Goal: Task Accomplishment & Management: Use online tool/utility

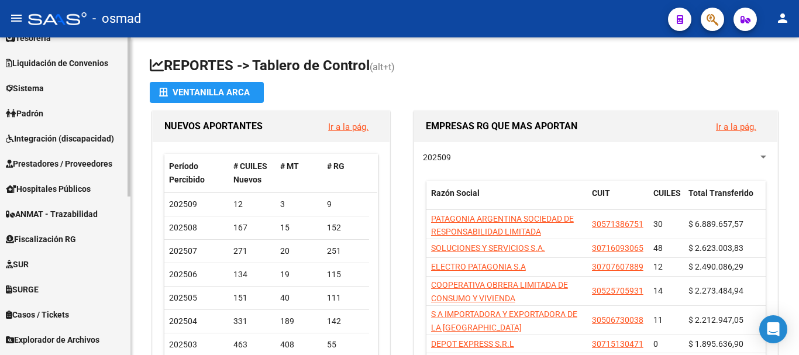
scroll to position [316, 0]
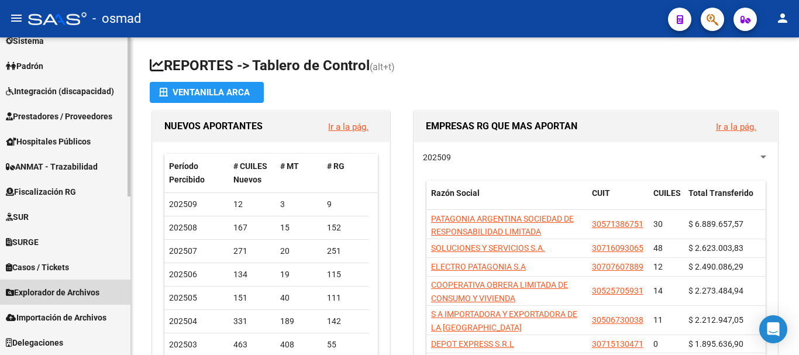
click at [61, 290] on span "Explorador de Archivos" at bounding box center [53, 292] width 94 height 13
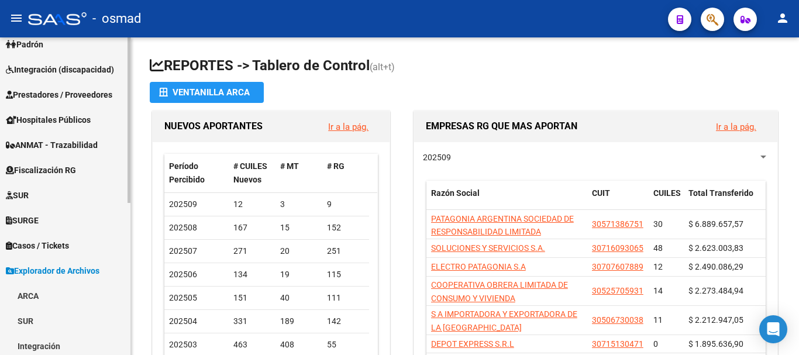
scroll to position [291, 0]
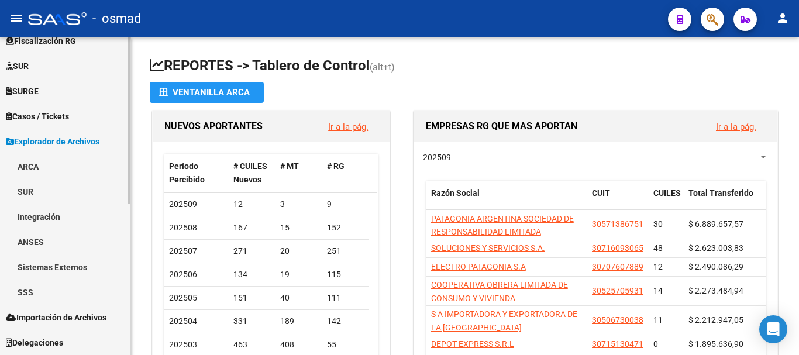
click at [48, 300] on link "SSS" at bounding box center [65, 292] width 131 height 25
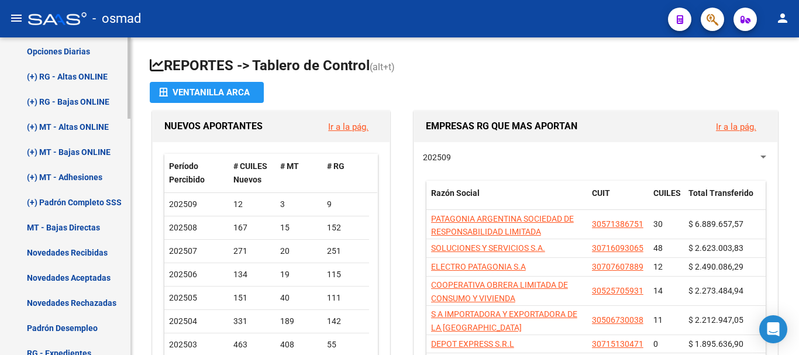
scroll to position [583, 0]
click at [56, 250] on link "Novedades Recibidas" at bounding box center [65, 251] width 131 height 25
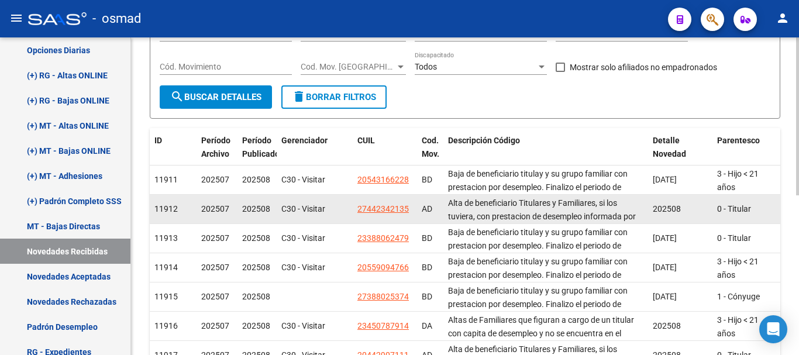
scroll to position [49, 0]
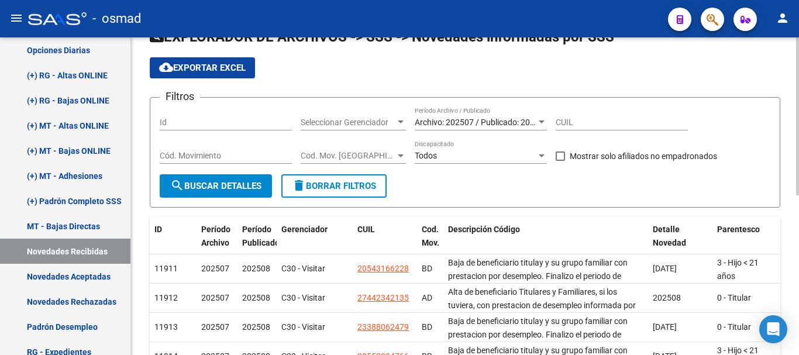
click at [484, 125] on span "Archivo: 202507 / Publicado: 202508" at bounding box center [482, 122] width 134 height 9
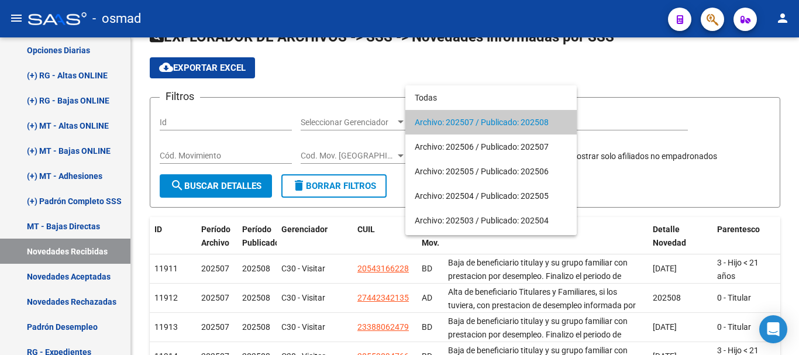
click at [73, 277] on div at bounding box center [399, 177] width 799 height 355
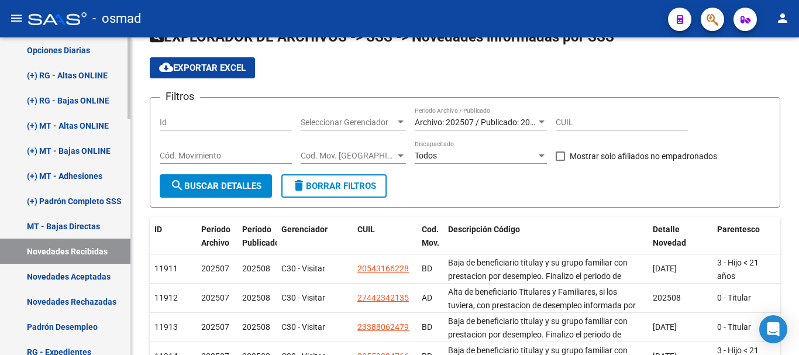
click at [68, 276] on link "Novedades Aceptadas" at bounding box center [65, 276] width 131 height 25
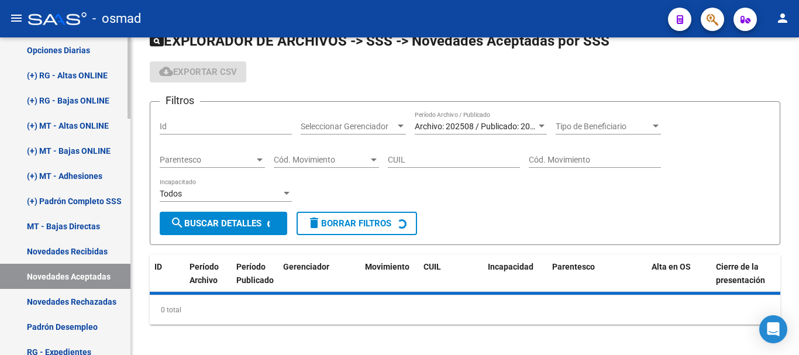
scroll to position [49, 0]
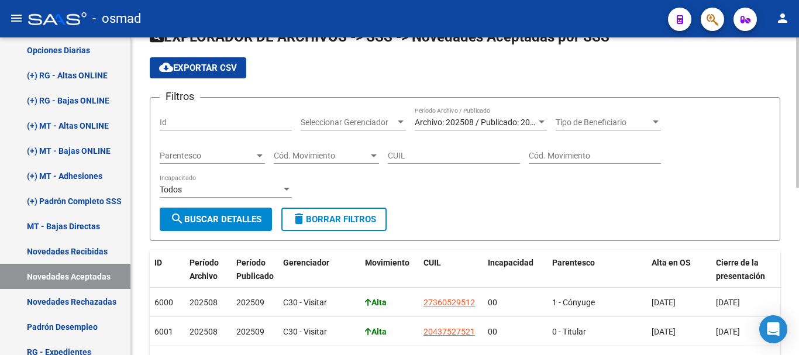
click at [450, 116] on div "Archivo: 202508 / Publicado: 202509 Período Archivo / Publicado" at bounding box center [481, 118] width 132 height 23
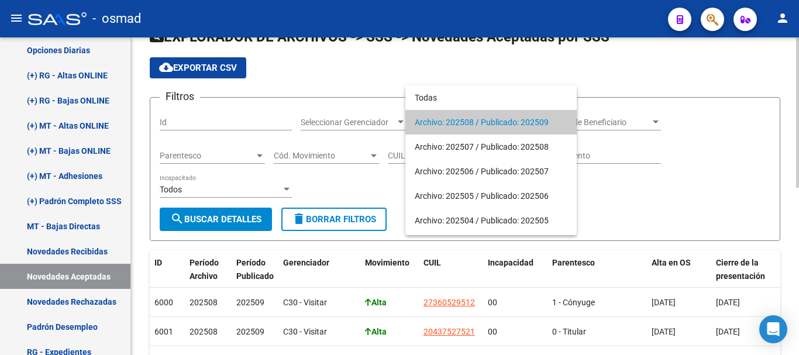
drag, startPoint x: 747, startPoint y: 137, endPoint x: 732, endPoint y: 138, distance: 15.2
click at [746, 137] on div at bounding box center [399, 177] width 799 height 355
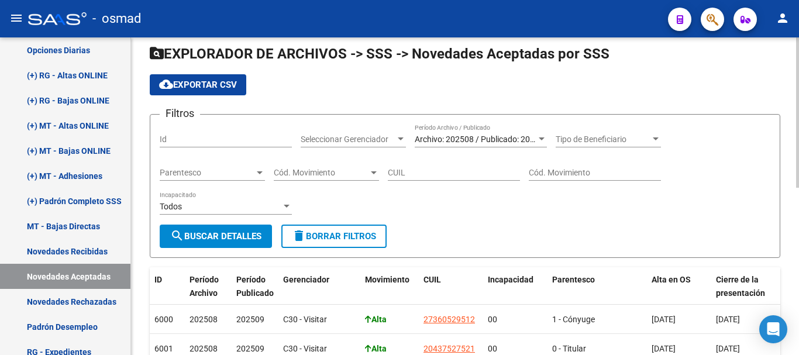
scroll to position [13, 0]
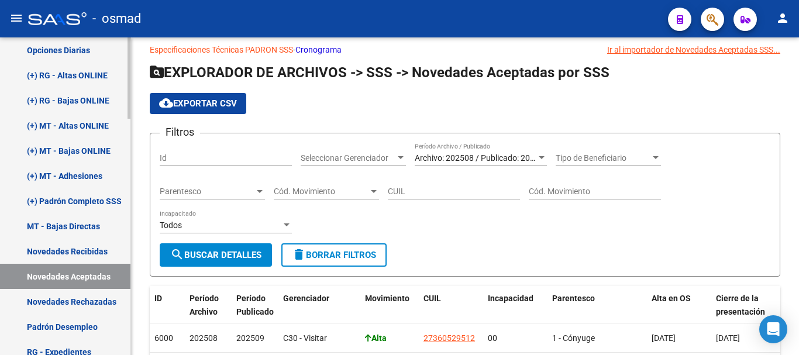
click at [81, 296] on link "Novedades Rechazadas" at bounding box center [65, 301] width 131 height 25
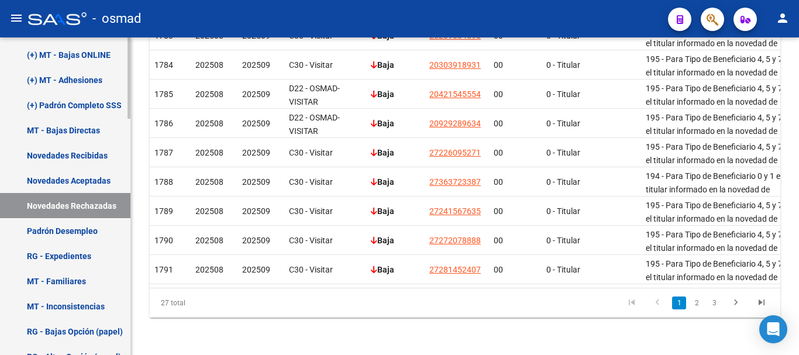
scroll to position [681, 0]
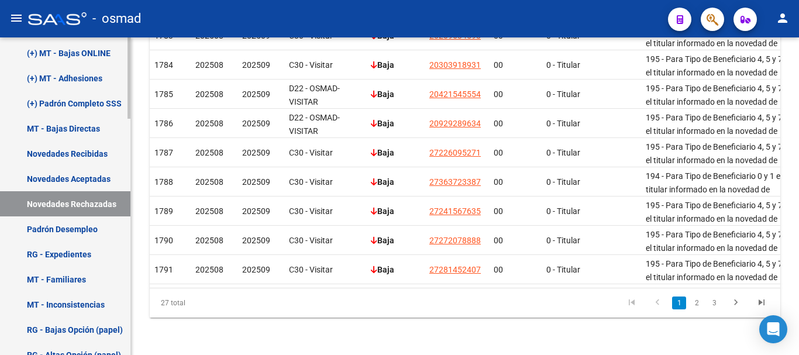
click at [61, 231] on link "Padrón Desempleo" at bounding box center [65, 229] width 131 height 25
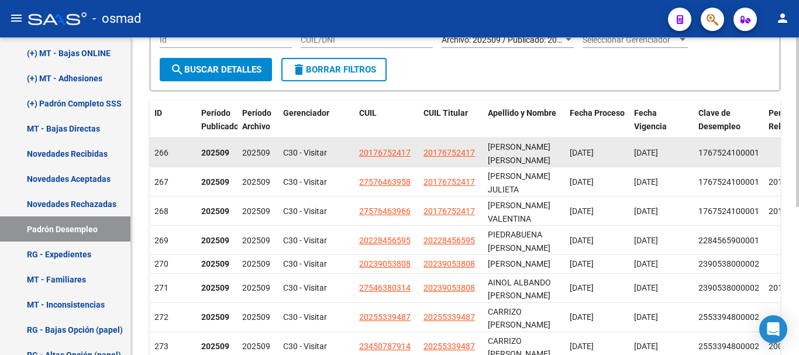
scroll to position [146, 0]
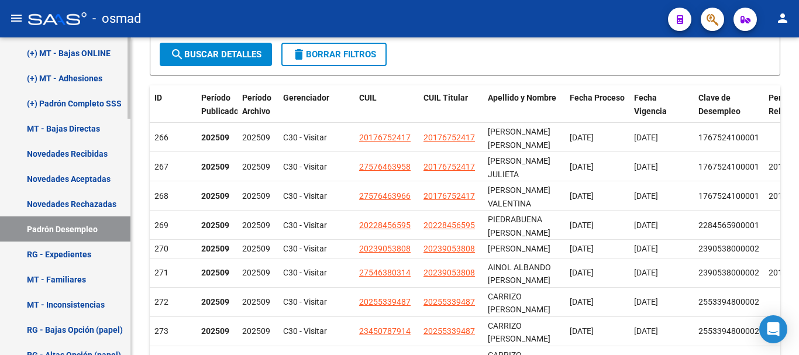
click at [66, 104] on link "(+) Padrón Completo SSS" at bounding box center [65, 103] width 131 height 25
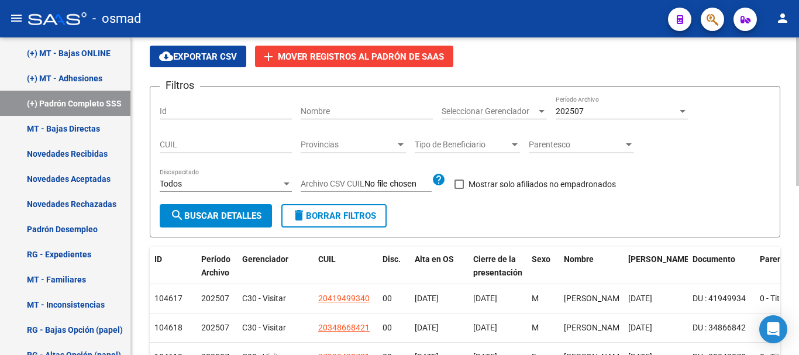
scroll to position [146, 0]
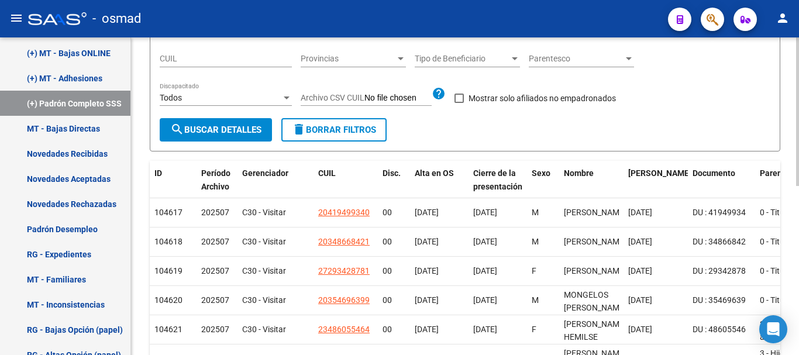
click at [565, 110] on div "Filtros Id Nombre Seleccionar Gerenciador Seleccionar Gerenciador 202507 Períod…" at bounding box center [465, 64] width 611 height 108
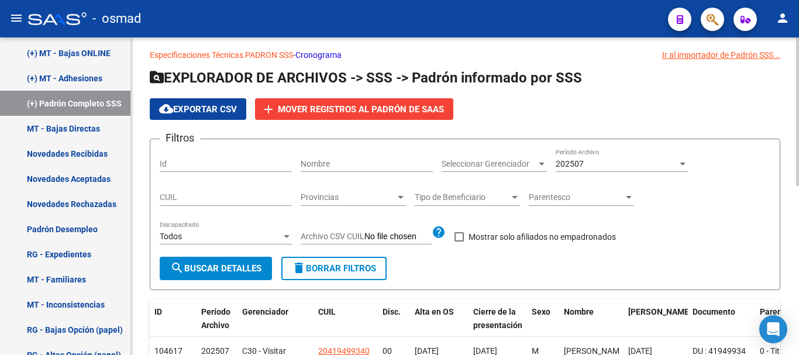
scroll to position [0, 0]
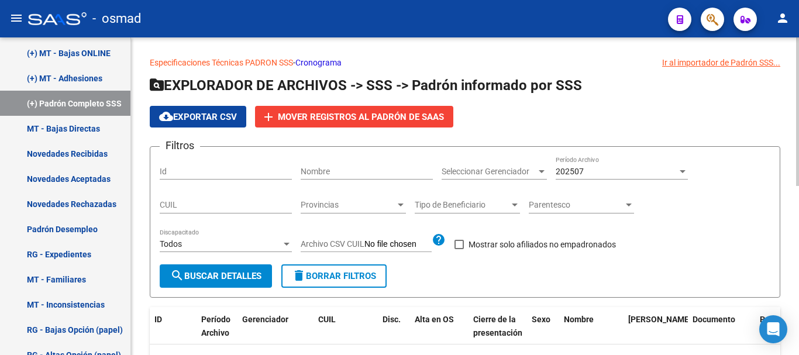
click at [586, 175] on div "202507" at bounding box center [617, 172] width 122 height 10
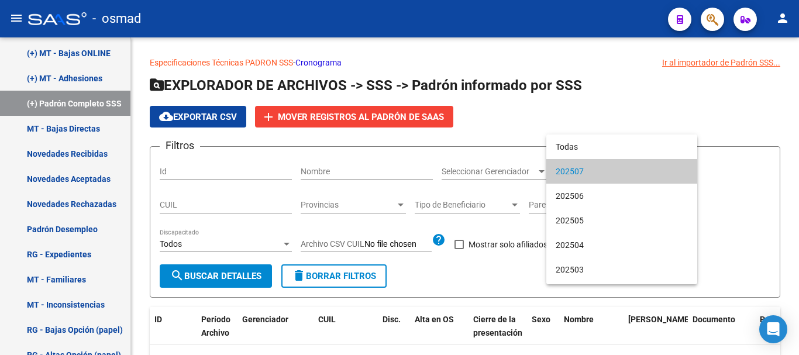
click at [71, 179] on div at bounding box center [399, 177] width 799 height 355
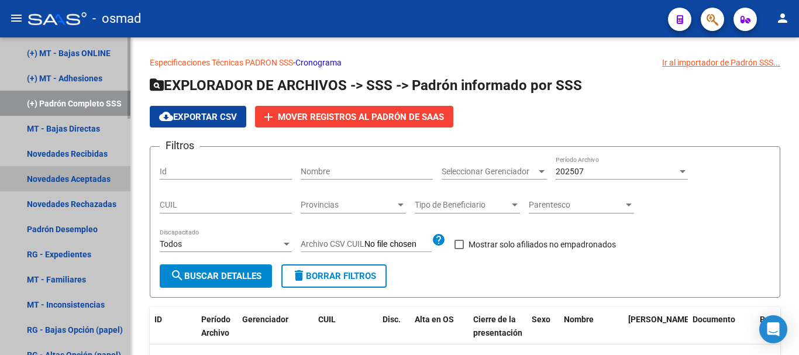
click at [67, 170] on link "Novedades Aceptadas" at bounding box center [65, 178] width 131 height 25
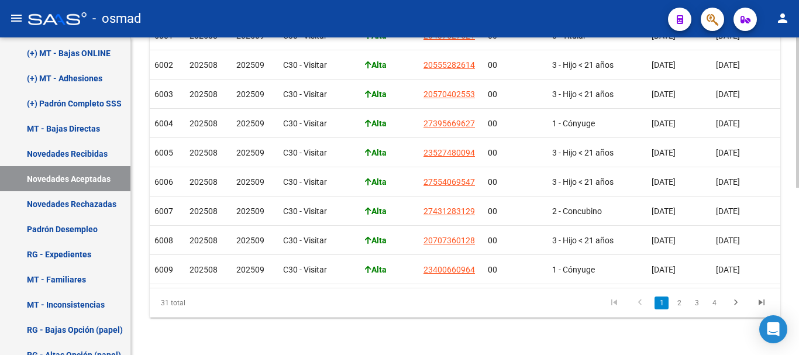
scroll to position [354, 0]
click at [758, 303] on icon "go to last page" at bounding box center [761, 304] width 15 height 14
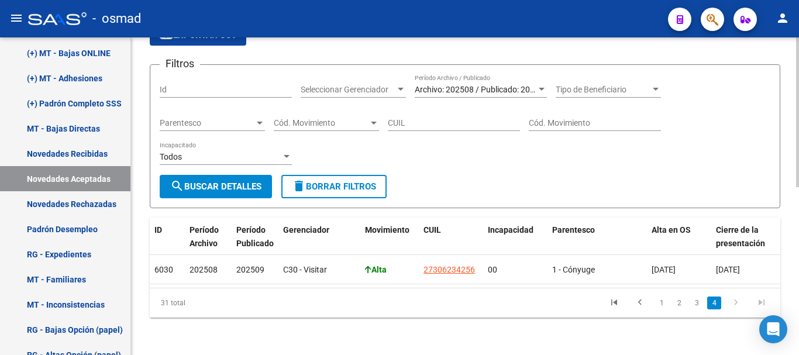
scroll to position [91, 0]
click at [617, 303] on icon "go to first page" at bounding box center [614, 304] width 15 height 14
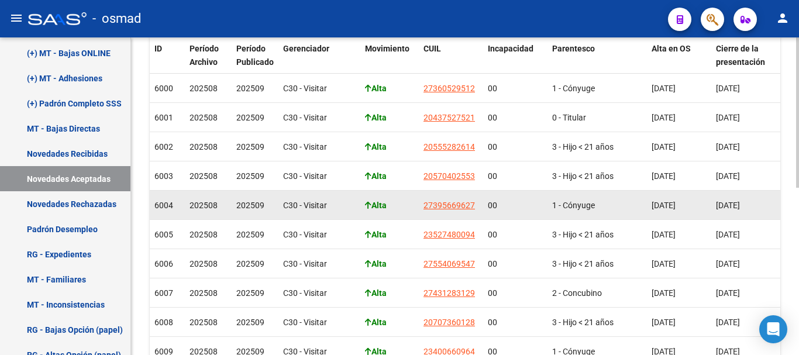
scroll to position [286, 0]
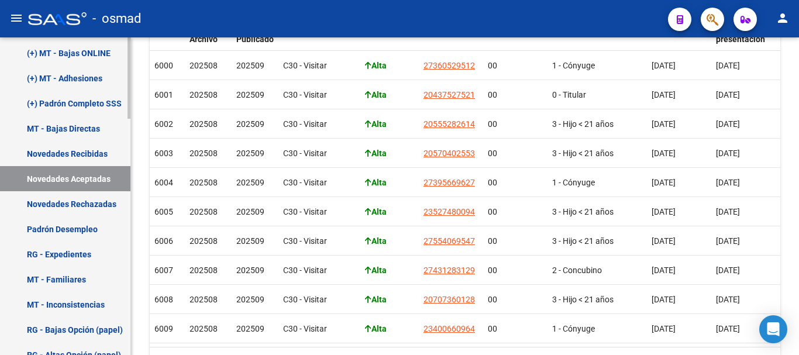
click at [57, 204] on link "Novedades Rechazadas" at bounding box center [65, 203] width 131 height 25
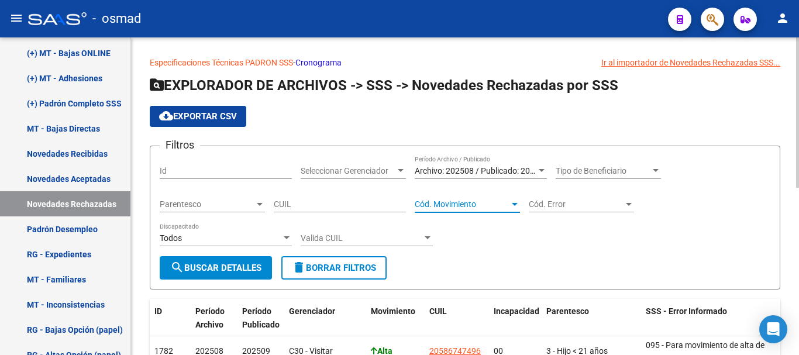
click at [448, 207] on span "Cód. Movimiento" at bounding box center [462, 205] width 95 height 10
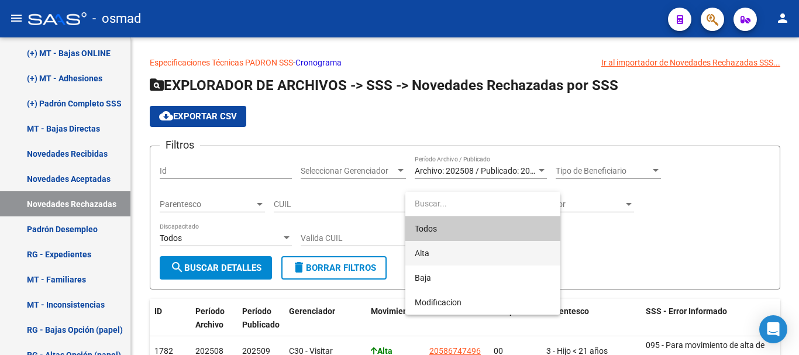
click at [433, 246] on span "Alta" at bounding box center [483, 253] width 136 height 25
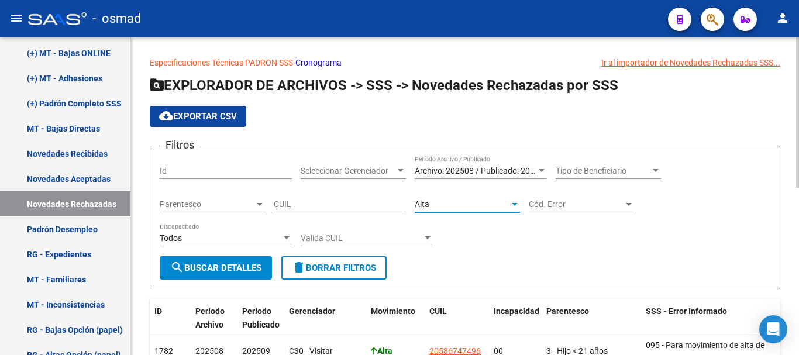
click at [218, 272] on span "search Buscar Detalles" at bounding box center [215, 268] width 91 height 11
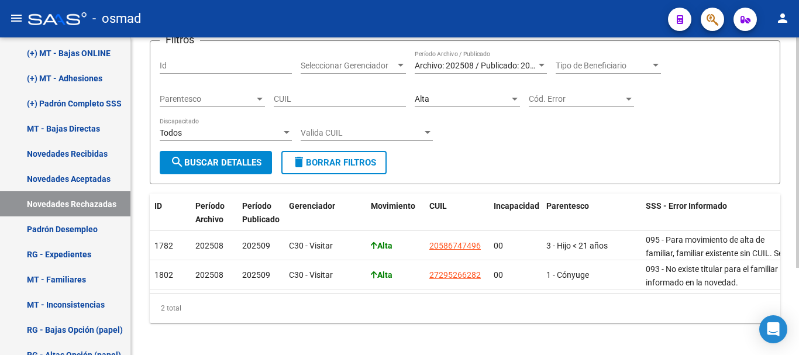
scroll to position [120, 0]
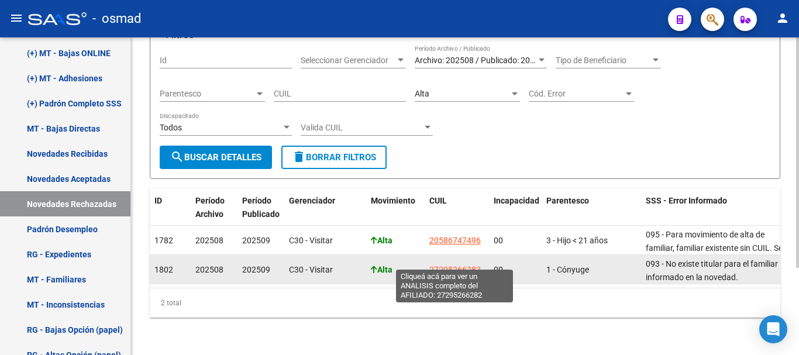
click at [469, 265] on span "27295266282" at bounding box center [455, 269] width 51 height 9
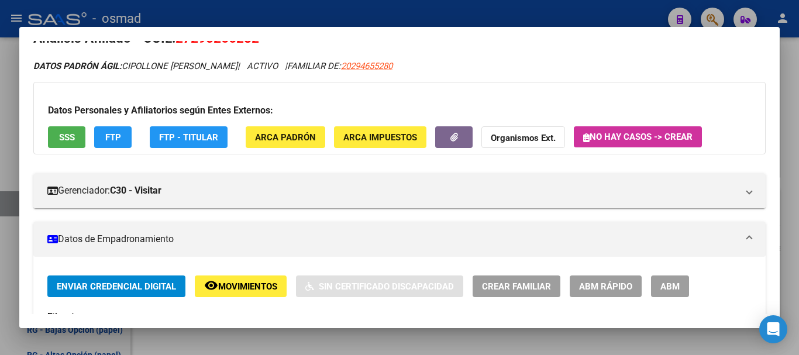
scroll to position [0, 0]
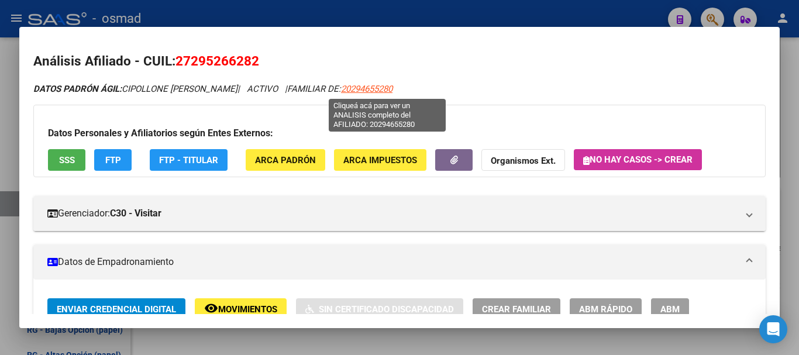
click at [382, 84] on span "20294655280" at bounding box center [366, 89] width 51 height 11
type textarea "20294655280"
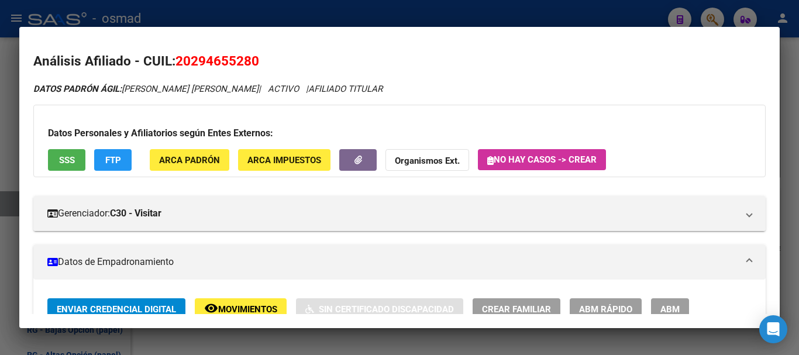
drag, startPoint x: 255, startPoint y: 83, endPoint x: 348, endPoint y: 84, distance: 93.7
click at [348, 84] on div "DATOS PADRÓN ÁGIL: BRODBECK MARCOS DANIEL | ACTIVO | AFILIADO TITULAR" at bounding box center [399, 89] width 733 height 13
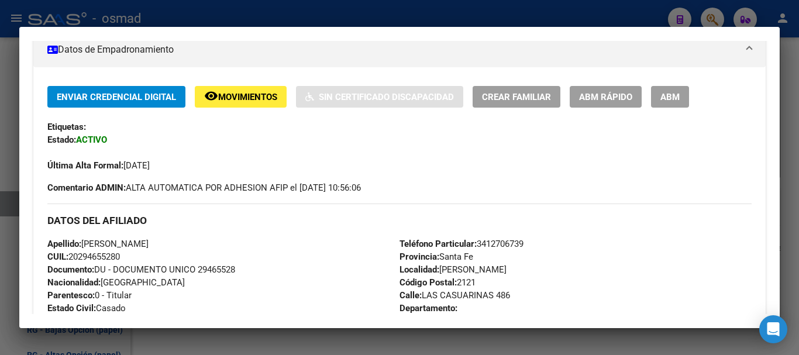
scroll to position [200, 0]
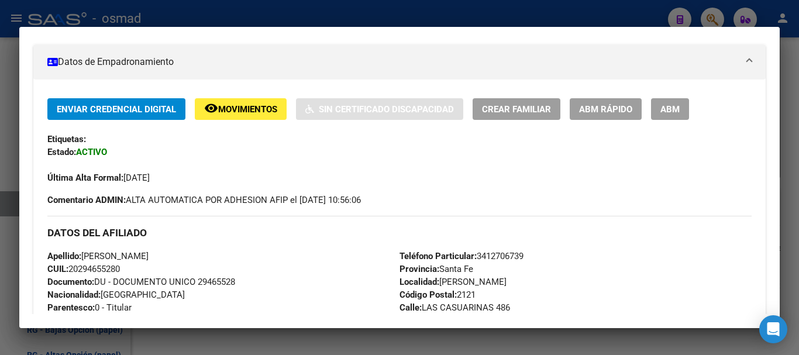
click at [668, 107] on span "ABM" at bounding box center [670, 109] width 19 height 11
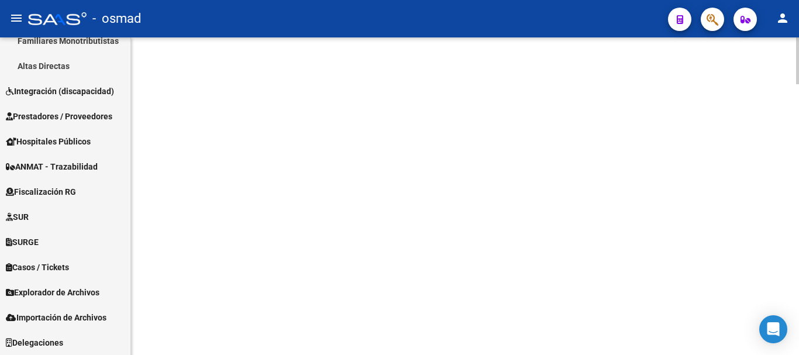
scroll to position [417, 0]
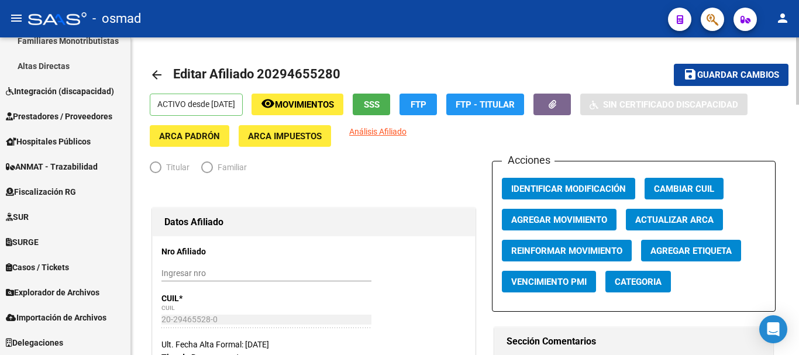
radio input "true"
type input "30-71223532-9"
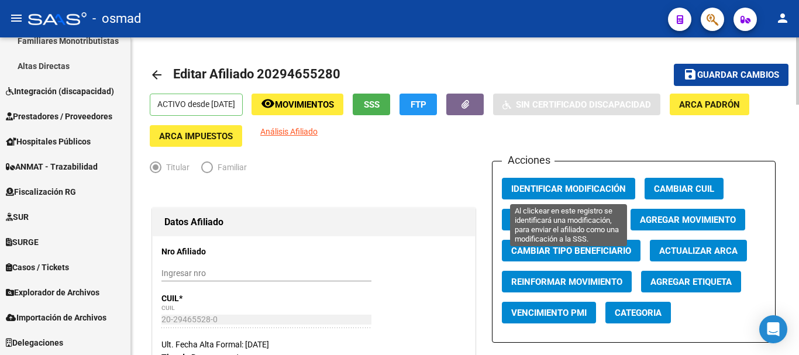
click at [564, 187] on span "Identificar Modificación" at bounding box center [568, 189] width 115 height 11
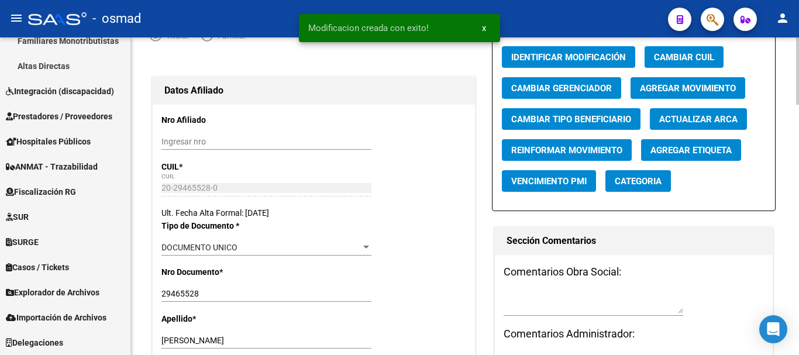
scroll to position [49, 0]
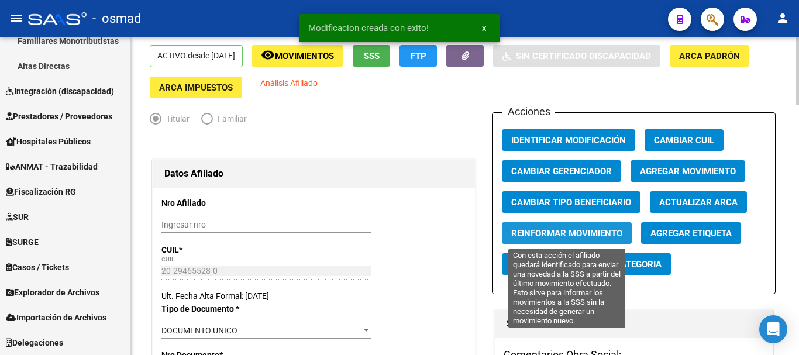
click at [550, 237] on span "Reinformar Movimiento" at bounding box center [566, 233] width 111 height 11
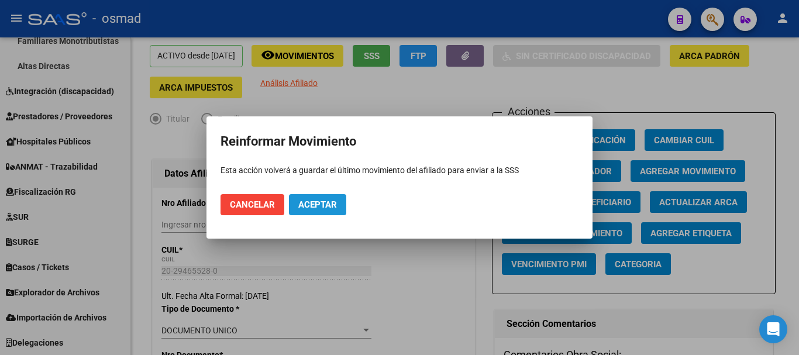
click at [329, 205] on span "Aceptar" at bounding box center [317, 205] width 39 height 11
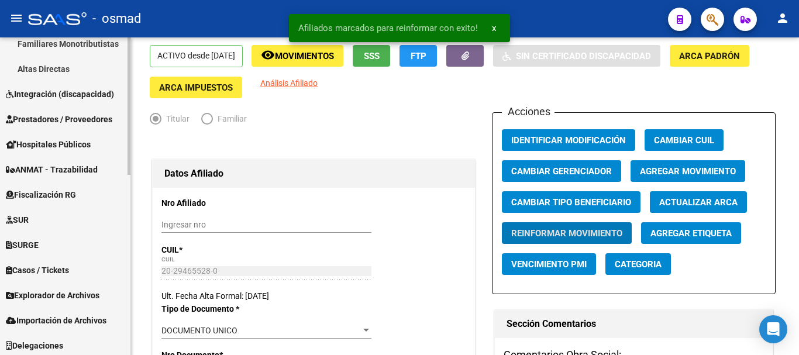
scroll to position [417, 0]
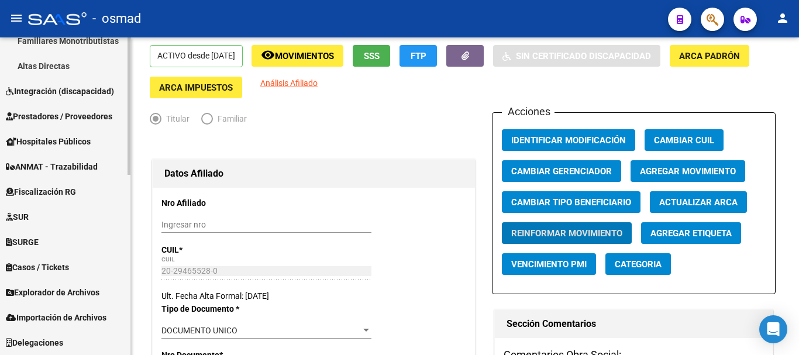
click at [40, 287] on span "Explorador de Archivos" at bounding box center [53, 292] width 94 height 13
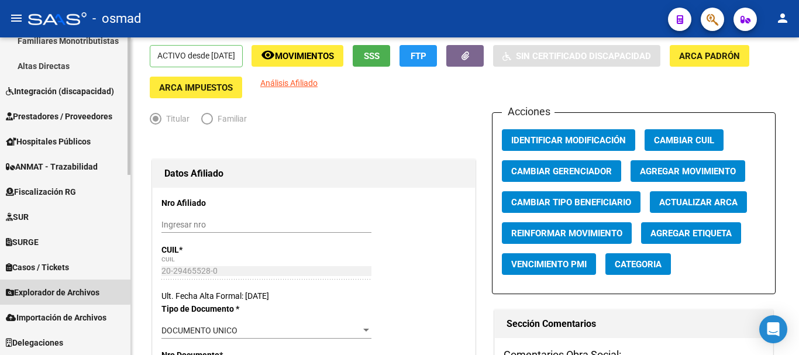
click at [25, 284] on link "Explorador de Archivos" at bounding box center [65, 292] width 131 height 25
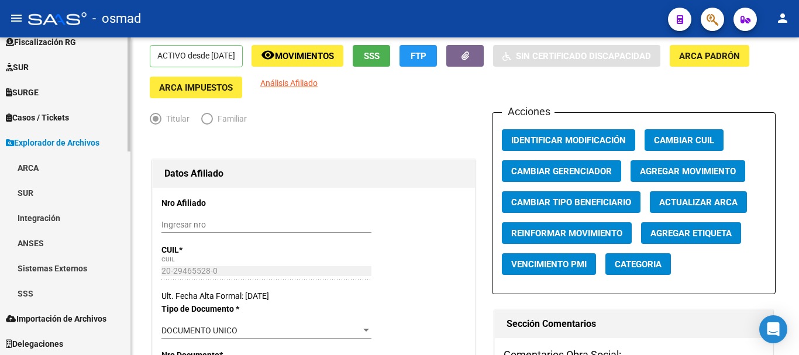
scroll to position [568, 0]
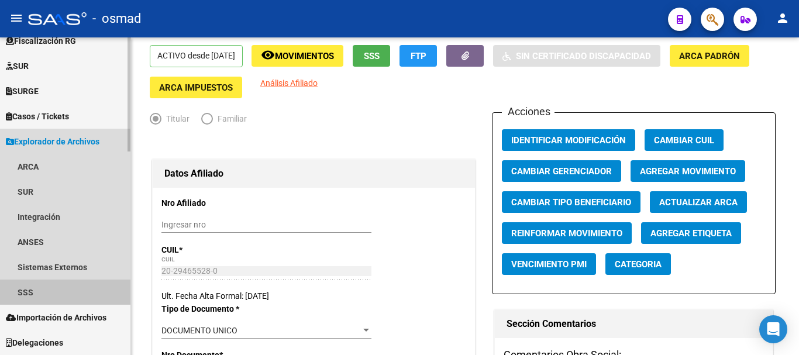
click at [36, 294] on link "SSS" at bounding box center [65, 292] width 131 height 25
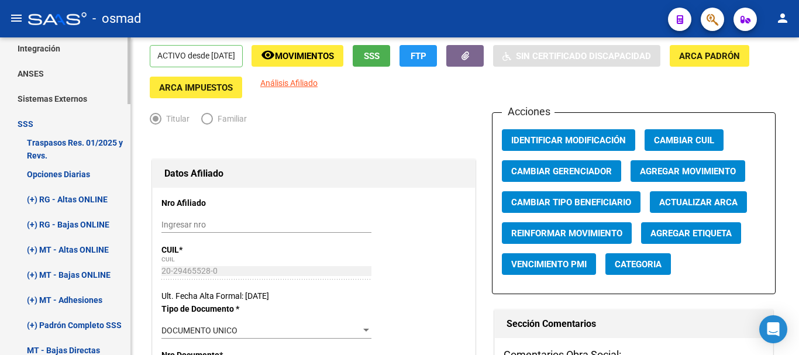
scroll to position [763, 0]
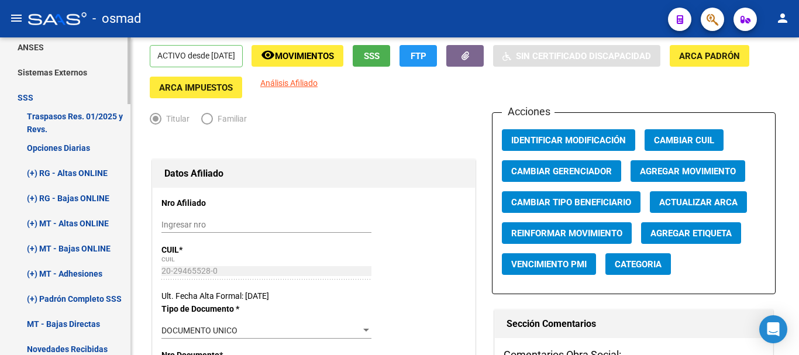
click at [65, 218] on link "(+) MT - Altas ONLINE" at bounding box center [65, 223] width 131 height 25
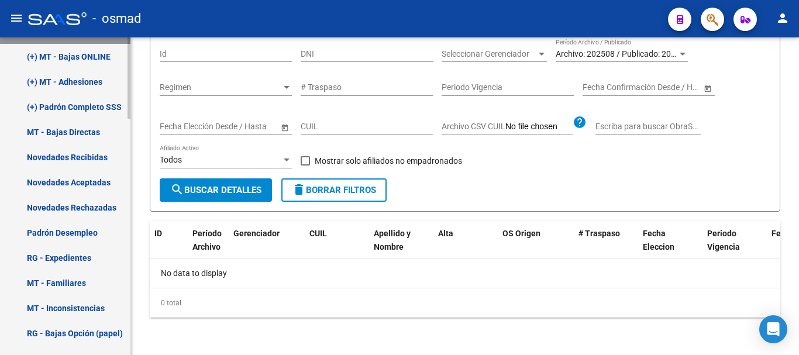
scroll to position [581, 0]
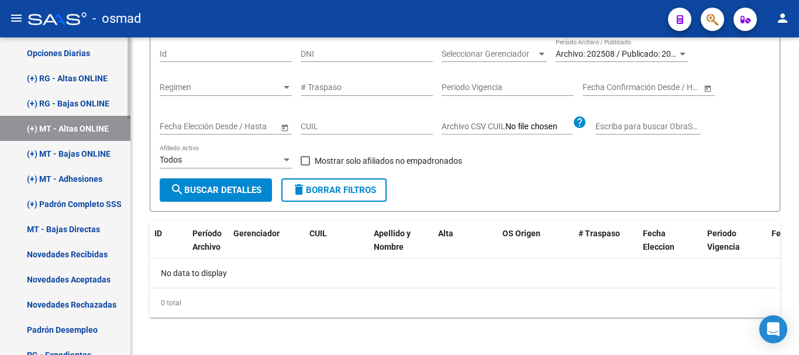
click at [71, 150] on link "(+) MT - Bajas ONLINE" at bounding box center [65, 153] width 131 height 25
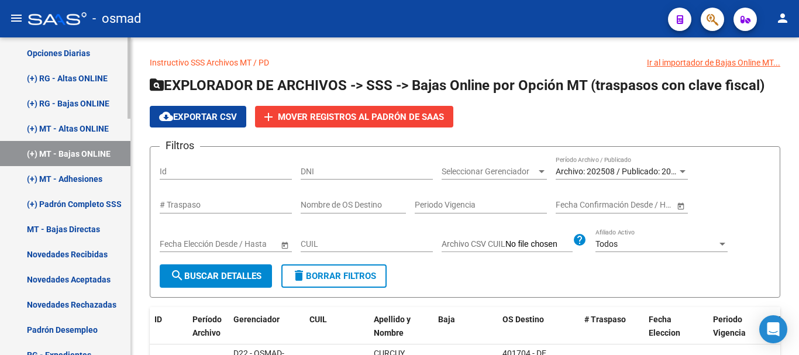
click at [67, 80] on link "(+) RG - Altas ONLINE" at bounding box center [65, 78] width 131 height 25
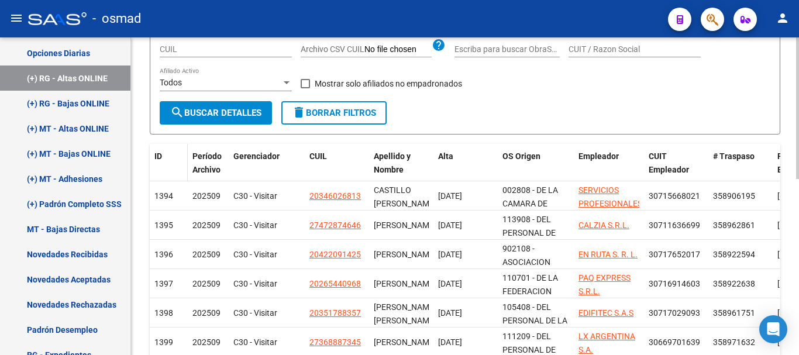
scroll to position [146, 0]
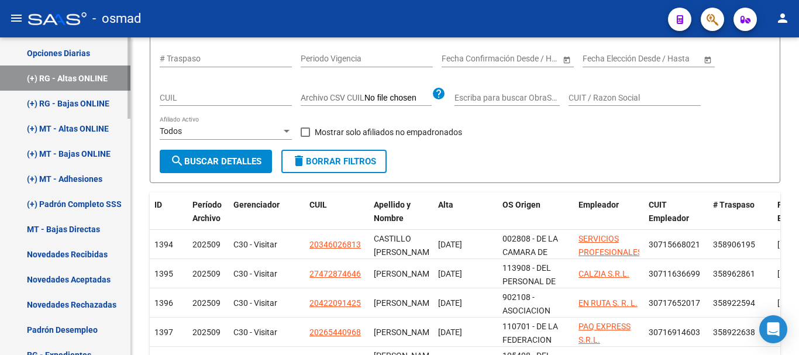
click at [72, 257] on link "Novedades Recibidas" at bounding box center [65, 254] width 131 height 25
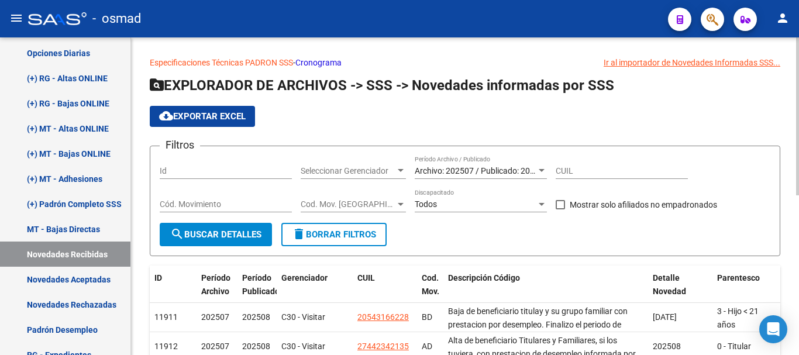
click at [372, 202] on span "Cod. Mov. [GEOGRAPHIC_DATA]" at bounding box center [348, 205] width 95 height 10
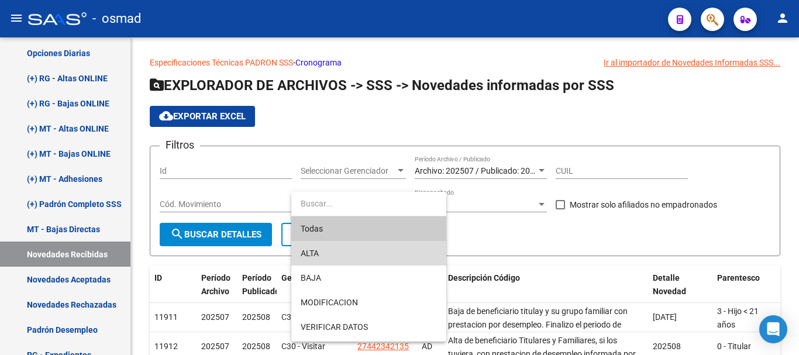
click at [343, 255] on span "ALTA" at bounding box center [369, 253] width 136 height 25
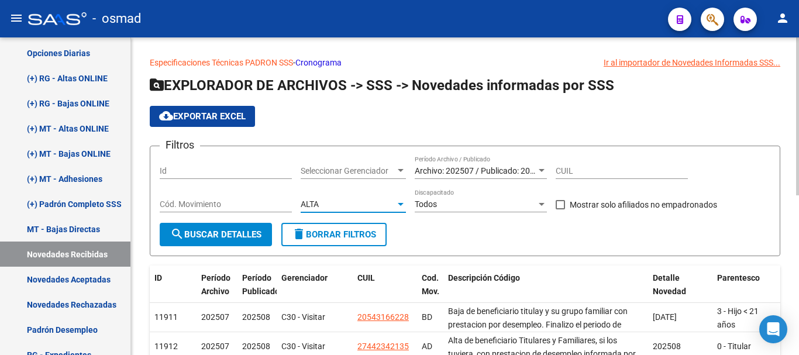
click at [267, 242] on button "search Buscar Detalles" at bounding box center [216, 234] width 112 height 23
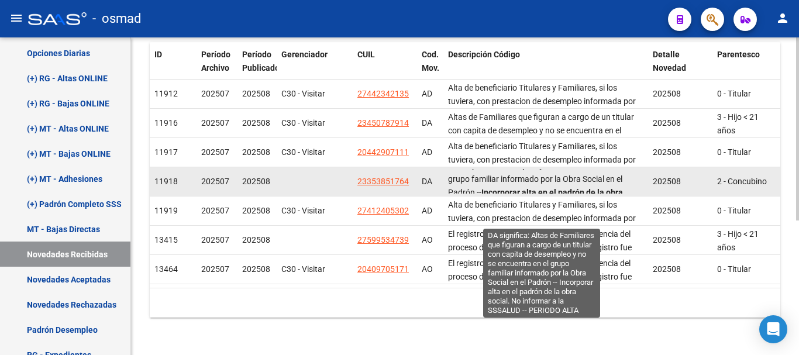
scroll to position [1, 0]
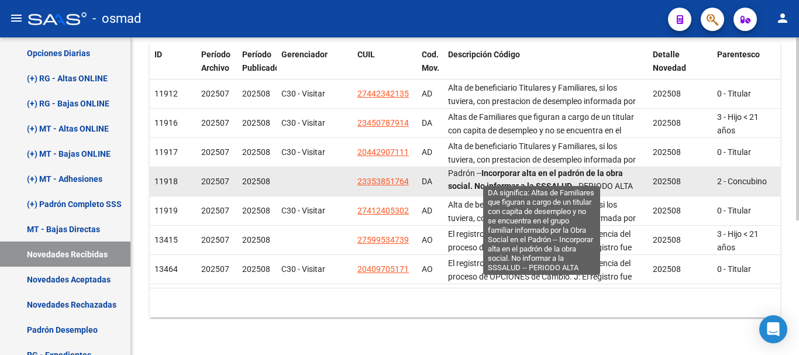
drag, startPoint x: 485, startPoint y: 166, endPoint x: 603, endPoint y: 177, distance: 118.7
click at [603, 177] on span "Altas de Familiares que figuran a cargo de un titular con capita de desempleo y…" at bounding box center [541, 159] width 186 height 63
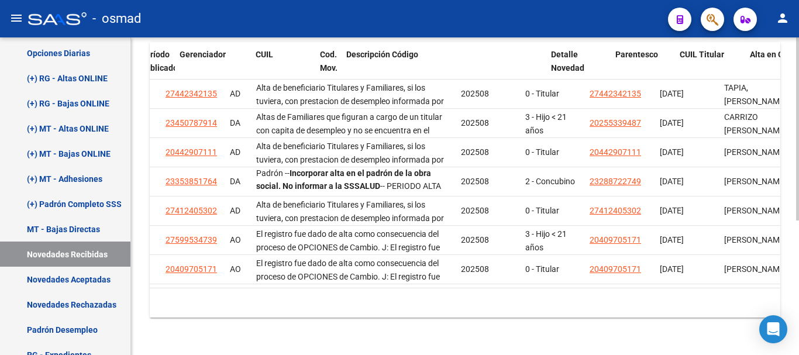
drag, startPoint x: 705, startPoint y: 171, endPoint x: 781, endPoint y: 171, distance: 76.7
click at [781, 171] on div "Especificaciones Técnicas PADRON SSS - Cronograma Ir al importador de Novedades…" at bounding box center [465, 84] width 668 height 541
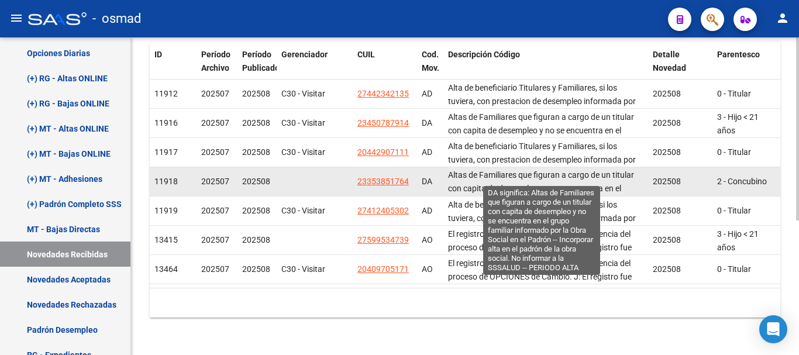
scroll to position [0, 0]
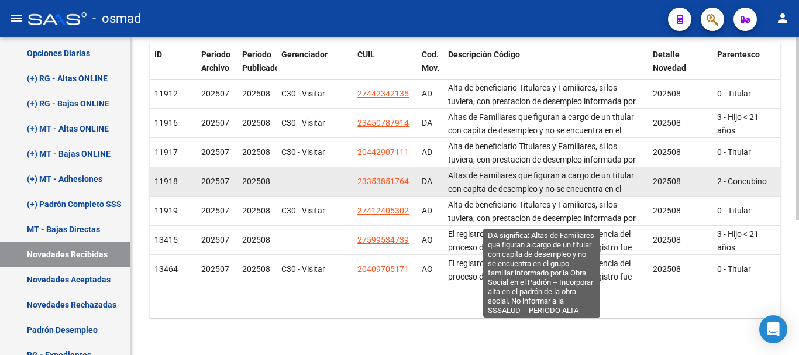
drag, startPoint x: 458, startPoint y: 163, endPoint x: 502, endPoint y: 163, distance: 43.9
click at [502, 171] on span "Altas de Familiares que figuran a cargo de un titular con capita de desempleo y…" at bounding box center [541, 202] width 186 height 63
drag, startPoint x: 157, startPoint y: 172, endPoint x: 614, endPoint y: 180, distance: 457.1
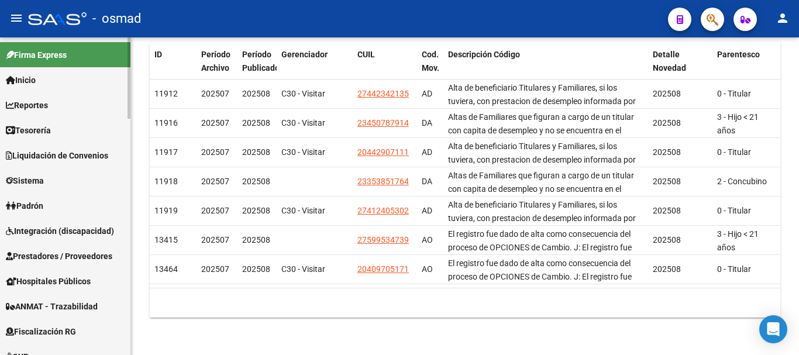
click at [37, 202] on span "Padrón" at bounding box center [24, 206] width 37 height 13
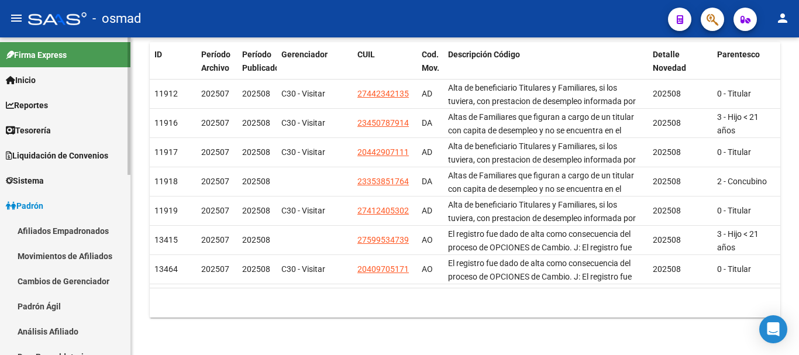
click at [71, 223] on link "Afiliados Empadronados" at bounding box center [65, 230] width 131 height 25
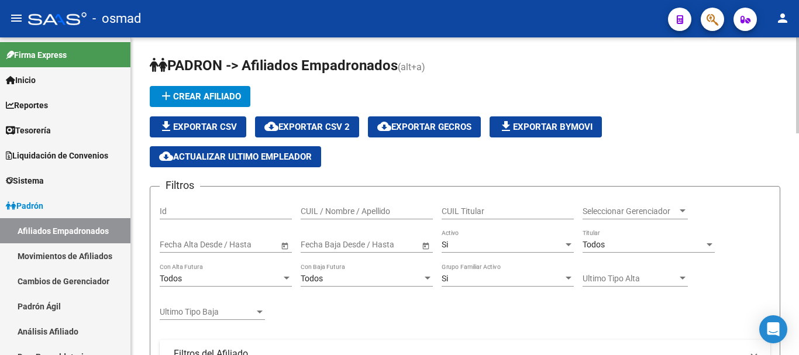
click at [644, 244] on div "Todos" at bounding box center [644, 245] width 122 height 10
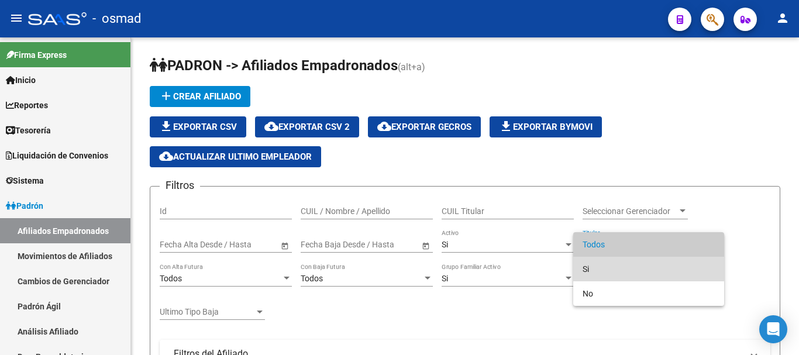
click at [630, 263] on span "Si" at bounding box center [649, 269] width 132 height 25
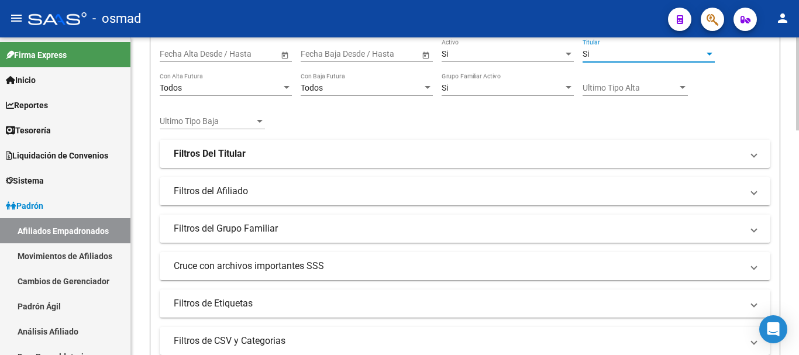
scroll to position [195, 0]
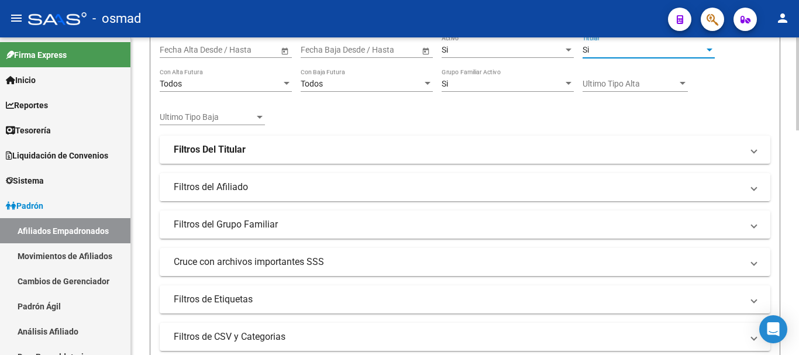
click at [275, 180] on mat-expansion-panel-header "Filtros del Afiliado" at bounding box center [465, 187] width 611 height 28
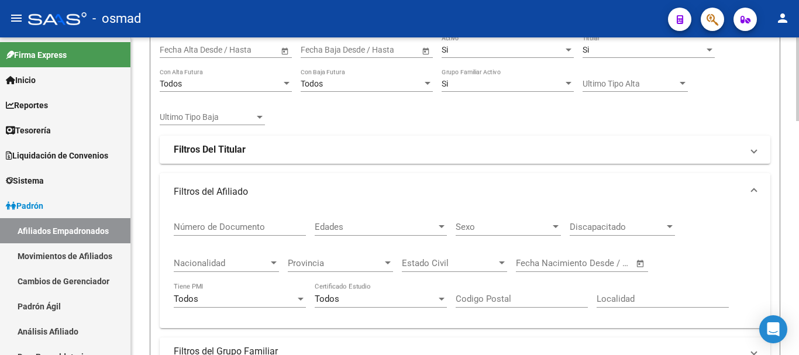
click at [231, 188] on mat-panel-title "Filtros del Afiliado" at bounding box center [458, 192] width 569 height 13
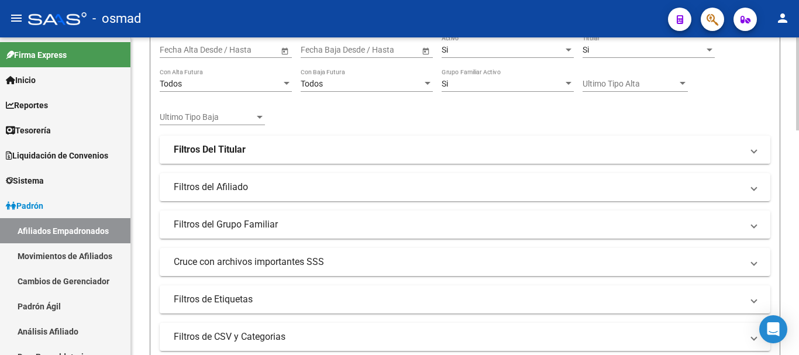
click at [234, 143] on strong "Filtros Del Titular" at bounding box center [210, 149] width 72 height 13
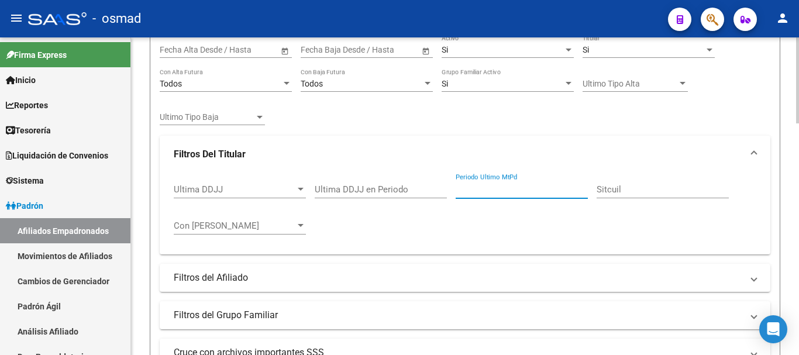
click at [507, 191] on input "Periodo Ultimo MtPd" at bounding box center [522, 189] width 132 height 11
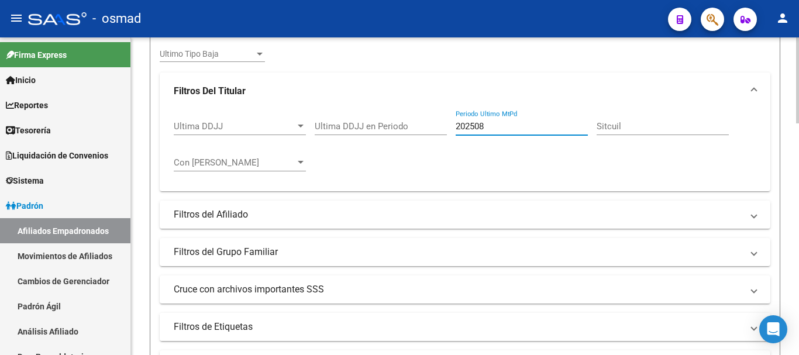
scroll to position [487, 0]
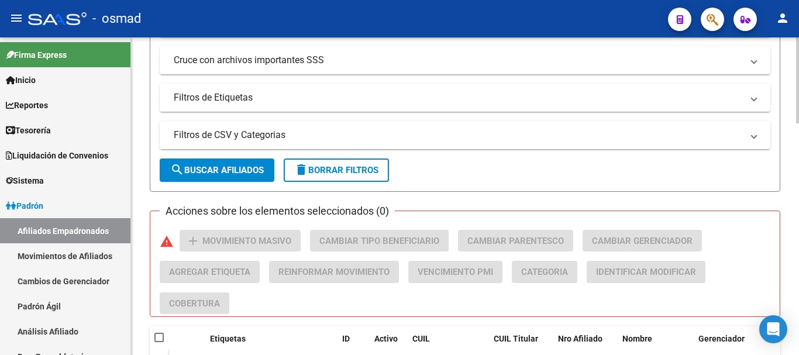
type input "202508"
click at [229, 178] on button "search Buscar Afiliados" at bounding box center [217, 170] width 115 height 23
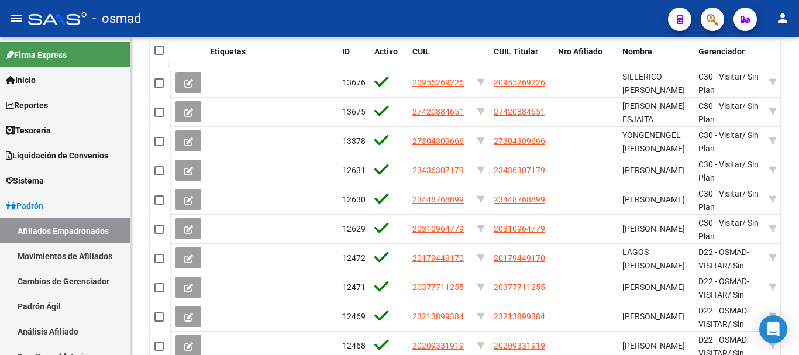
scroll to position [759, 0]
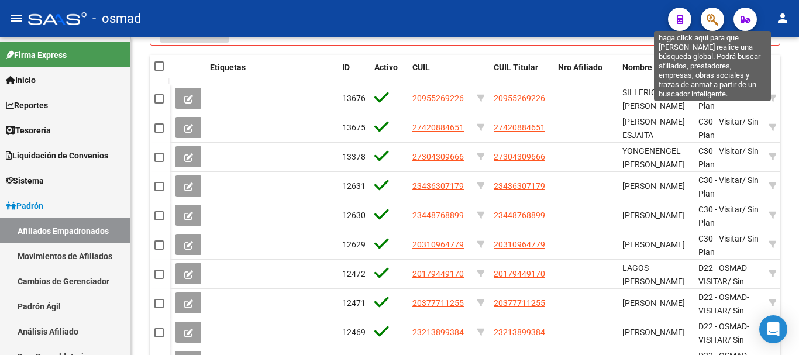
click at [716, 22] on icon "button" at bounding box center [713, 19] width 12 height 13
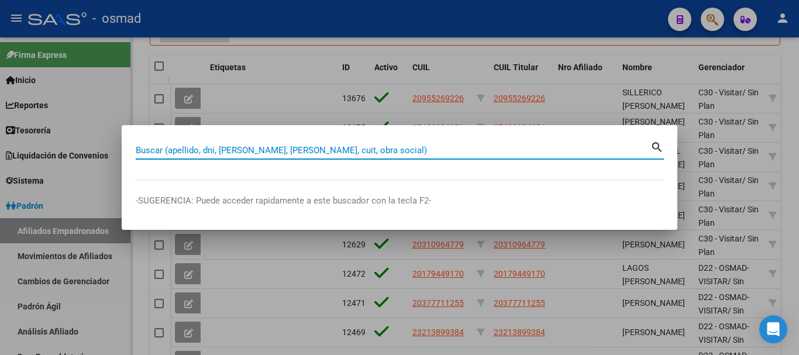
paste input "20255175743"
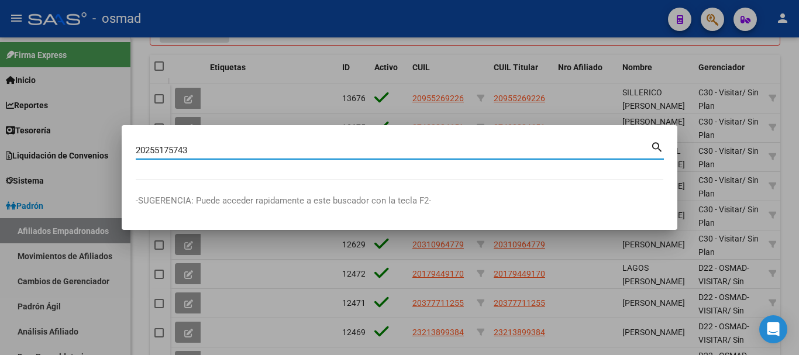
type input "20255175743"
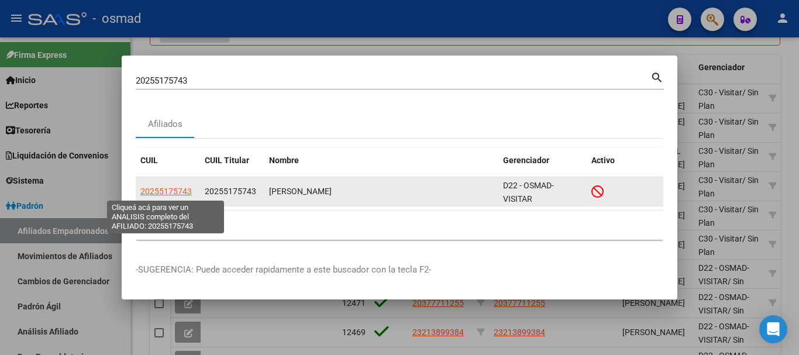
click at [164, 194] on span "20255175743" at bounding box center [165, 191] width 51 height 9
type textarea "20255175743"
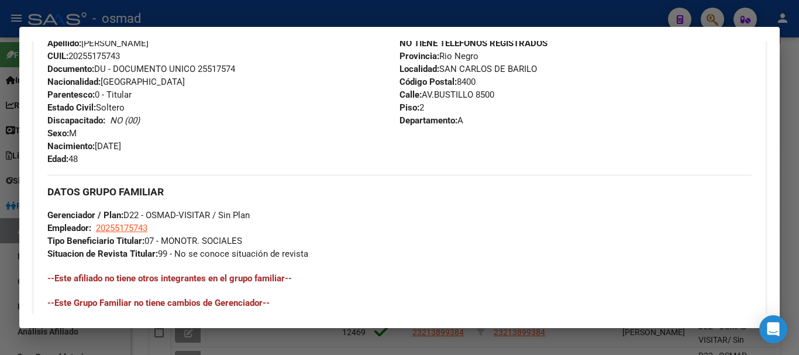
scroll to position [671, 0]
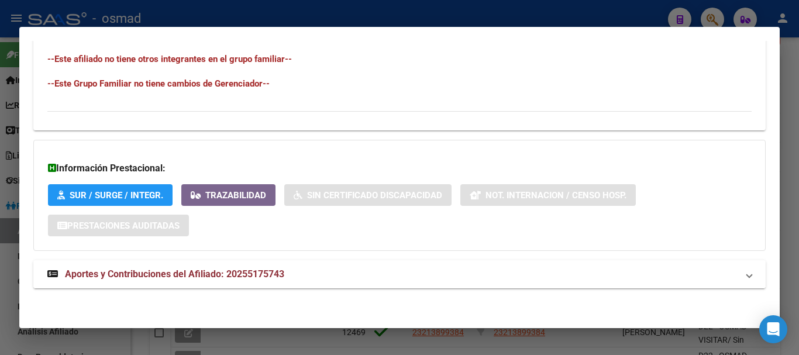
drag, startPoint x: 181, startPoint y: 283, endPoint x: 181, endPoint y: 269, distance: 14.0
click at [181, 279] on mat-expansion-panel-header "Aportes y Contribuciones del Afiliado: 20255175743" at bounding box center [399, 274] width 733 height 28
click at [181, 269] on mat-expansion-panel-header "Aportes y Contribuciones del Afiliado: 20255175743" at bounding box center [399, 278] width 733 height 37
click at [229, 263] on mat-expansion-panel-header "Aportes y Contribuciones del Afiliado: 20255175743" at bounding box center [399, 274] width 733 height 28
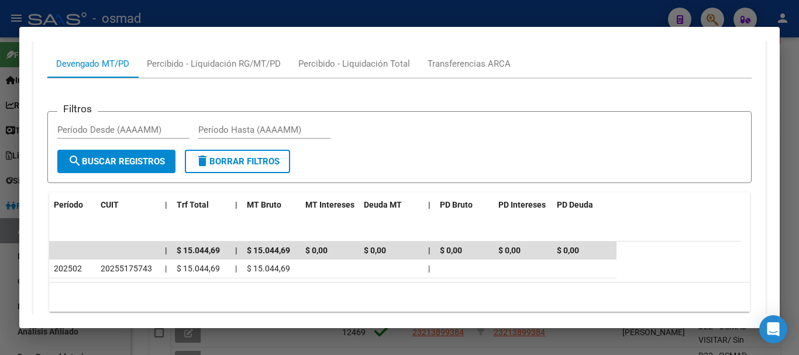
scroll to position [1029, 0]
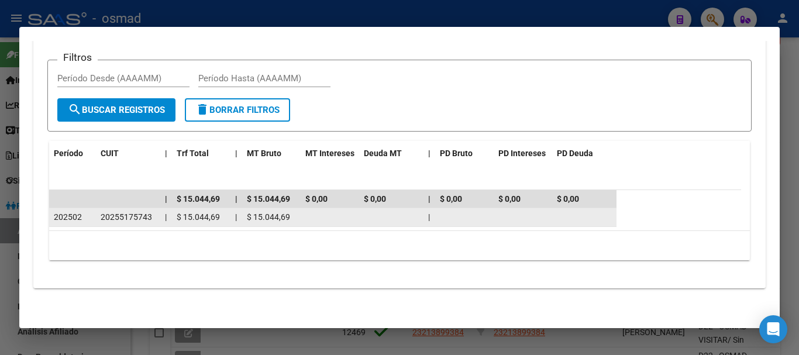
drag, startPoint x: 322, startPoint y: 217, endPoint x: 531, endPoint y: 219, distance: 209.5
click at [531, 220] on div "202502 20255175743 | $ 15.044,69 | $ 15.044,69 |" at bounding box center [333, 217] width 568 height 19
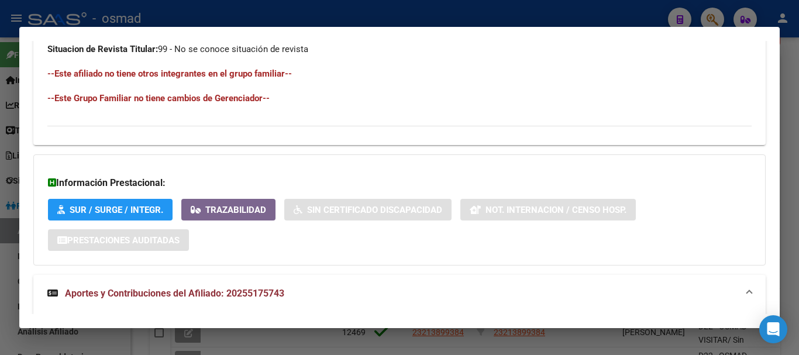
scroll to position [835, 0]
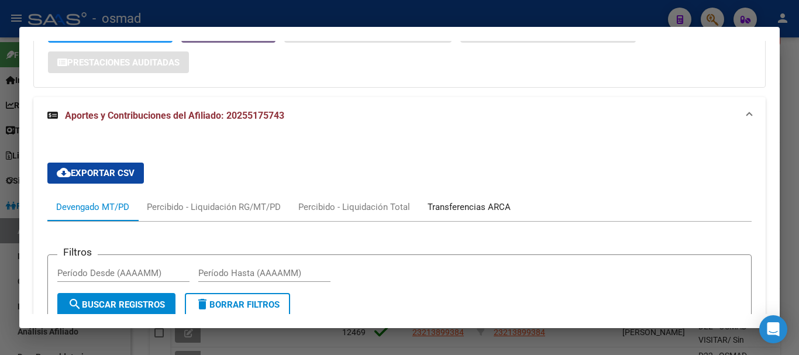
click at [472, 215] on div "Transferencias ARCA" at bounding box center [469, 207] width 101 height 28
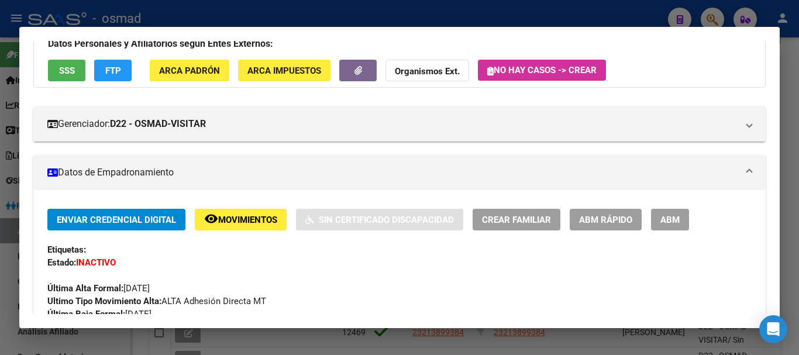
scroll to position [0, 0]
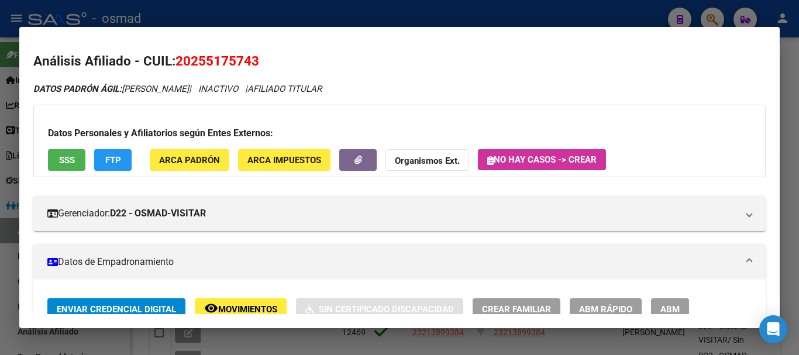
click at [314, 12] on div at bounding box center [399, 177] width 799 height 355
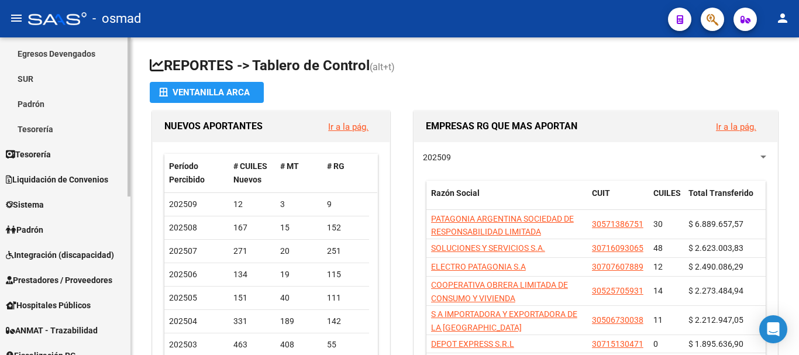
scroll to position [195, 0]
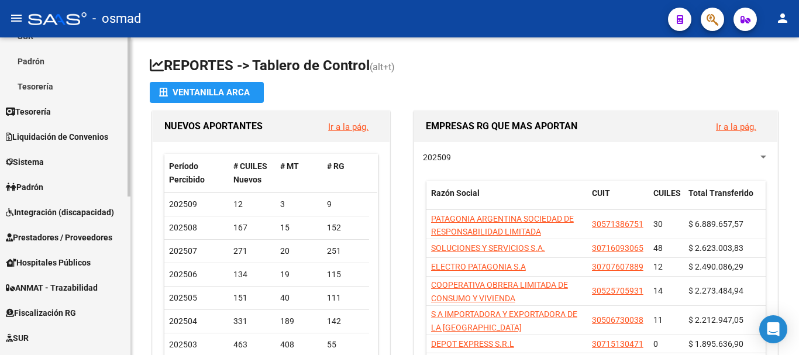
click at [25, 66] on link "Padrón" at bounding box center [65, 61] width 131 height 25
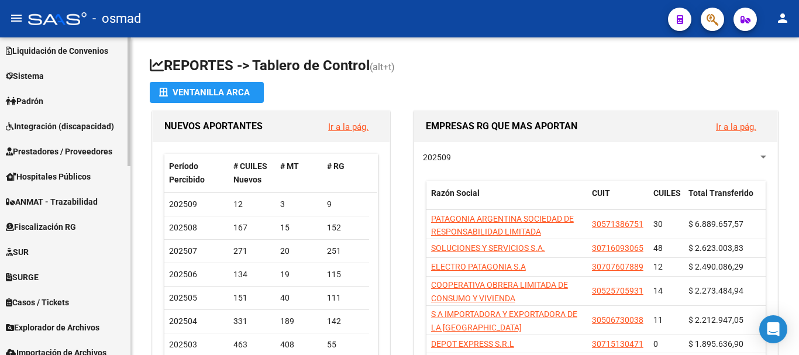
scroll to position [439, 0]
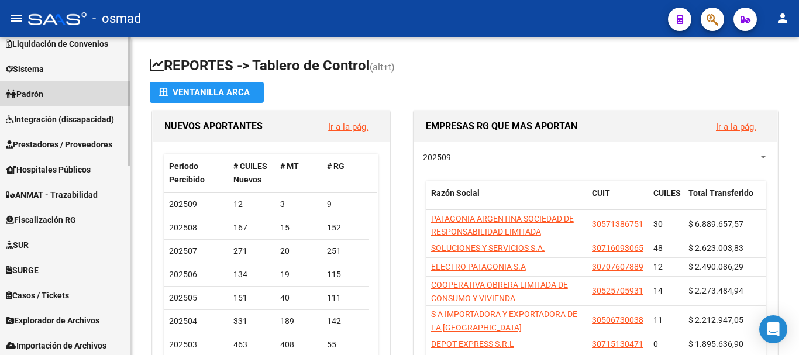
click at [43, 98] on span "Padrón" at bounding box center [24, 94] width 37 height 13
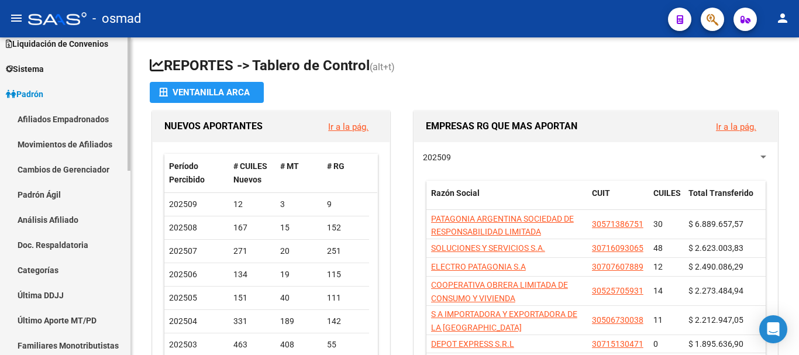
scroll to position [112, 0]
click at [57, 143] on link "Movimientos de Afiliados" at bounding box center [65, 144] width 131 height 25
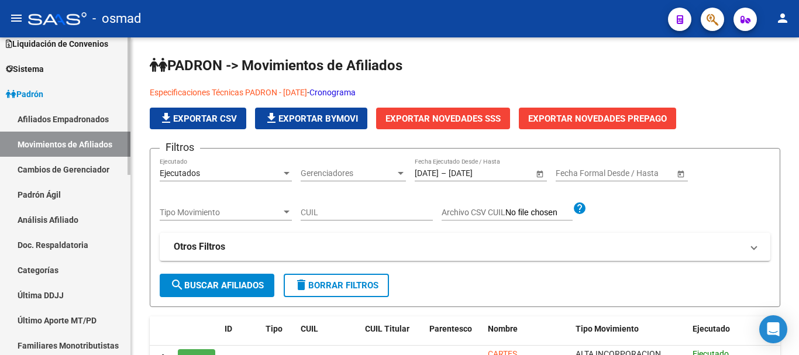
click at [32, 125] on link "Afiliados Empadronados" at bounding box center [65, 119] width 131 height 25
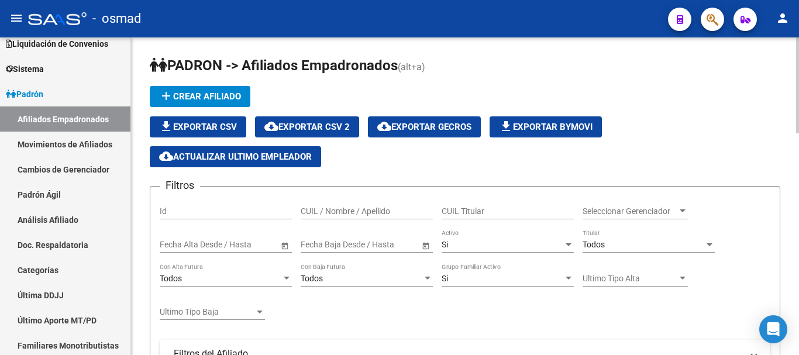
scroll to position [49, 0]
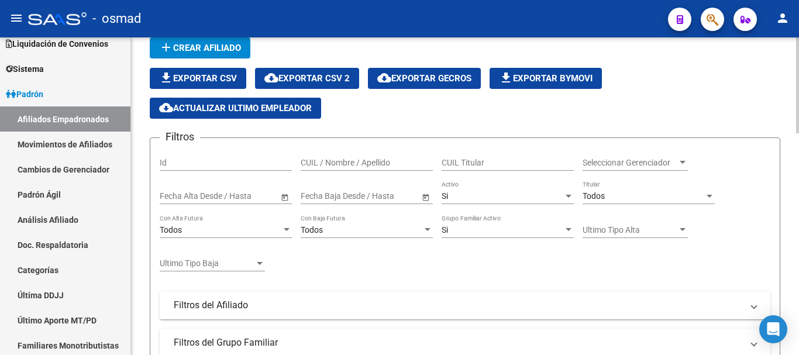
click at [612, 196] on div "Todos" at bounding box center [644, 196] width 122 height 10
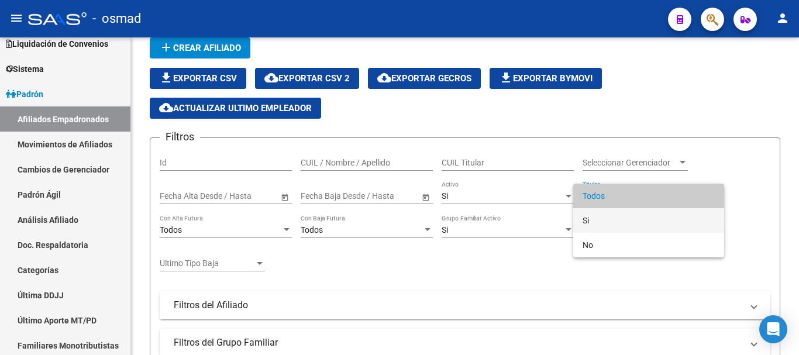
click at [603, 217] on span "Si" at bounding box center [649, 220] width 132 height 25
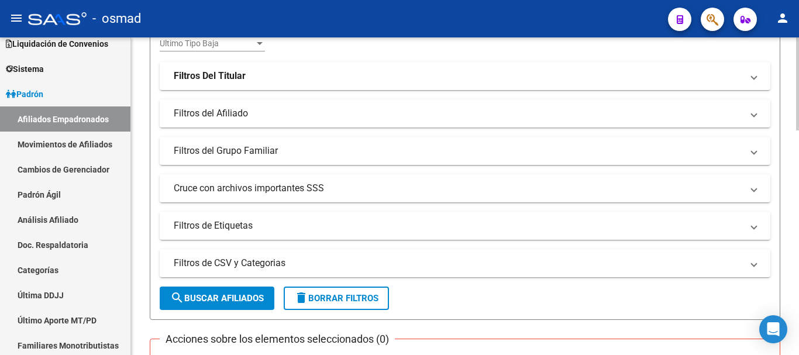
scroll to position [293, 0]
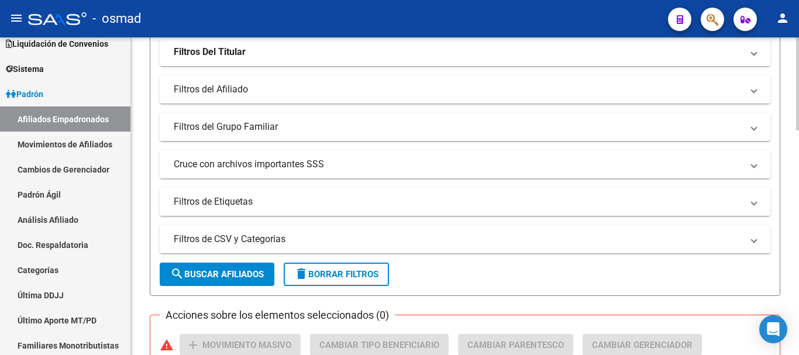
click at [254, 171] on mat-expansion-panel-header "Cruce con archivos importantes SSS" at bounding box center [465, 164] width 611 height 28
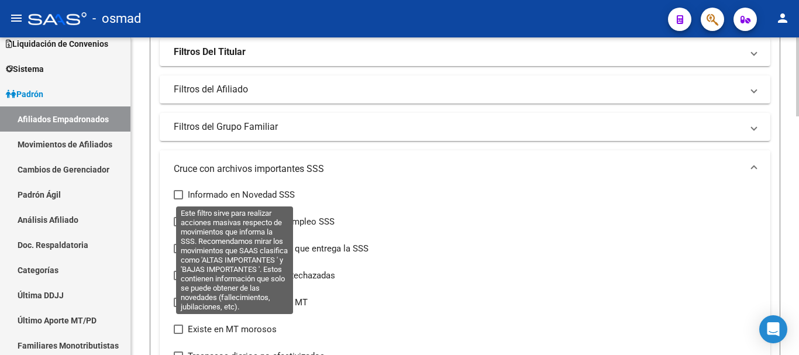
scroll to position [341, 0]
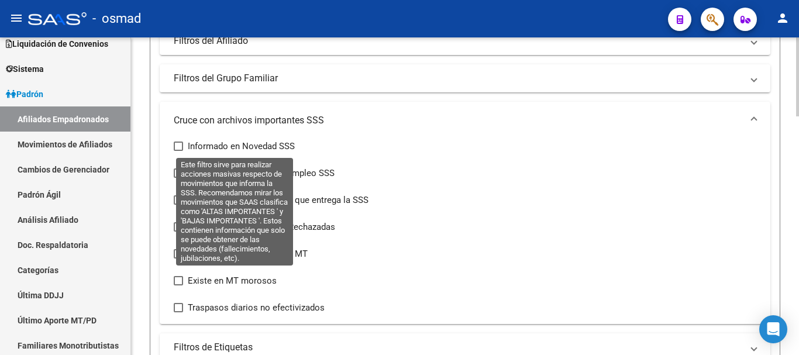
drag, startPoint x: 175, startPoint y: 145, endPoint x: 204, endPoint y: 161, distance: 33.3
click at [176, 145] on span at bounding box center [178, 146] width 9 height 9
click at [178, 151] on input "Informado en Novedad SSS" at bounding box center [178, 151] width 1 height 1
checkbox input "true"
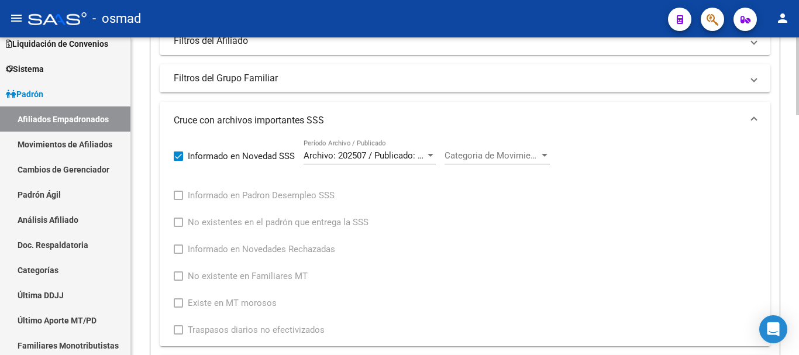
click at [492, 156] on span "Categoria de Movimiento" at bounding box center [492, 155] width 95 height 11
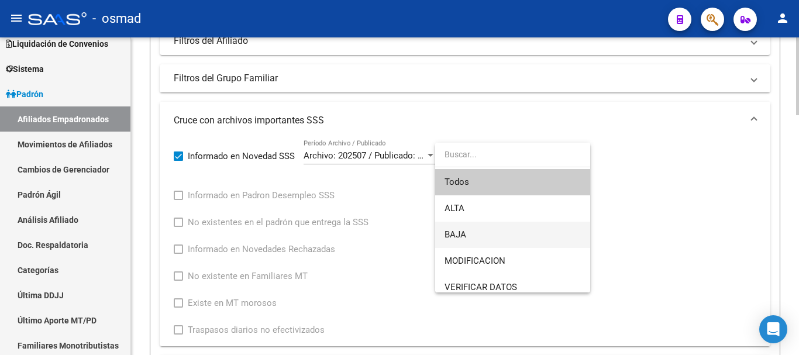
click at [481, 231] on span "BAJA" at bounding box center [513, 235] width 136 height 26
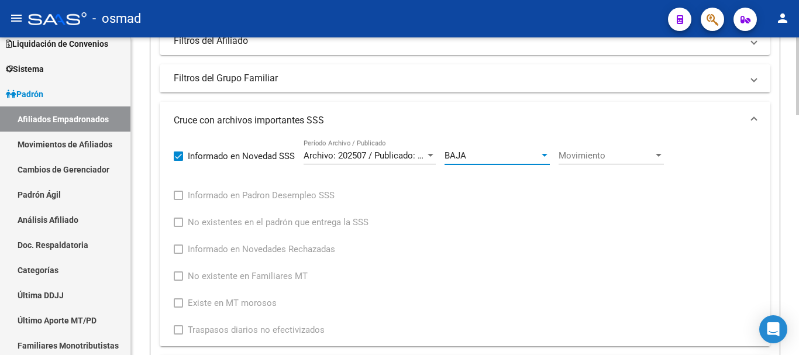
click at [576, 151] on span "Movimiento" at bounding box center [606, 155] width 95 height 11
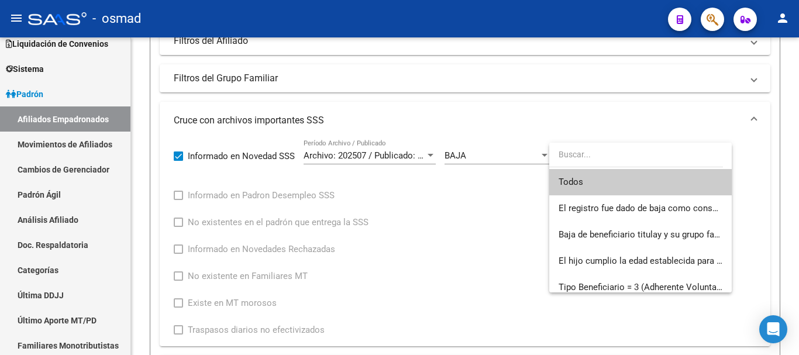
click at [597, 153] on input "dropdown search" at bounding box center [637, 154] width 174 height 25
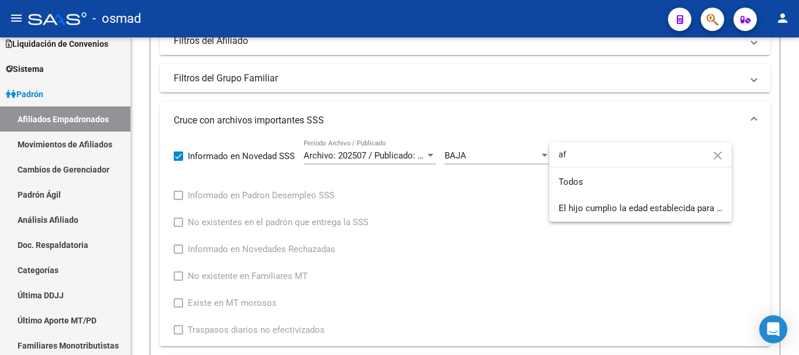
click at [586, 155] on input "af" at bounding box center [641, 154] width 183 height 25
type input "a"
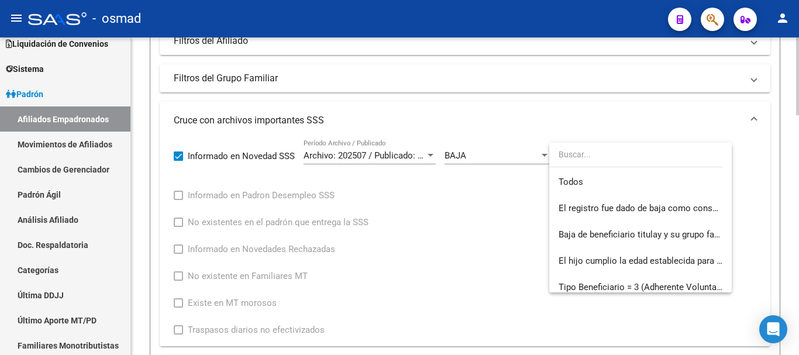
click at [411, 232] on div at bounding box center [399, 177] width 799 height 355
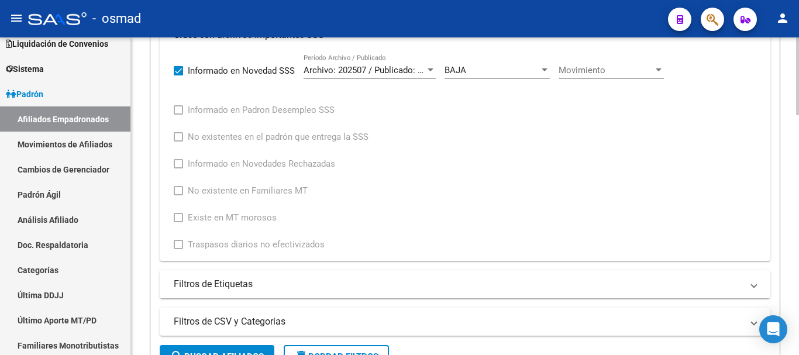
scroll to position [537, 0]
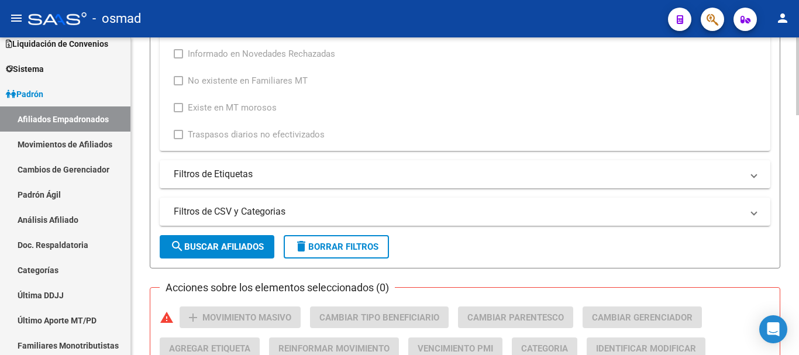
click at [241, 248] on span "search Buscar Afiliados" at bounding box center [217, 247] width 94 height 11
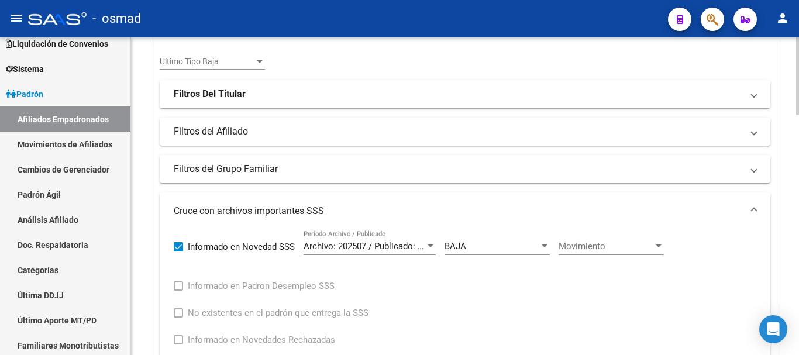
scroll to position [202, 0]
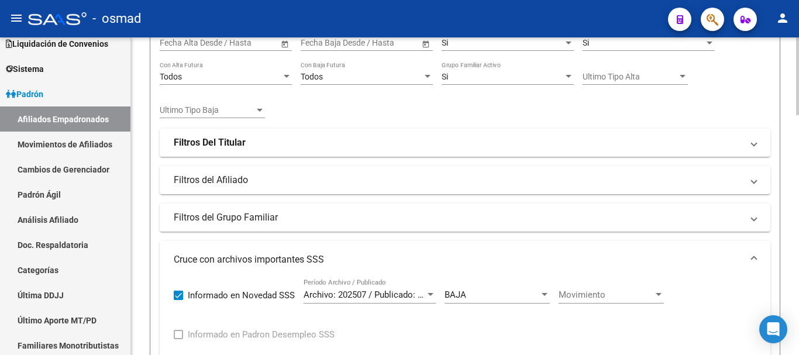
click at [568, 300] on div "Movimiento Movimiento" at bounding box center [611, 291] width 105 height 25
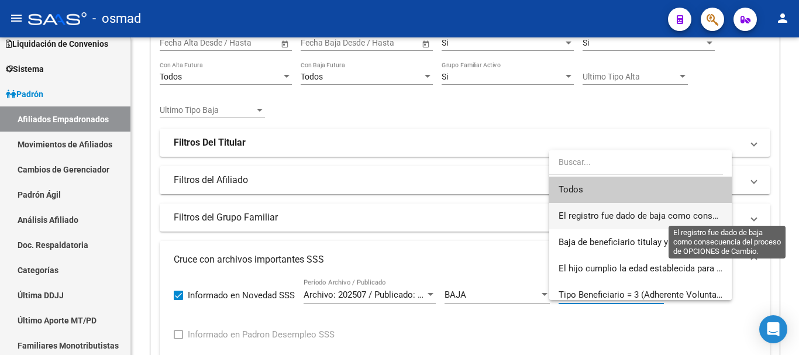
click at [598, 211] on span "El registro fue dado de baja como consecuencia del proceso de OPCIONES de Cambi…" at bounding box center [729, 216] width 341 height 11
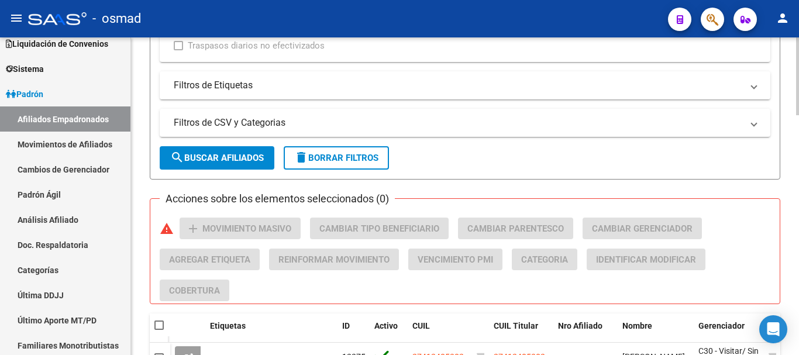
scroll to position [641, 0]
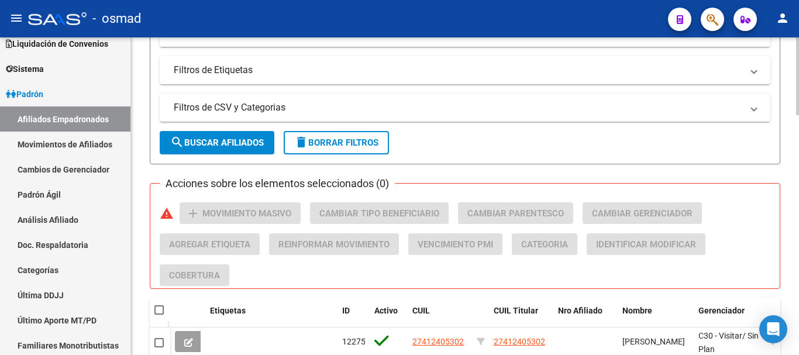
click at [188, 140] on span "search Buscar Afiliados" at bounding box center [217, 143] width 94 height 11
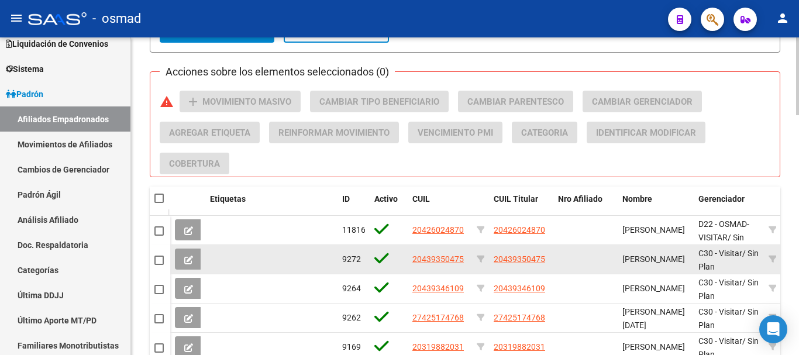
scroll to position [738, 0]
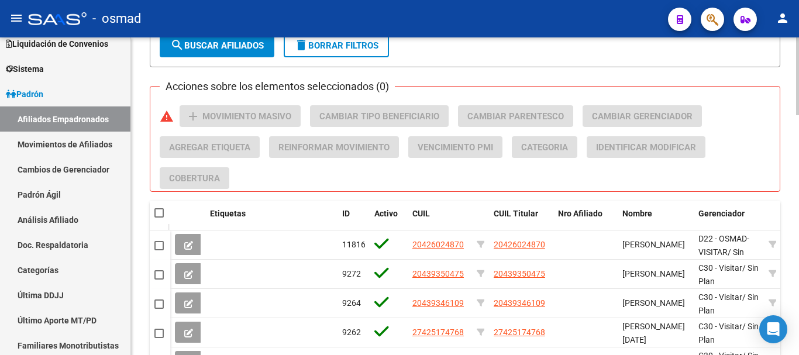
click at [162, 215] on span at bounding box center [158, 212] width 9 height 9
click at [159, 218] on input "checkbox" at bounding box center [159, 218] width 1 height 1
checkbox input "true"
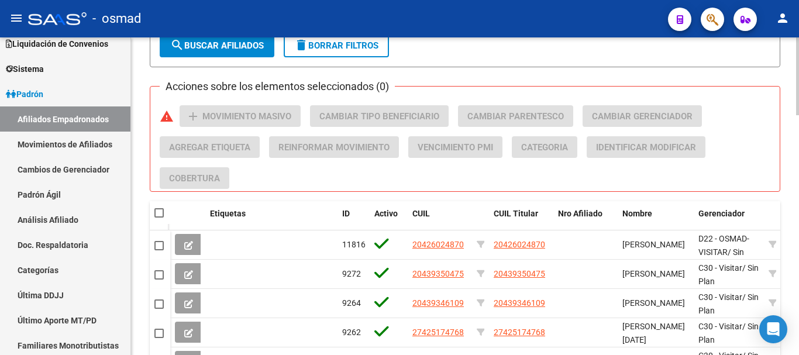
checkbox input "true"
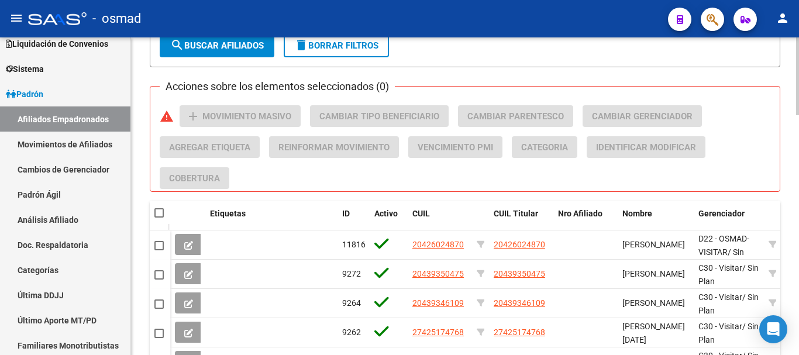
checkbox input "true"
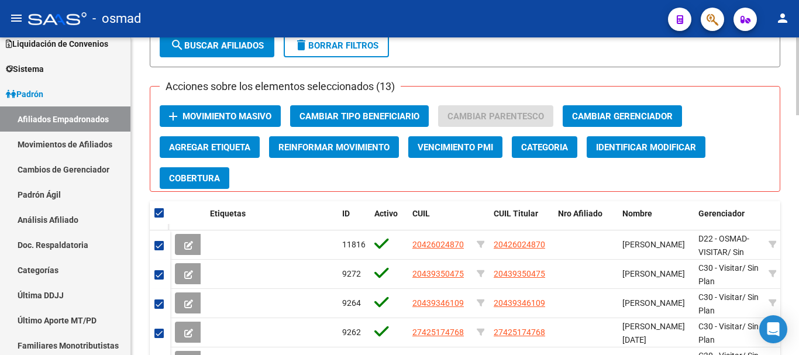
click at [262, 109] on button "add Movimiento Masivo" at bounding box center [220, 116] width 121 height 22
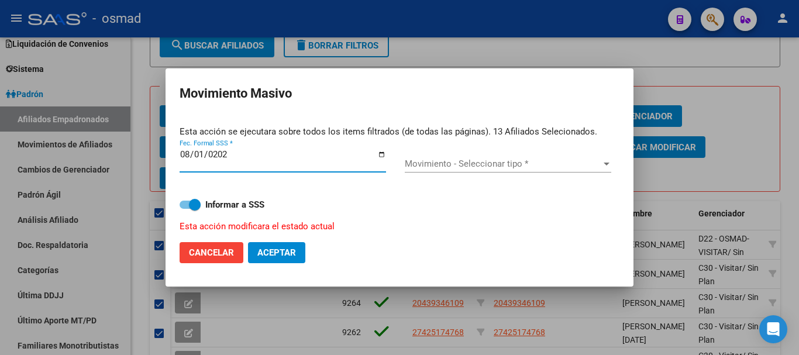
type input "[DATE]"
click at [484, 160] on span "Movimiento - Seleccionar tipo *" at bounding box center [503, 164] width 196 height 11
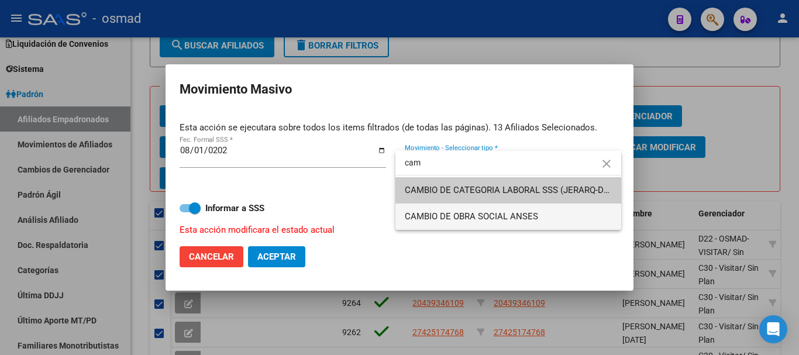
type input "cam"
click at [490, 223] on span "CAMBIO DE OBRA SOCIAL ANSES" at bounding box center [508, 217] width 207 height 26
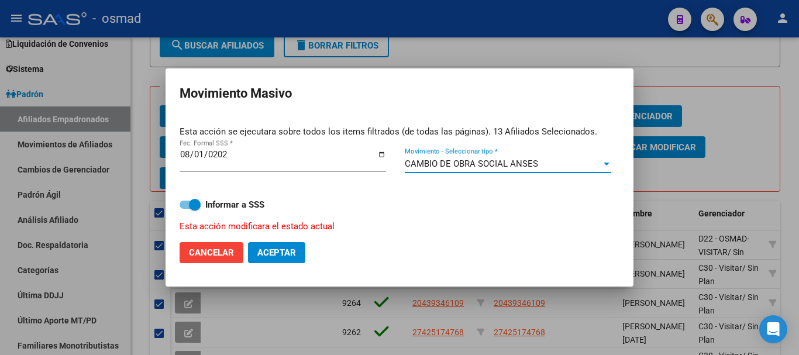
click at [277, 248] on span "Aceptar" at bounding box center [276, 253] width 39 height 11
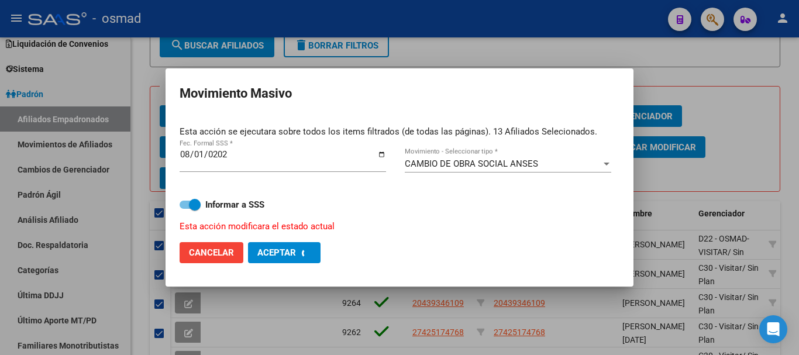
checkbox input "false"
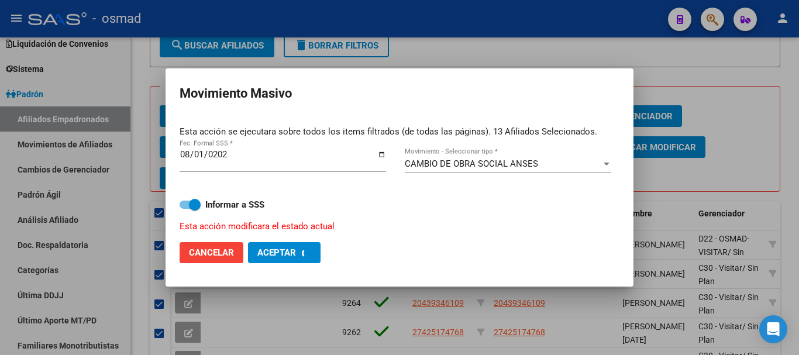
checkbox input "false"
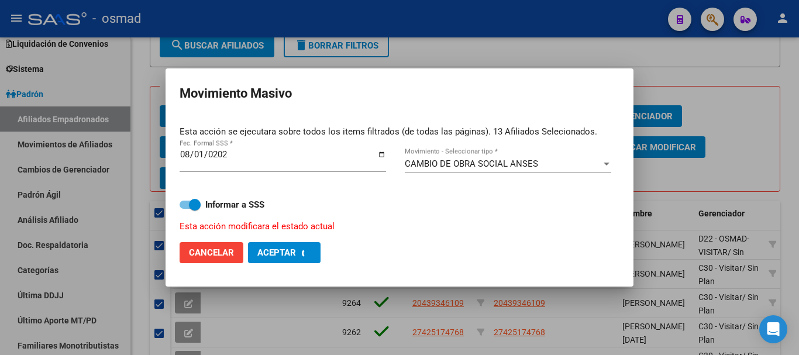
checkbox input "false"
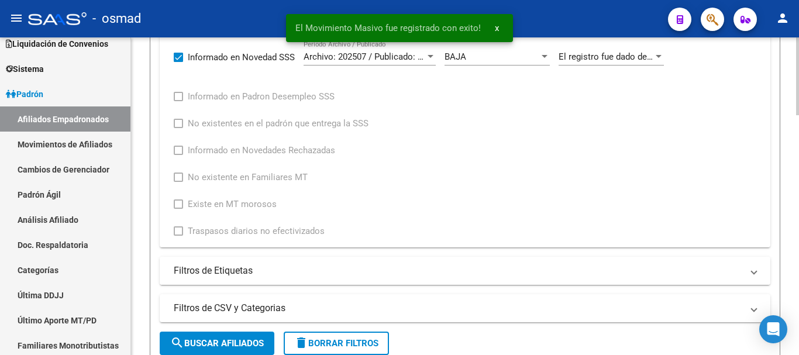
scroll to position [299, 0]
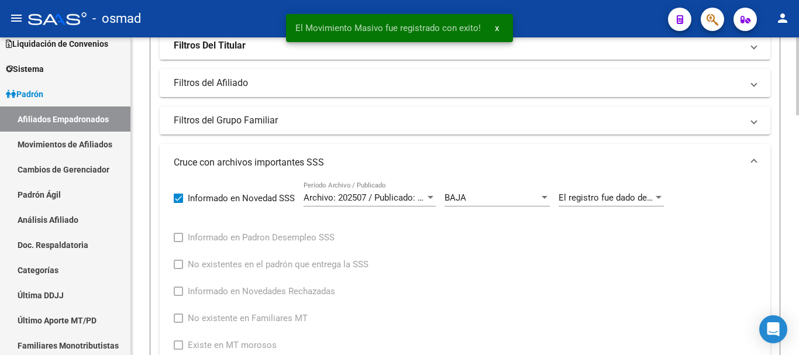
click at [630, 198] on span "El registro fue dado de baja como consecuencia del proceso de OPCIONES de Cambi…" at bounding box center [729, 198] width 341 height 11
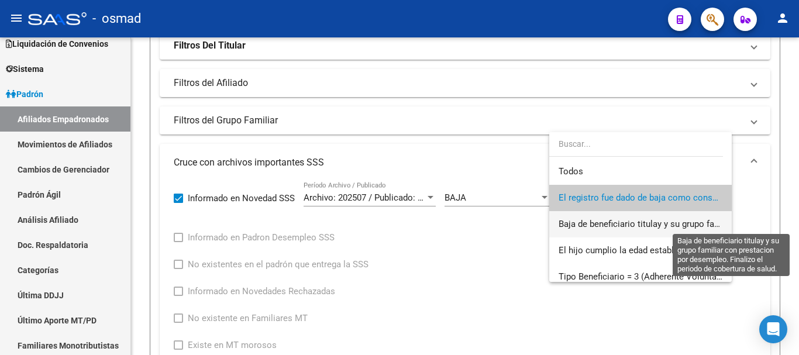
click at [634, 219] on span "Baja de beneficiario titulay y su grupo familiar con prestacion por desempleo. …" at bounding box center [791, 224] width 465 height 11
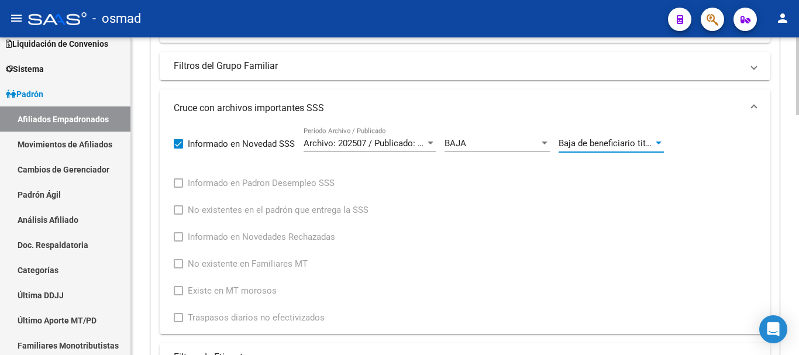
scroll to position [495, 0]
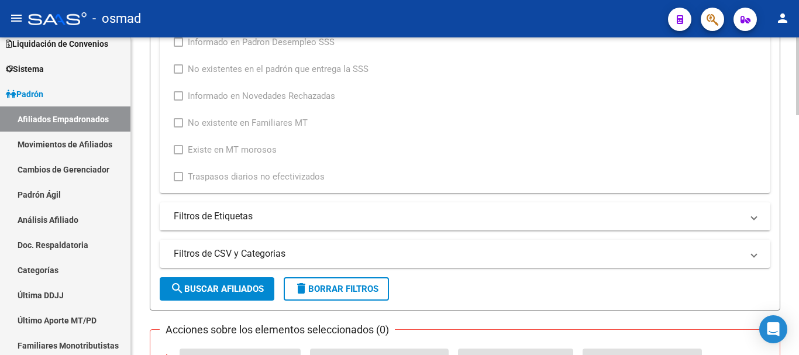
click at [241, 296] on button "search Buscar Afiliados" at bounding box center [217, 288] width 115 height 23
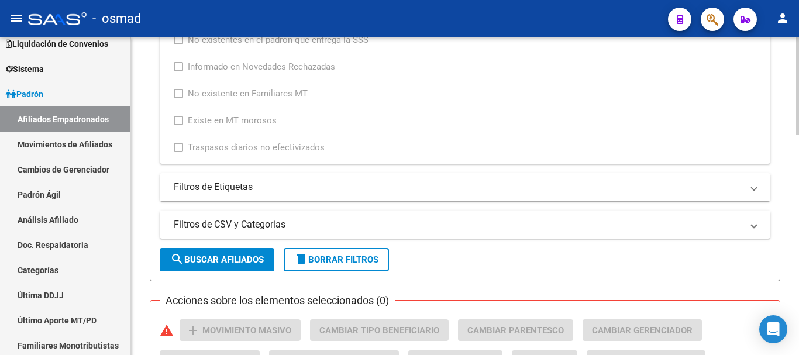
scroll to position [328, 0]
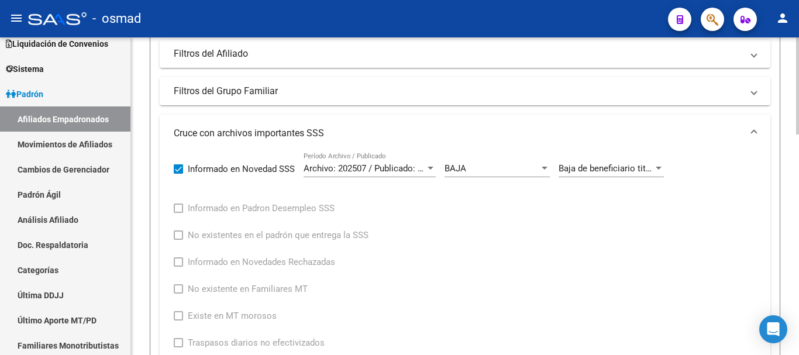
click at [589, 163] on span "Baja de beneficiario titulay y su grupo familiar con prestacion por desempleo. …" at bounding box center [791, 168] width 465 height 11
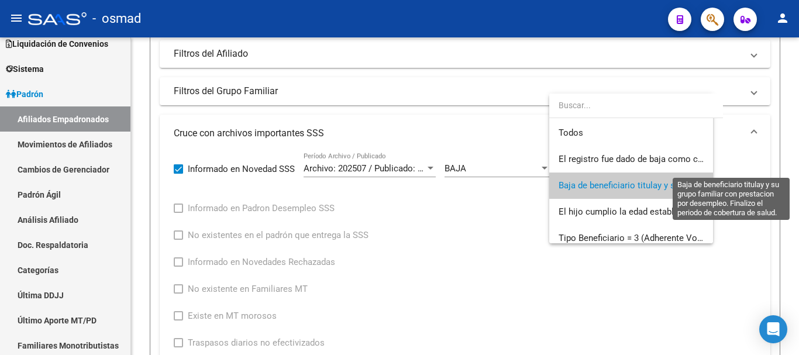
scroll to position [18, 0]
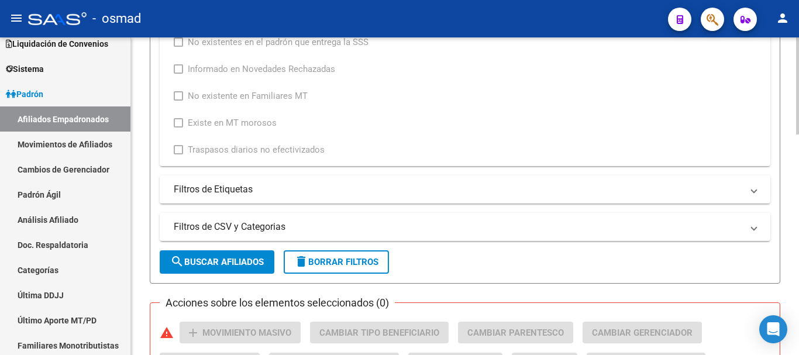
scroll to position [524, 0]
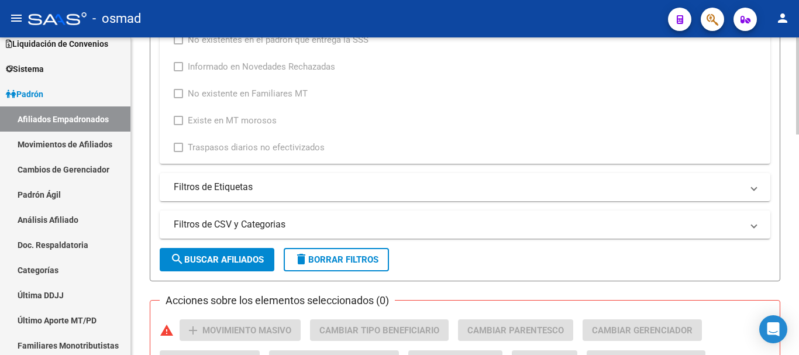
click at [225, 252] on button "search Buscar Afiliados" at bounding box center [217, 259] width 115 height 23
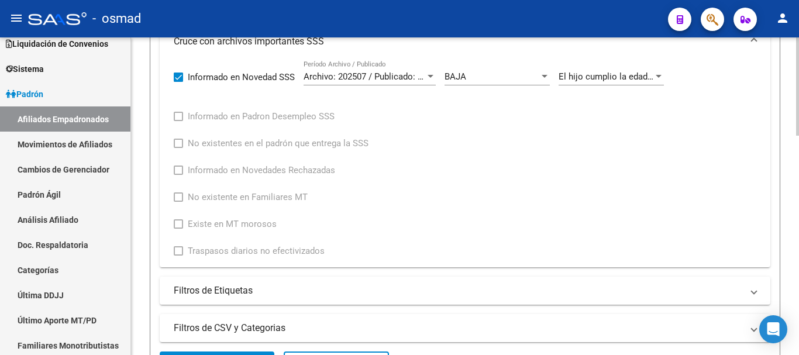
scroll to position [417, 0]
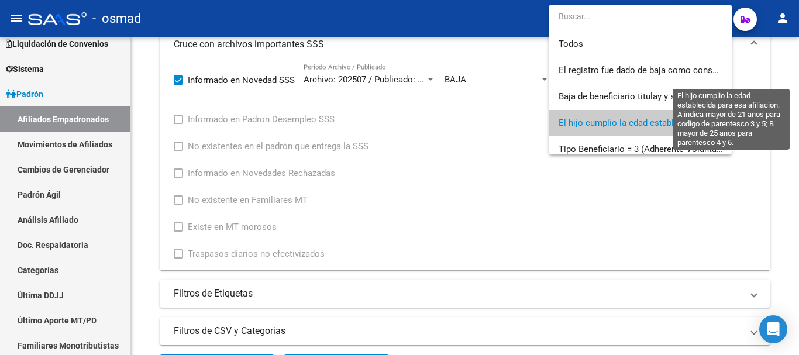
scroll to position [44, 0]
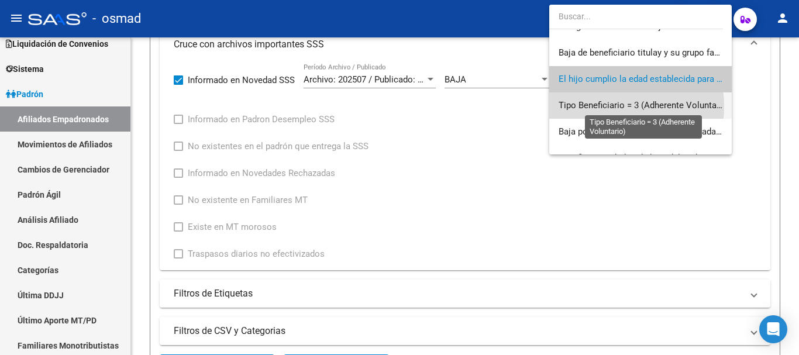
click at [612, 107] on span "Tipo Beneficiario = 3 (Adherente Voluntario)" at bounding box center [644, 105] width 171 height 11
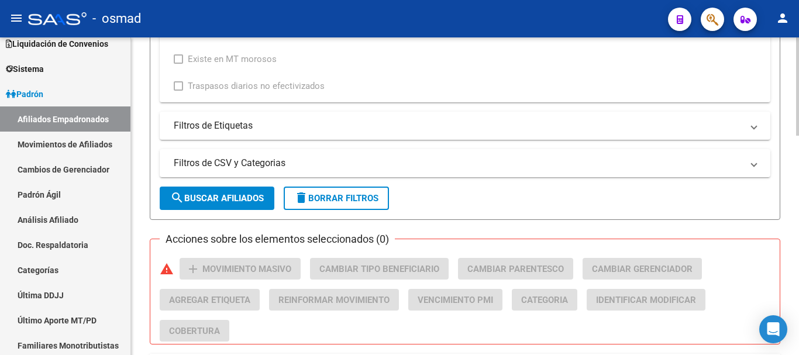
scroll to position [612, 0]
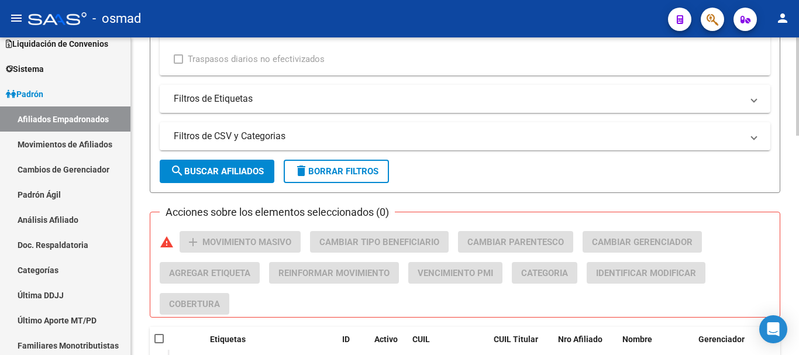
click at [232, 175] on span "search Buscar Afiliados" at bounding box center [217, 171] width 94 height 11
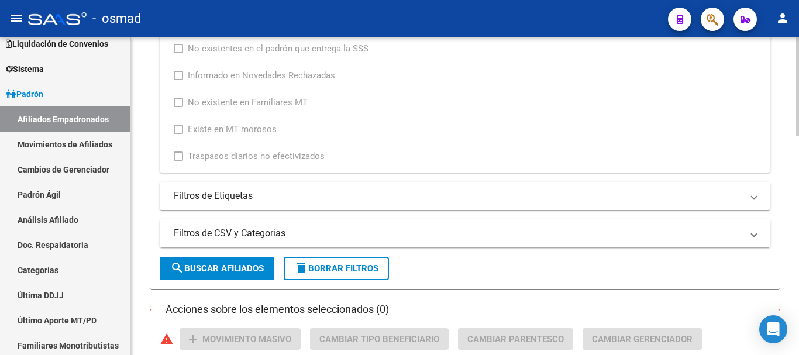
scroll to position [369, 0]
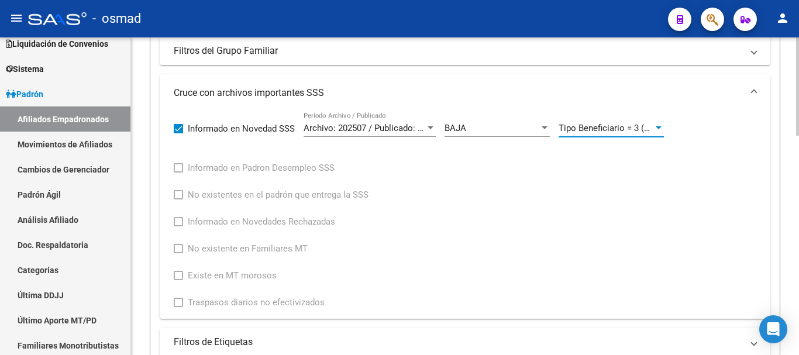
click at [613, 125] on span "Tipo Beneficiario = 3 (Adherente Voluntario)" at bounding box center [644, 128] width 171 height 11
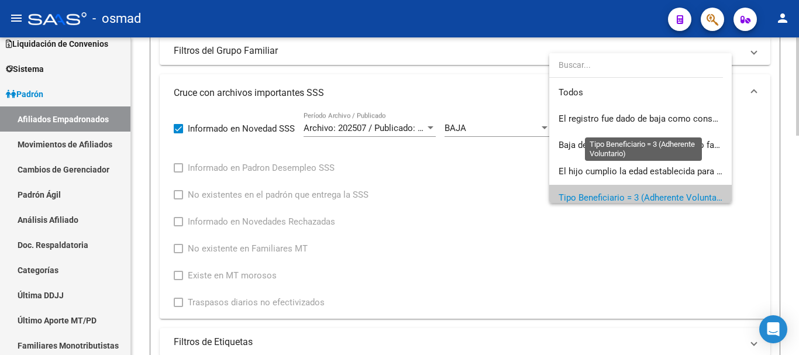
scroll to position [70, 0]
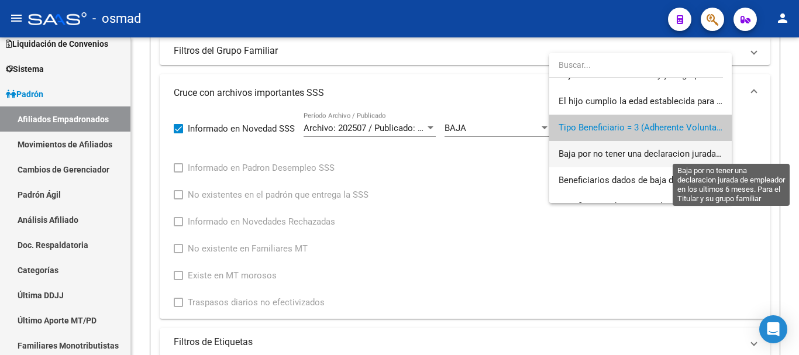
click at [625, 149] on span "Baja por no tener una declaracion jurada de empleador en los ultimos 6 meses. P…" at bounding box center [779, 154] width 441 height 11
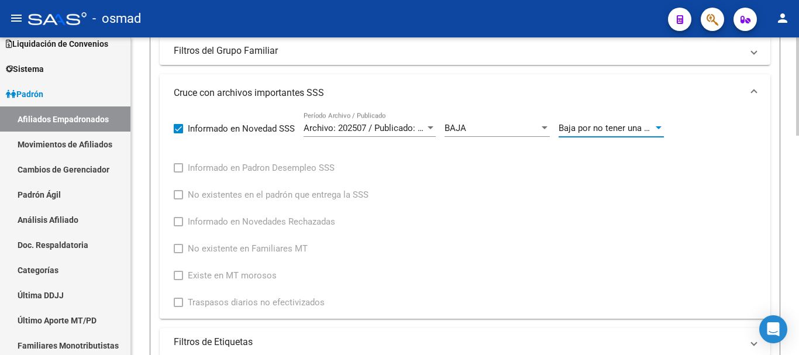
scroll to position [564, 0]
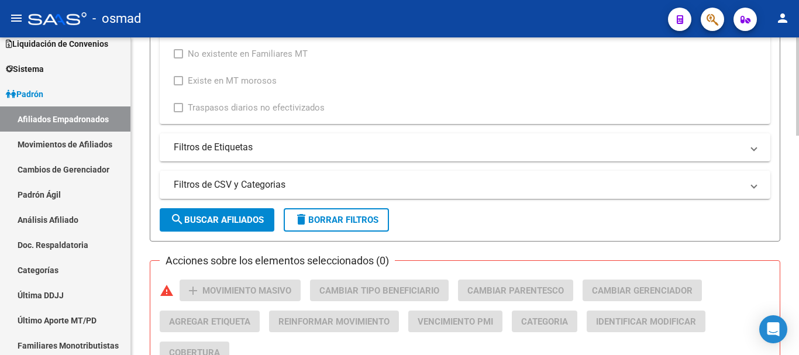
click at [253, 213] on button "search Buscar Afiliados" at bounding box center [217, 219] width 115 height 23
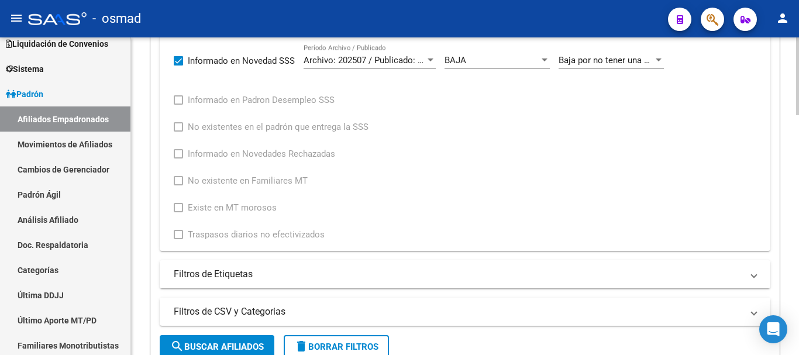
scroll to position [348, 0]
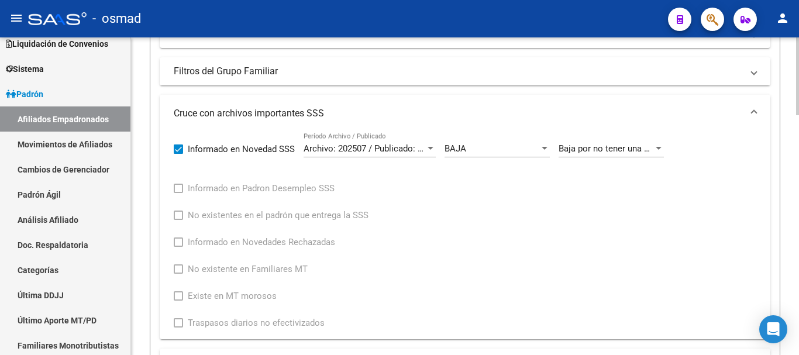
click at [617, 148] on span "Baja por no tener una declaracion jurada de empleador en los ultimos 6 meses. P…" at bounding box center [779, 148] width 441 height 11
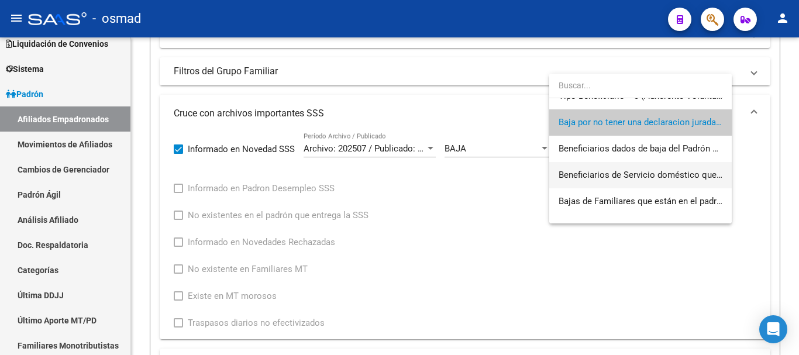
scroll to position [145, 0]
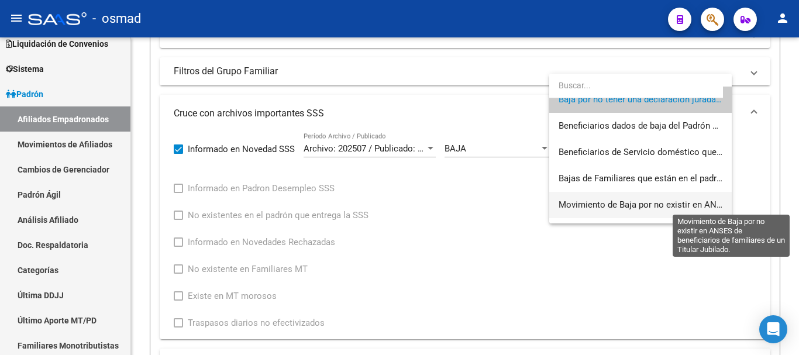
click at [597, 202] on span "Movimiento de Baja por no existir en ANSES de beneficiarios de familiares de un…" at bounding box center [749, 205] width 380 height 11
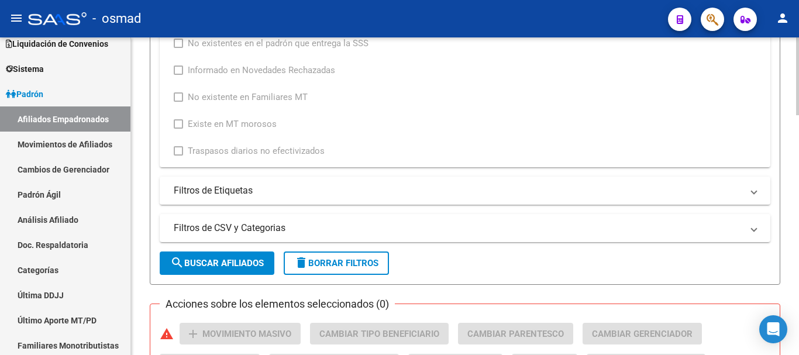
scroll to position [543, 0]
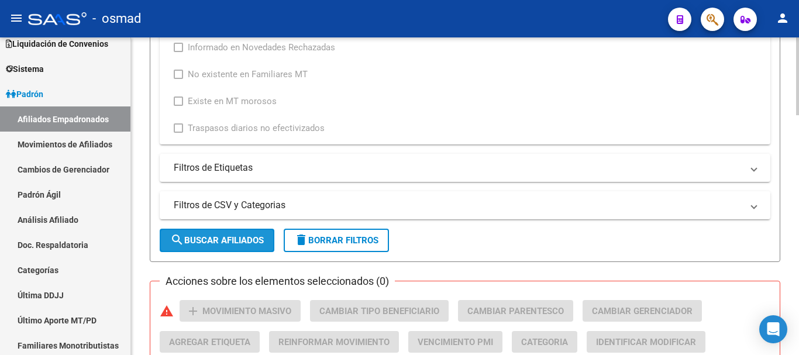
click at [239, 238] on span "search Buscar Afiliados" at bounding box center [217, 240] width 94 height 11
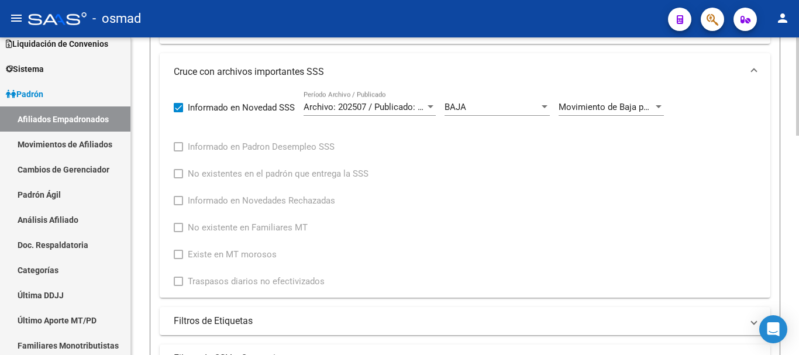
scroll to position [369, 0]
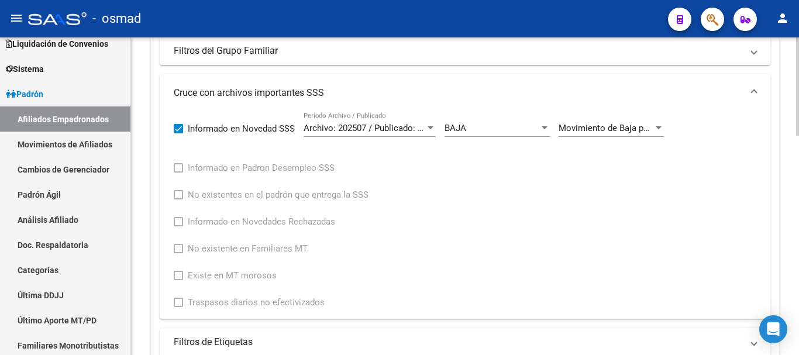
click at [593, 131] on span "Movimiento de Baja por no existir en ANSES de beneficiarios de familiares de un…" at bounding box center [749, 128] width 380 height 11
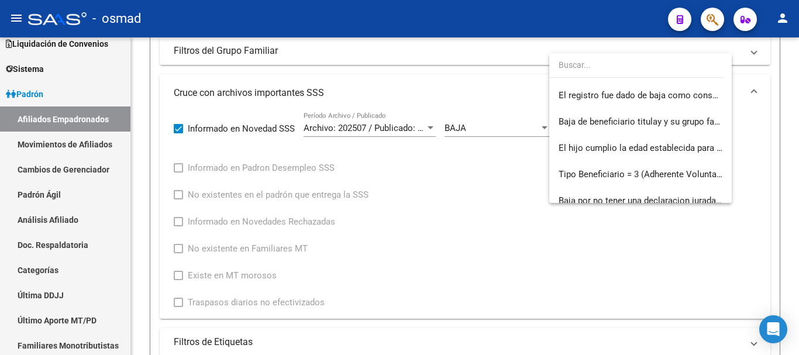
scroll to position [0, 0]
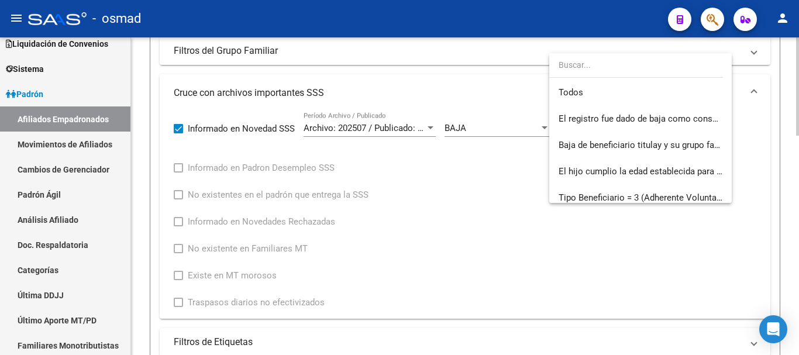
click at [510, 172] on div at bounding box center [399, 177] width 799 height 355
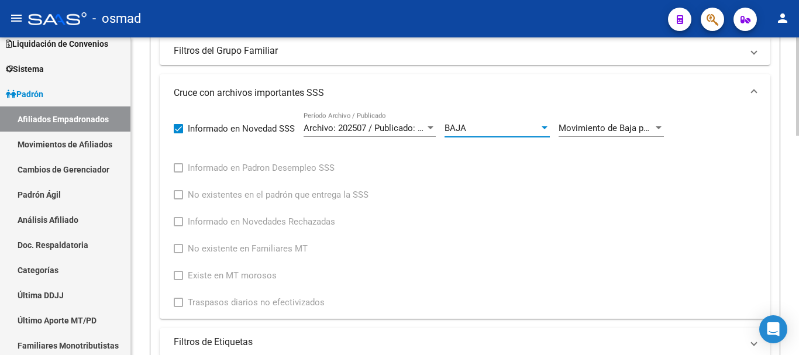
click at [454, 132] on span "BAJA" at bounding box center [456, 128] width 22 height 11
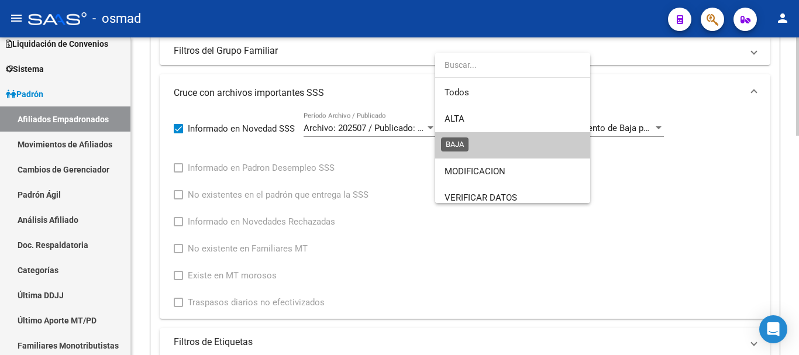
scroll to position [18, 0]
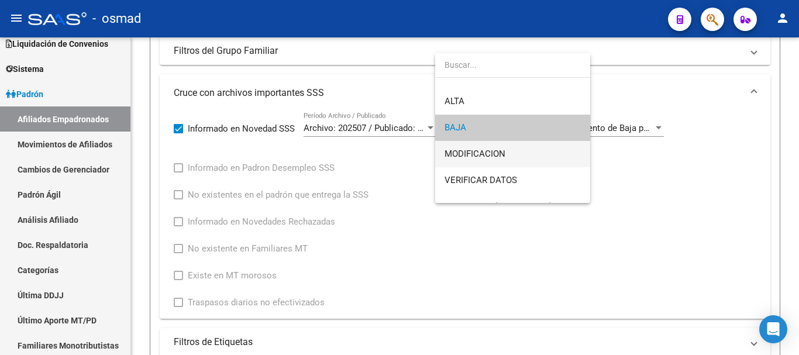
click at [492, 159] on span "MODIFICACION" at bounding box center [513, 154] width 136 height 26
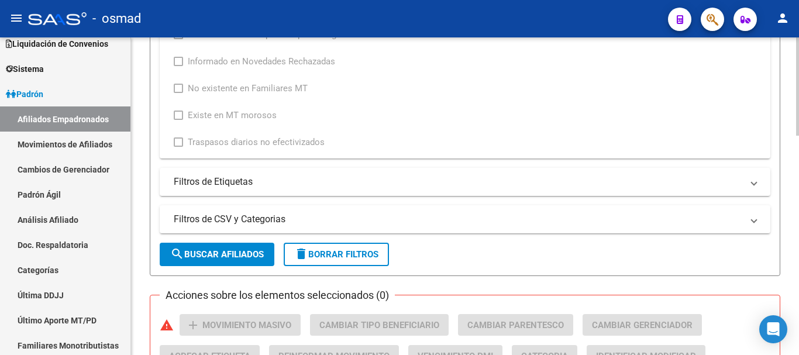
scroll to position [612, 0]
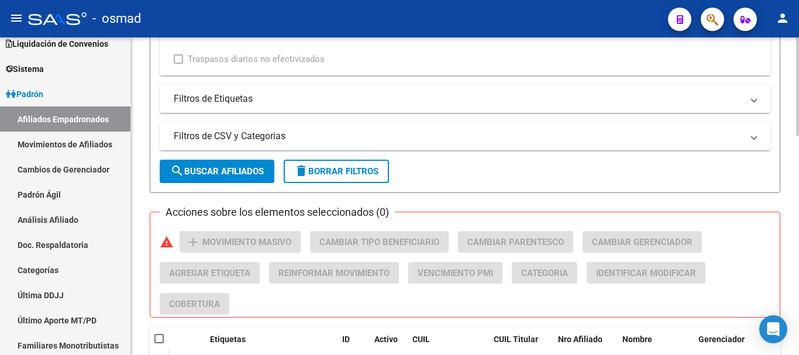
click at [235, 169] on span "search Buscar Afiliados" at bounding box center [217, 171] width 94 height 11
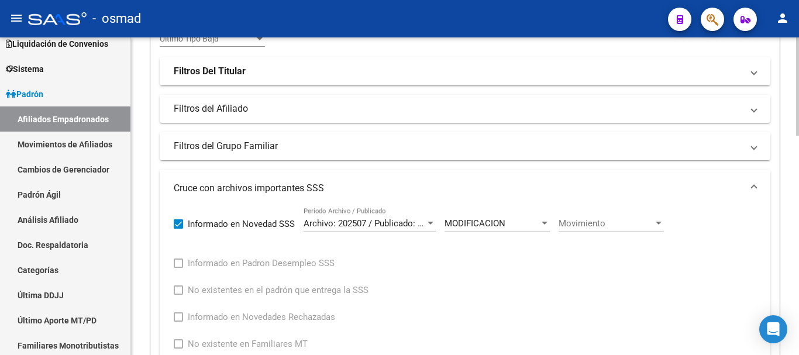
scroll to position [271, 0]
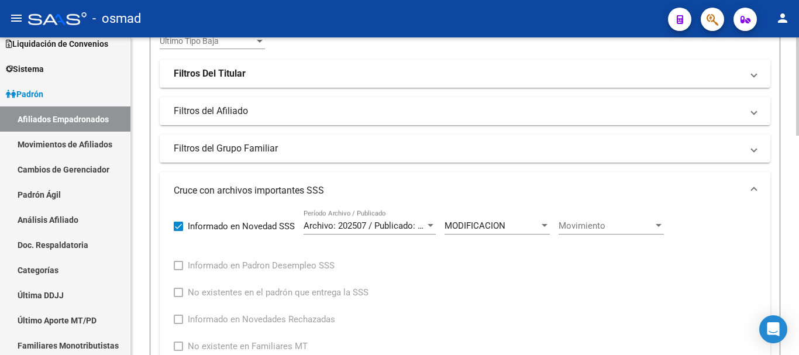
click at [587, 228] on span "Movimiento" at bounding box center [606, 226] width 95 height 11
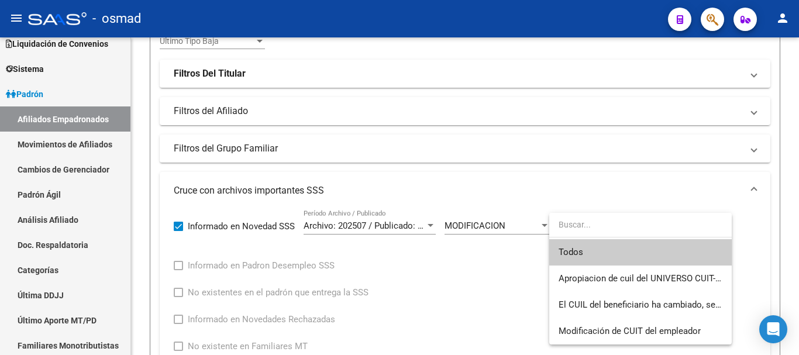
click at [470, 220] on div at bounding box center [399, 177] width 799 height 355
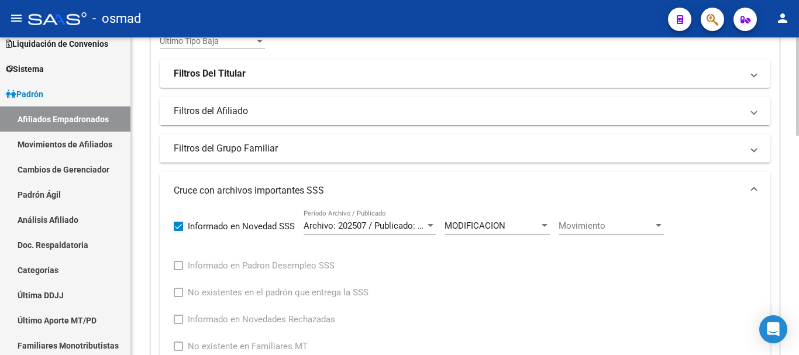
click at [471, 224] on span "MODIFICACION" at bounding box center [475, 226] width 61 height 11
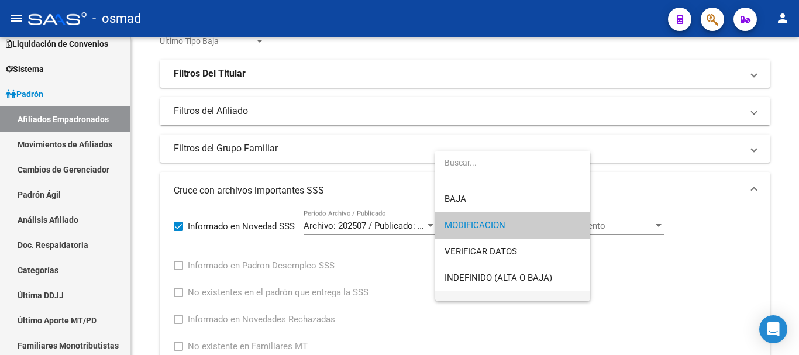
scroll to position [87, 0]
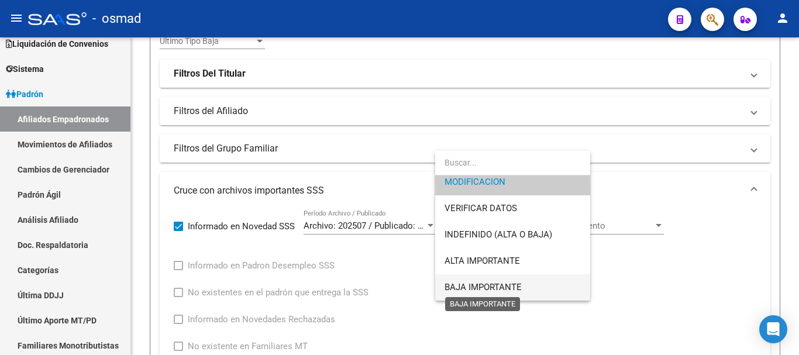
click at [499, 289] on span "BAJA IMPORTANTE" at bounding box center [483, 287] width 77 height 11
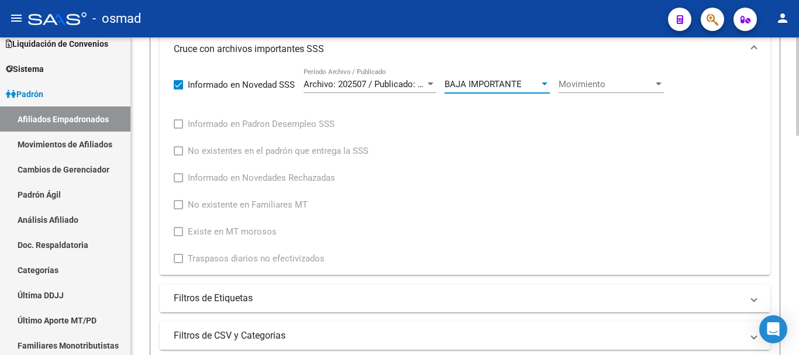
scroll to position [466, 0]
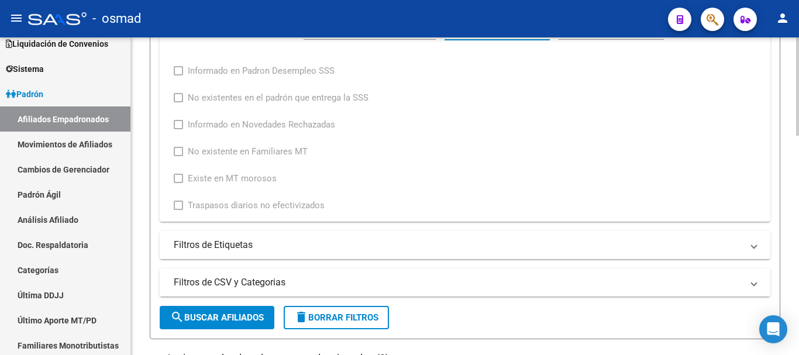
click at [238, 320] on span "search Buscar Afiliados" at bounding box center [217, 318] width 94 height 11
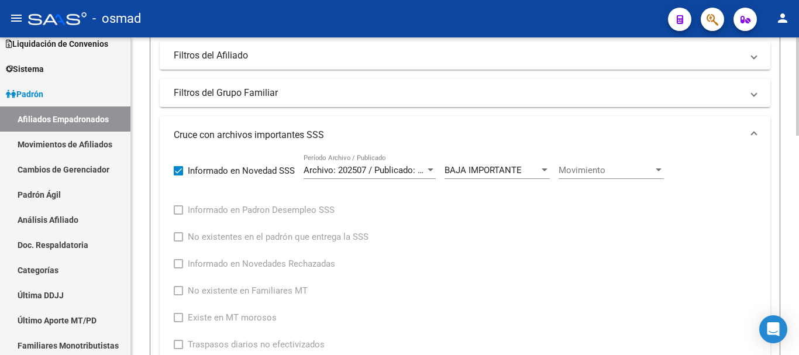
scroll to position [369, 0]
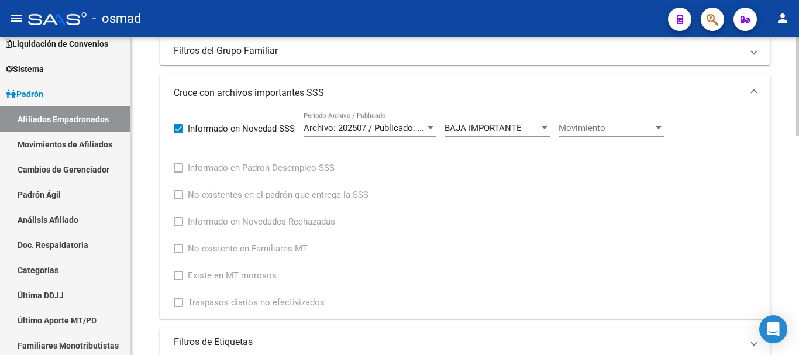
click at [379, 126] on span "Archivo: 202507 / Publicado: 202508" at bounding box center [375, 128] width 142 height 11
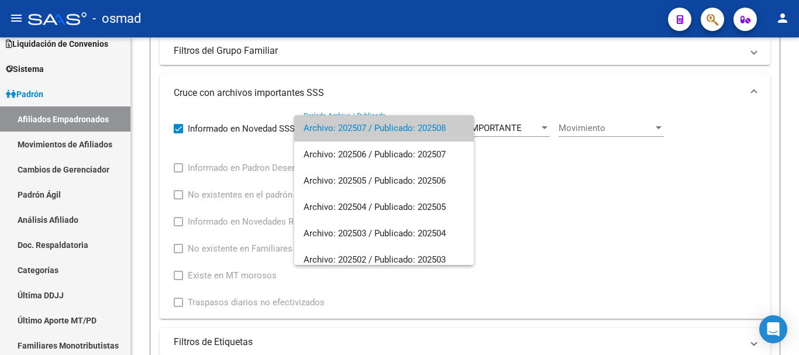
click at [591, 242] on div at bounding box center [399, 177] width 799 height 355
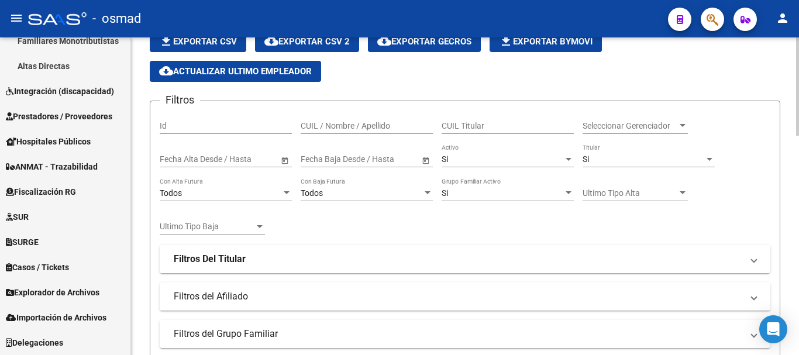
scroll to position [76, 0]
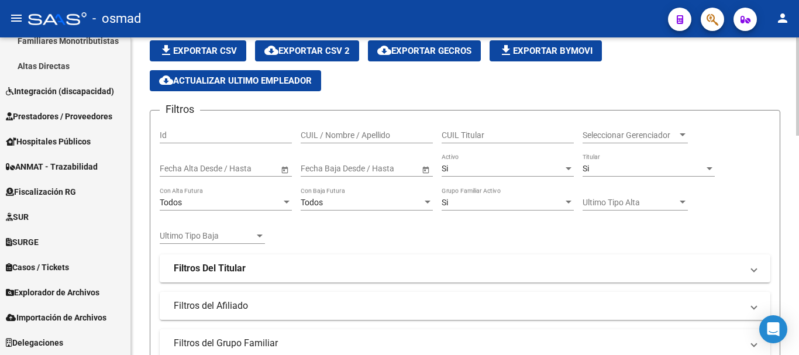
click at [462, 164] on div "Si" at bounding box center [503, 169] width 122 height 10
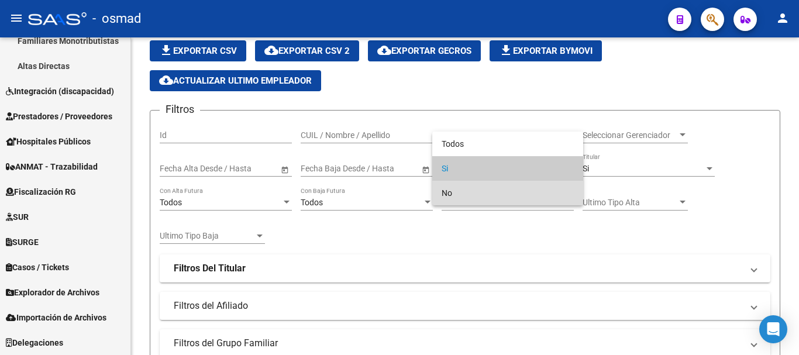
click at [471, 186] on span "No" at bounding box center [508, 193] width 132 height 25
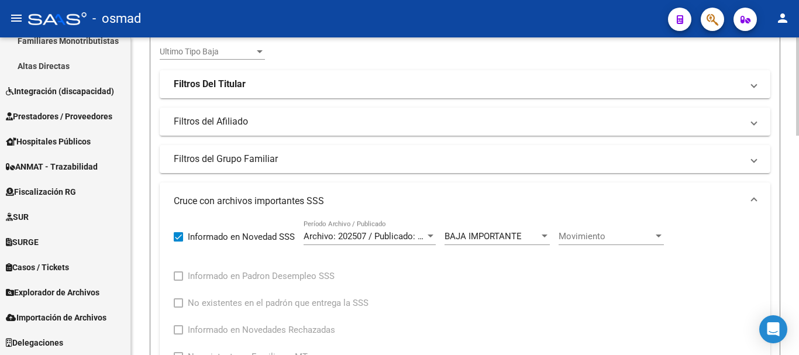
scroll to position [271, 0]
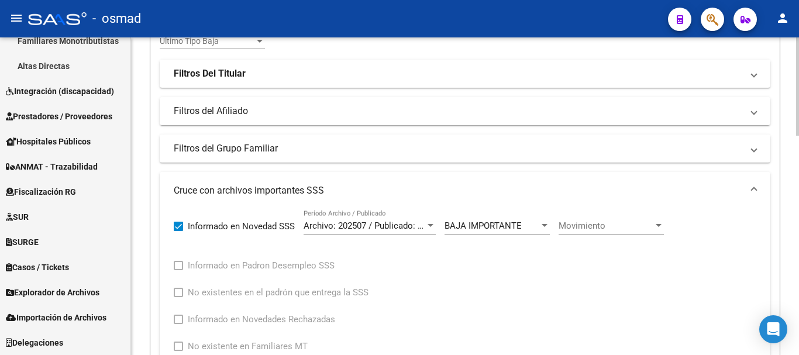
click at [455, 225] on span "BAJA IMPORTANTE" at bounding box center [483, 226] width 77 height 11
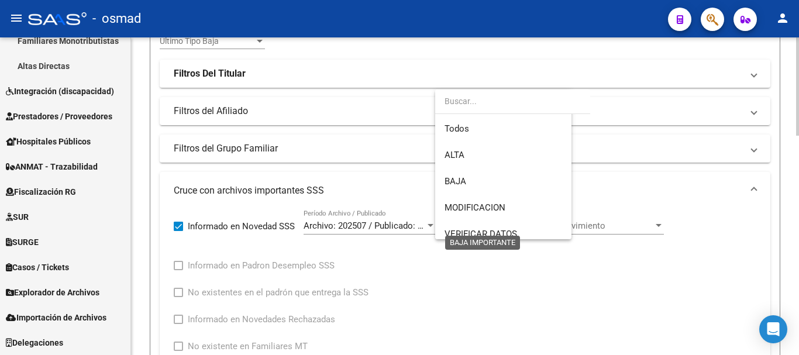
scroll to position [87, 0]
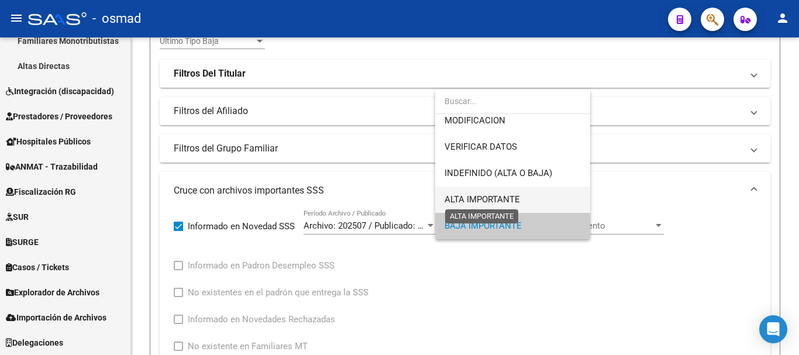
click at [493, 202] on span "ALTA IMPORTANTE" at bounding box center [482, 199] width 75 height 11
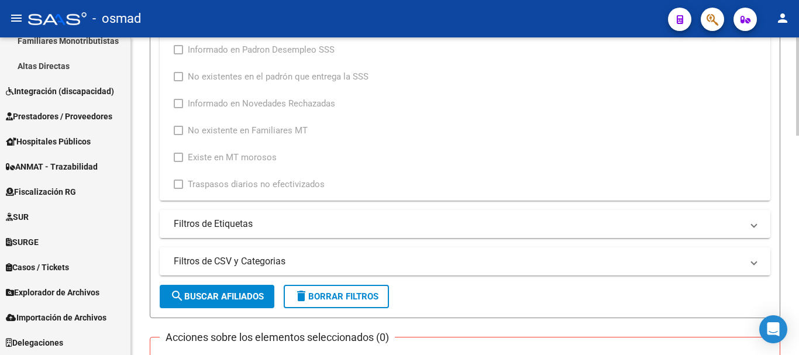
scroll to position [515, 0]
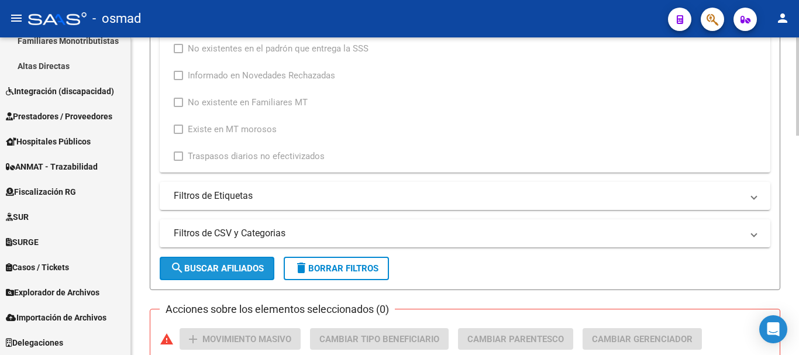
click at [259, 267] on span "search Buscar Afiliados" at bounding box center [217, 268] width 94 height 11
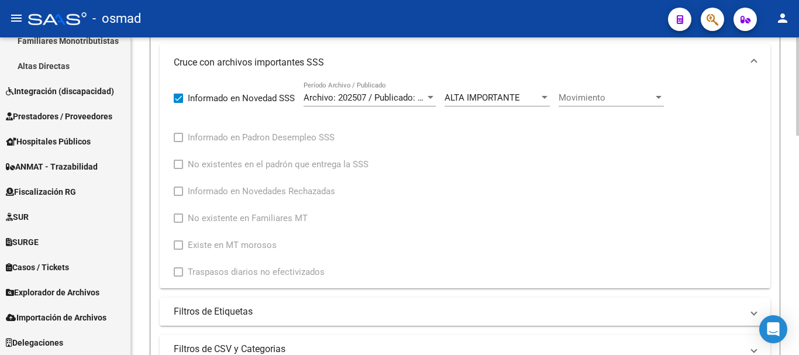
scroll to position [271, 0]
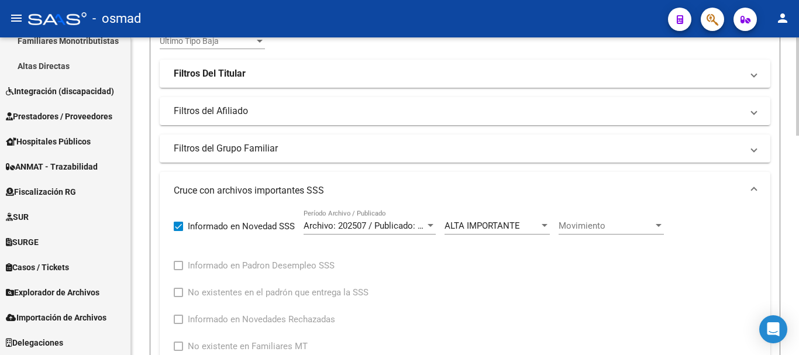
click at [468, 222] on span "ALTA IMPORTANTE" at bounding box center [482, 226] width 75 height 11
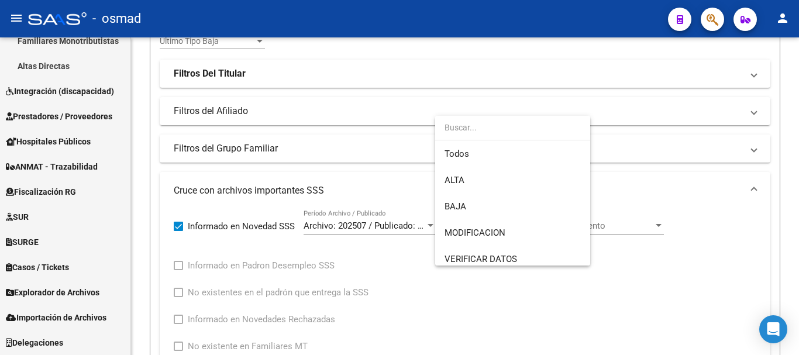
scroll to position [0, 0]
click at [456, 182] on span "ALTA" at bounding box center [455, 181] width 20 height 11
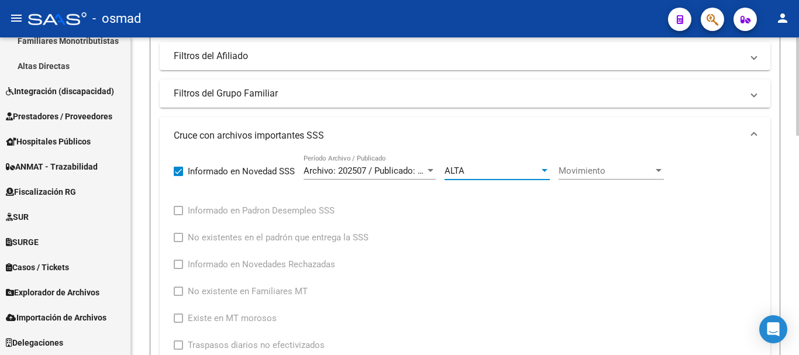
scroll to position [466, 0]
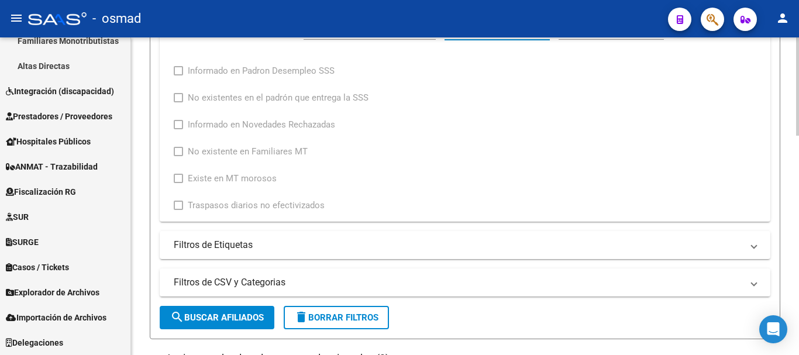
click at [224, 314] on span "search Buscar Afiliados" at bounding box center [217, 318] width 94 height 11
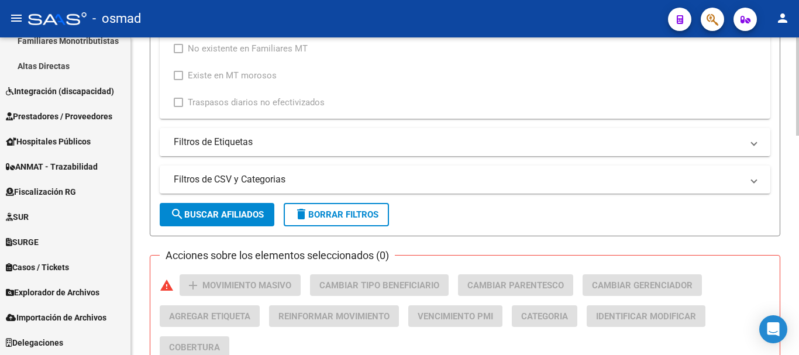
scroll to position [661, 0]
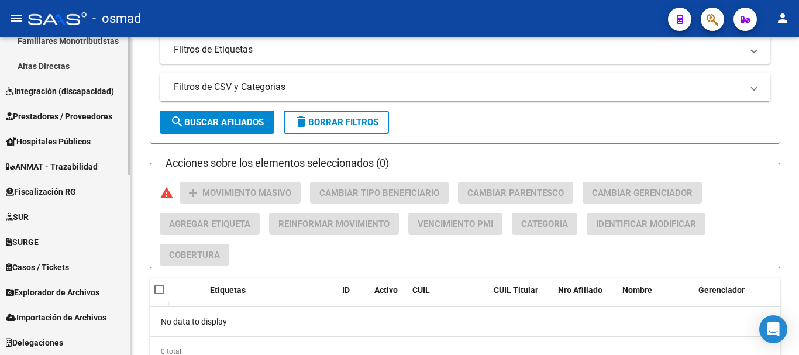
drag, startPoint x: 47, startPoint y: 297, endPoint x: 51, endPoint y: 290, distance: 8.4
click at [47, 297] on span "Explorador de Archivos" at bounding box center [53, 292] width 94 height 13
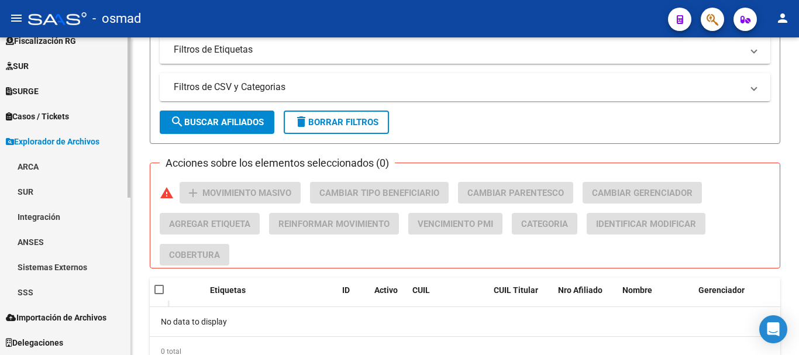
scroll to position [291, 0]
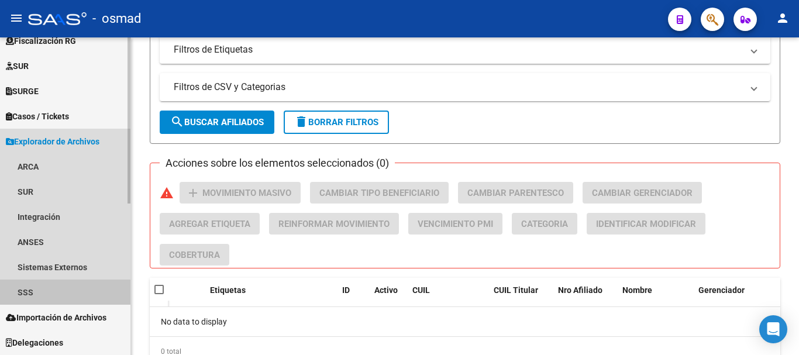
click at [18, 294] on link "SSS" at bounding box center [65, 292] width 131 height 25
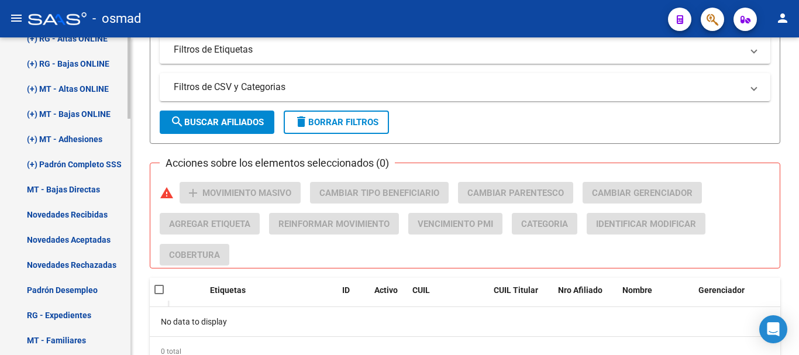
scroll to position [681, 0]
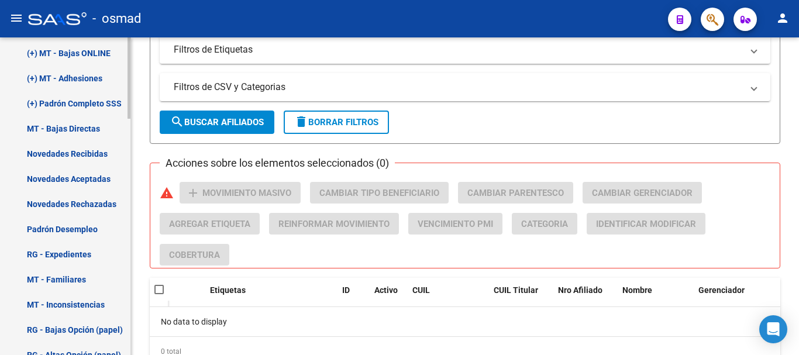
click at [59, 179] on link "Novedades Aceptadas" at bounding box center [65, 178] width 131 height 25
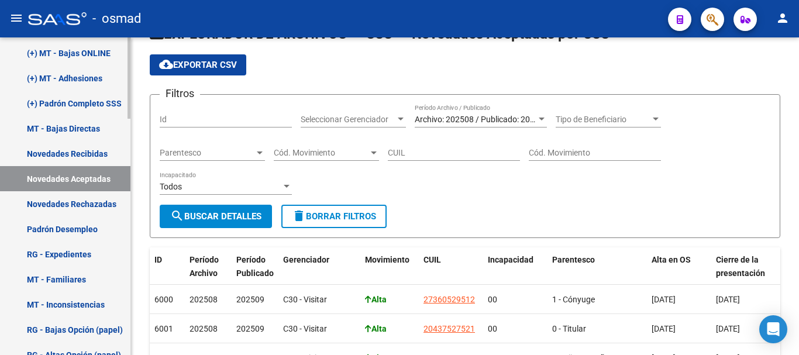
scroll to position [354, 0]
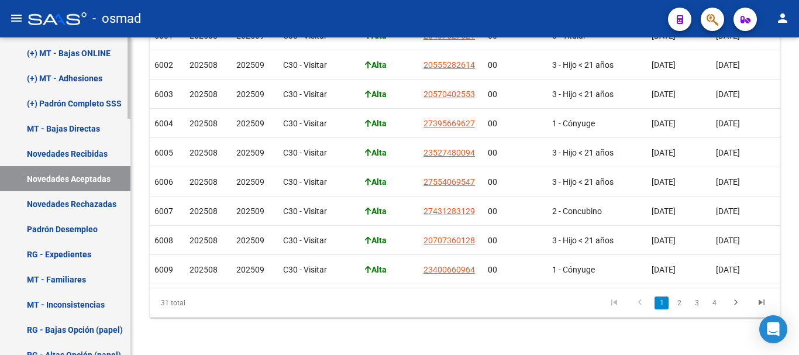
click at [59, 149] on link "Novedades Recibidas" at bounding box center [65, 153] width 131 height 25
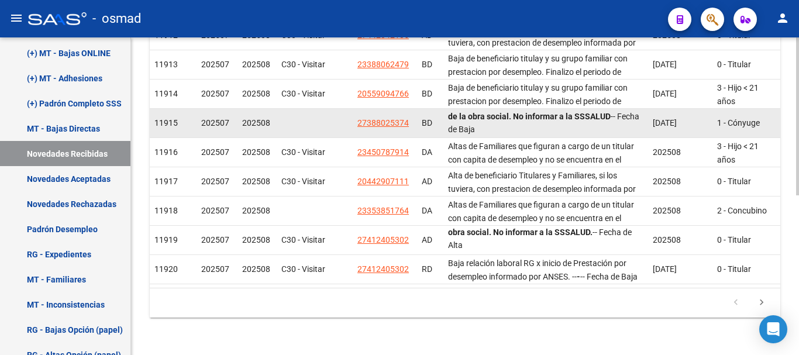
scroll to position [1, 0]
drag, startPoint x: 448, startPoint y: 105, endPoint x: 524, endPoint y: 112, distance: 76.4
click at [569, 116] on datatable-body-cell "Baja de beneficiario titulay y su grupo familiar con prestacion por desempleo. …" at bounding box center [546, 123] width 205 height 29
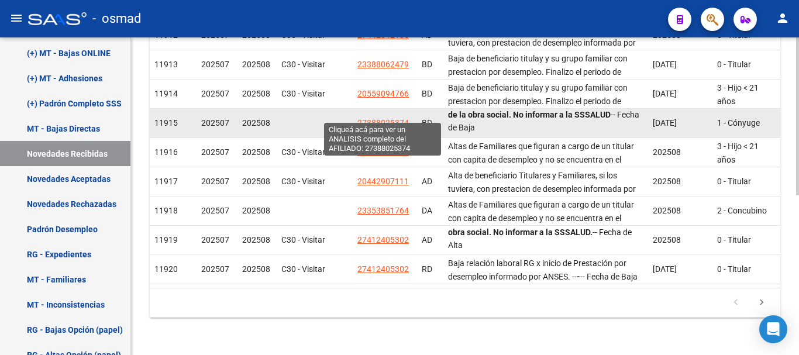
click at [395, 118] on span "27388025374" at bounding box center [383, 122] width 51 height 9
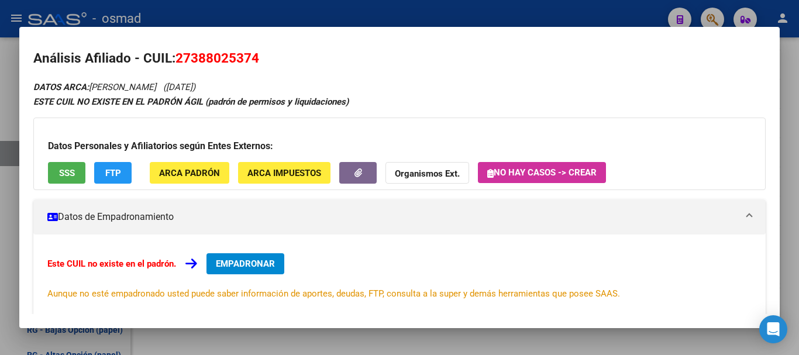
scroll to position [0, 0]
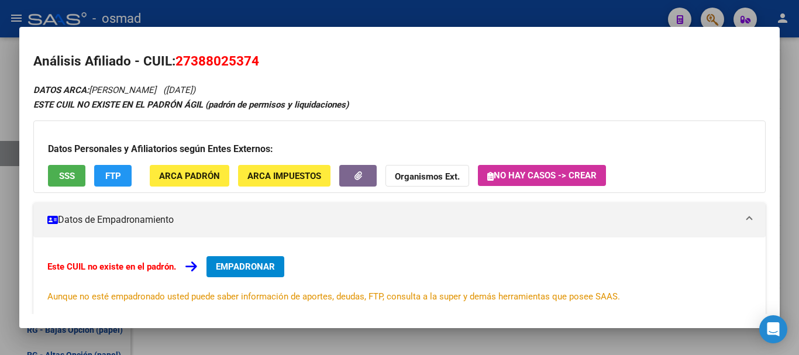
click at [283, 5] on div at bounding box center [399, 177] width 799 height 355
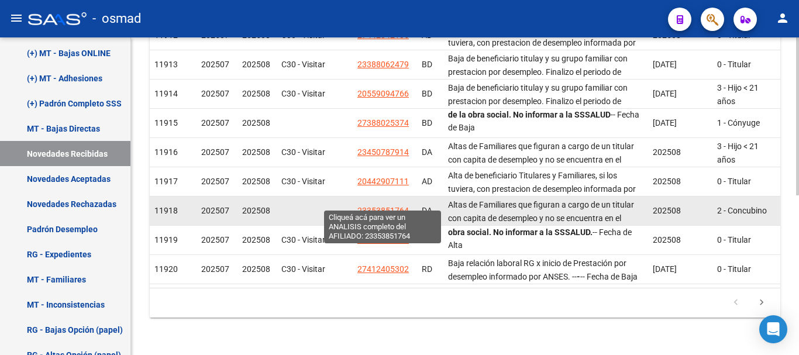
click at [382, 206] on span "23353851764" at bounding box center [383, 210] width 51 height 9
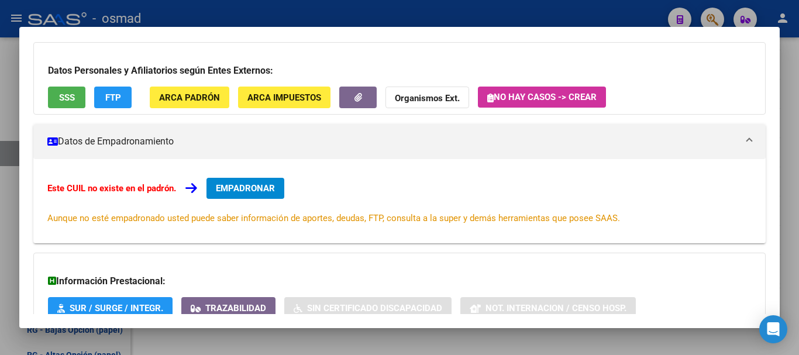
scroll to position [192, 0]
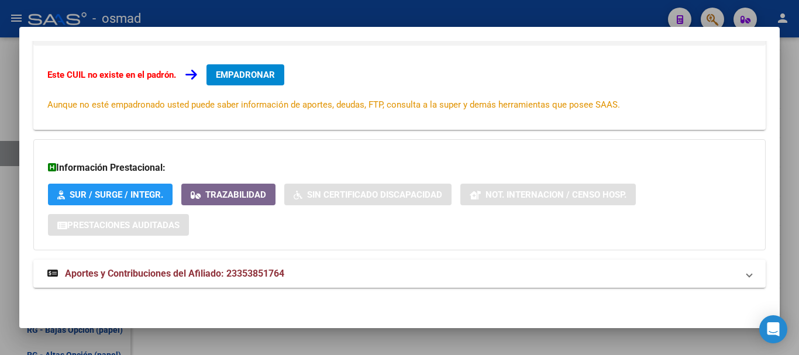
click at [305, 8] on div at bounding box center [399, 177] width 799 height 355
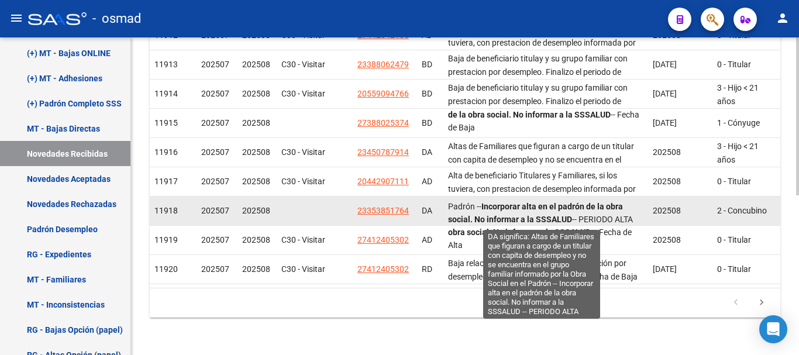
scroll to position [1, 0]
drag, startPoint x: 470, startPoint y: 193, endPoint x: 572, endPoint y: 208, distance: 103.6
click at [572, 208] on span "Altas de Familiares que figuran a cargo de un titular con capita de desempleo y…" at bounding box center [541, 188] width 186 height 63
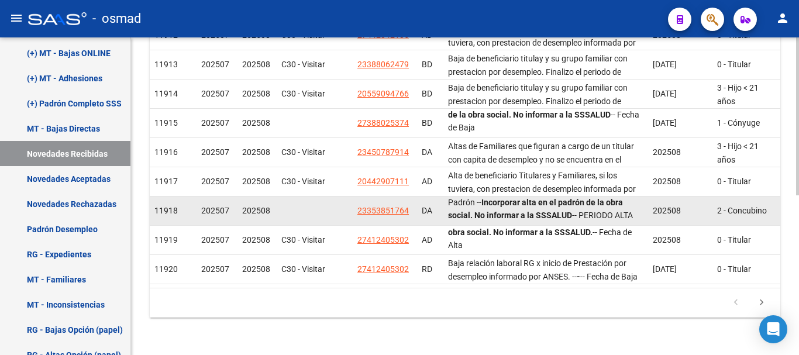
click at [569, 205] on strong "Incorporar alta en el padrón de la obra social. No informar a la SSSALUD" at bounding box center [535, 209] width 175 height 23
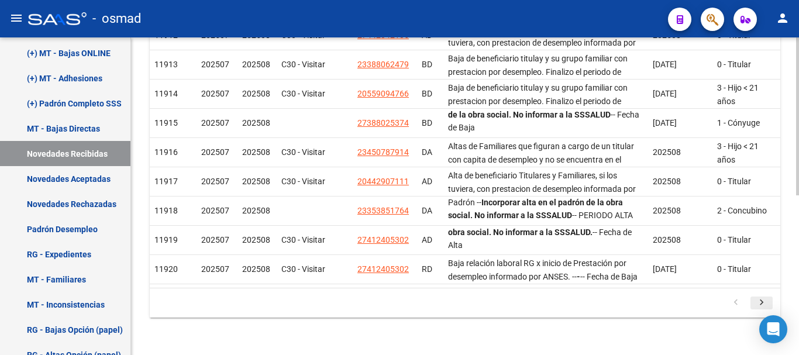
click at [767, 303] on icon "go to next page" at bounding box center [761, 304] width 15 height 14
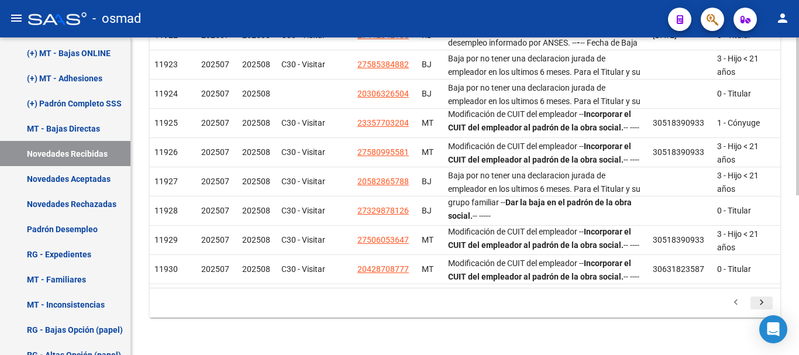
scroll to position [0, 0]
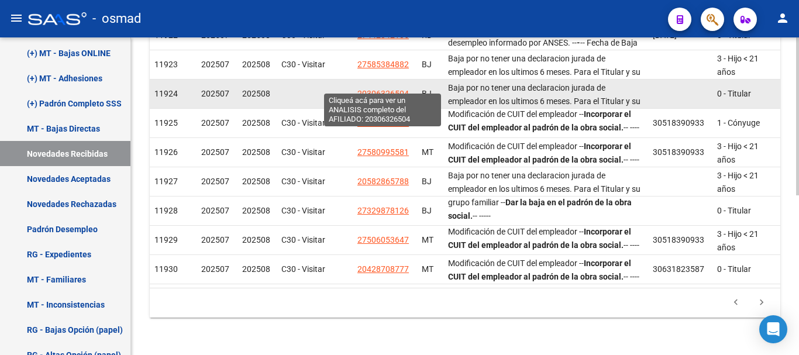
click at [383, 89] on span "20306326504" at bounding box center [383, 93] width 51 height 9
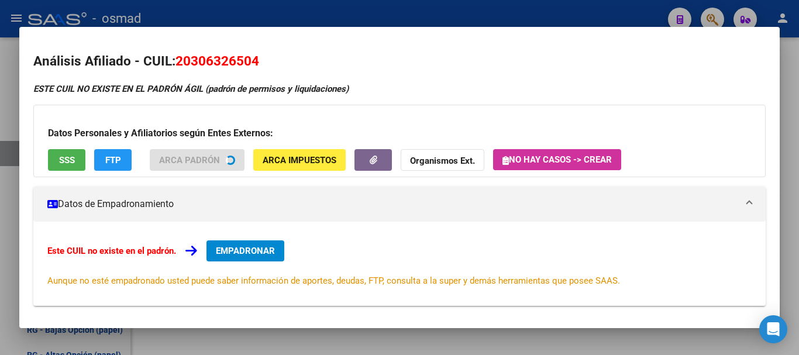
click at [385, 8] on div at bounding box center [399, 177] width 799 height 355
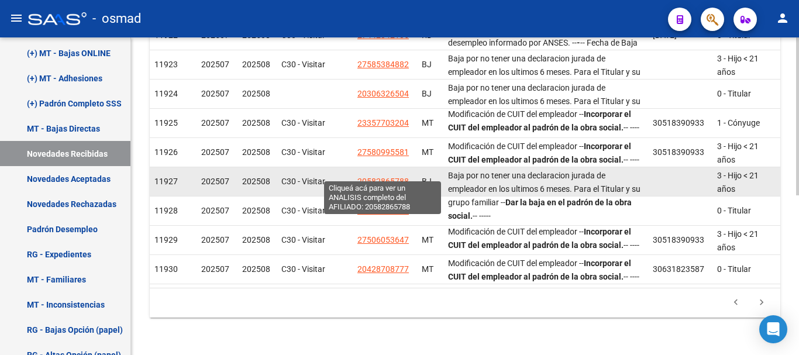
click at [385, 177] on span "20582865788" at bounding box center [383, 181] width 51 height 9
type textarea "20582865788"
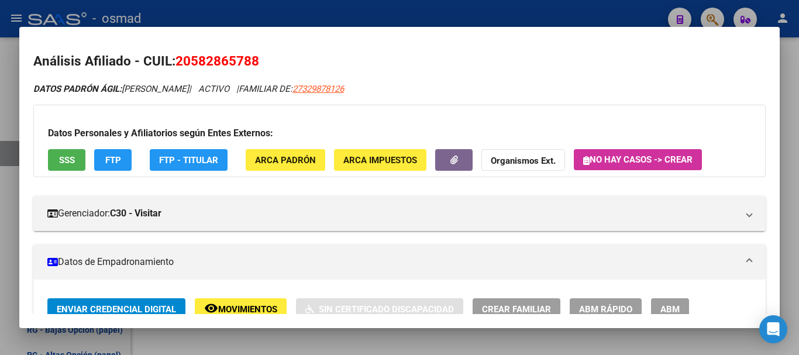
click at [381, 16] on div at bounding box center [399, 177] width 799 height 355
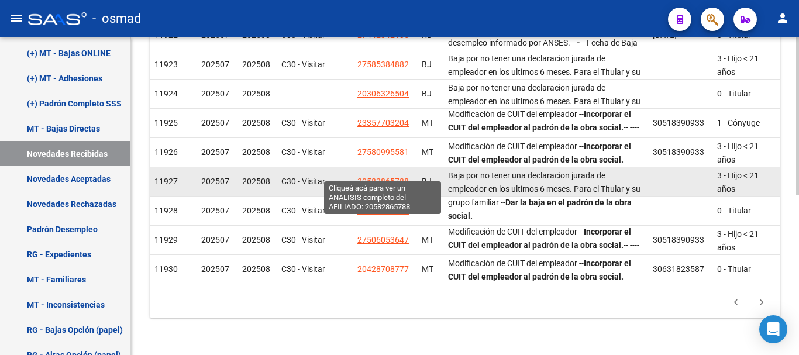
click at [388, 177] on span "20582865788" at bounding box center [383, 181] width 51 height 9
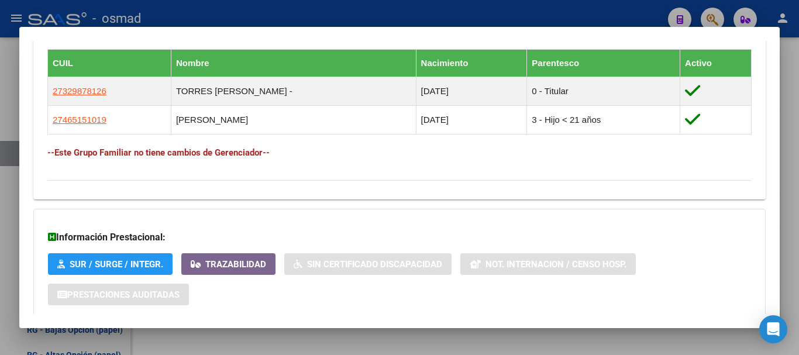
scroll to position [747, 0]
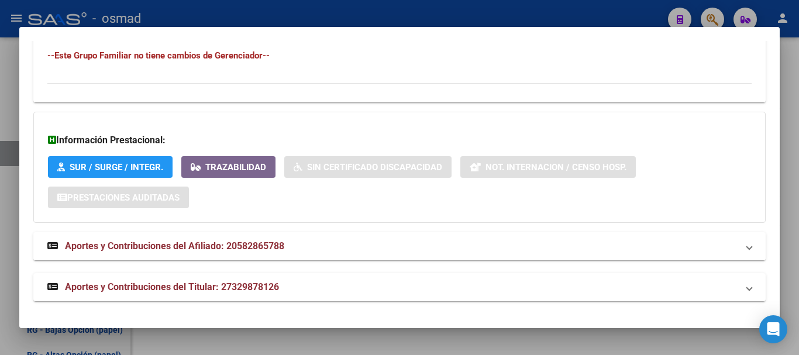
click at [205, 245] on span "Aportes y Contribuciones del Afiliado: 20582865788" at bounding box center [174, 246] width 219 height 11
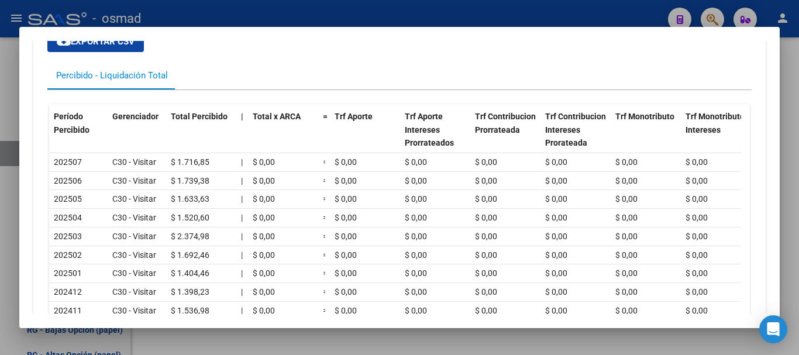
scroll to position [1089, 0]
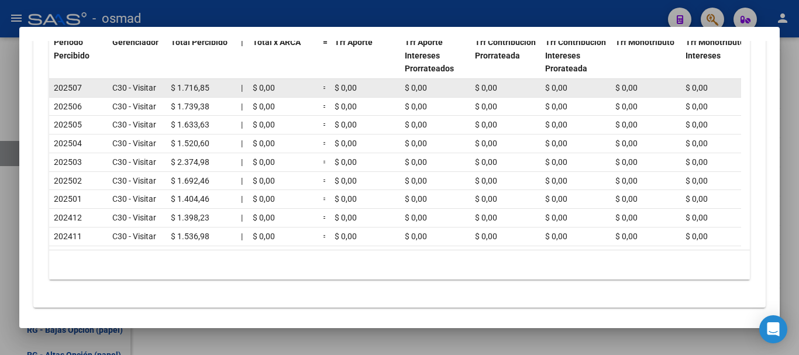
drag, startPoint x: 50, startPoint y: 88, endPoint x: 526, endPoint y: 95, distance: 475.3
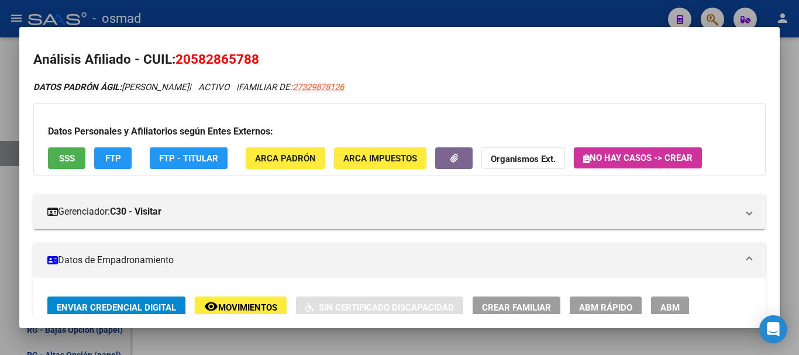
scroll to position [0, 0]
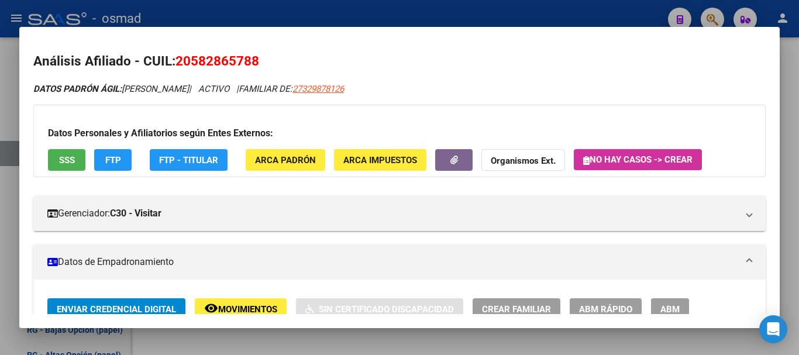
click at [243, 9] on div at bounding box center [399, 177] width 799 height 355
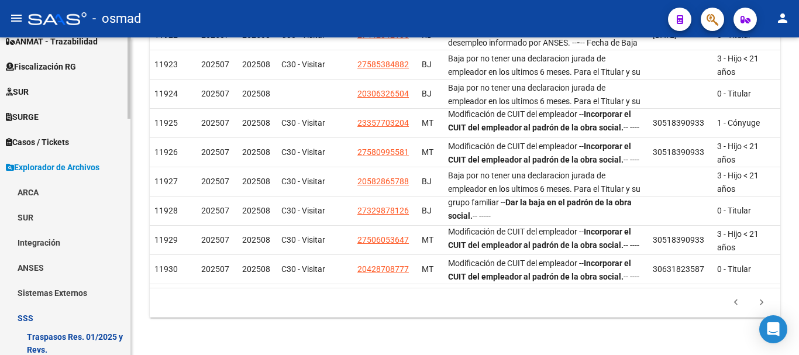
scroll to position [145, 0]
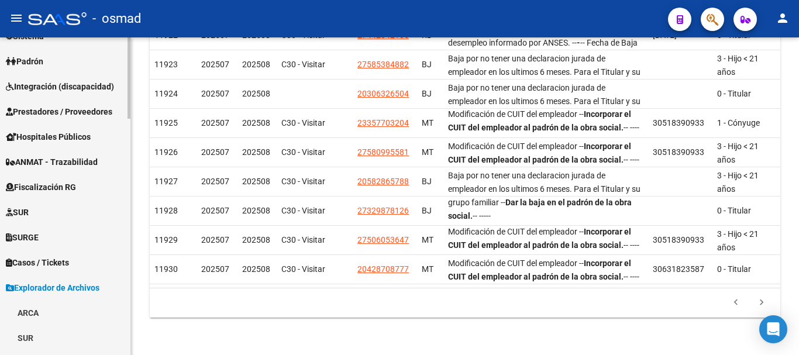
click at [33, 59] on span "Padrón" at bounding box center [24, 61] width 37 height 13
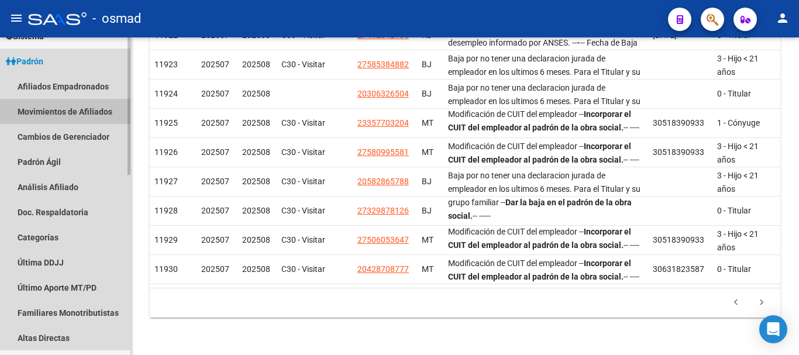
click at [91, 107] on link "Movimientos de Afiliados" at bounding box center [65, 111] width 131 height 25
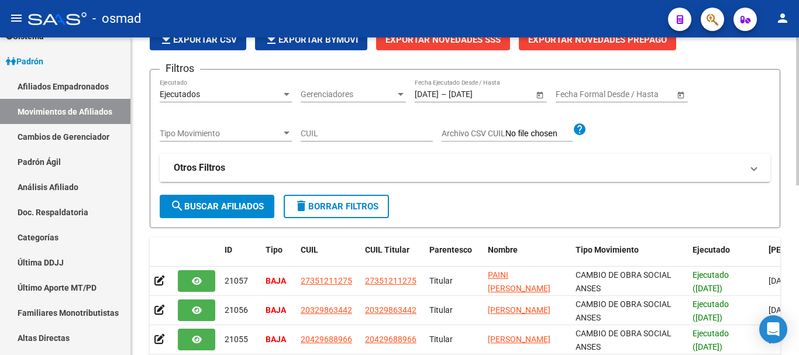
scroll to position [49, 0]
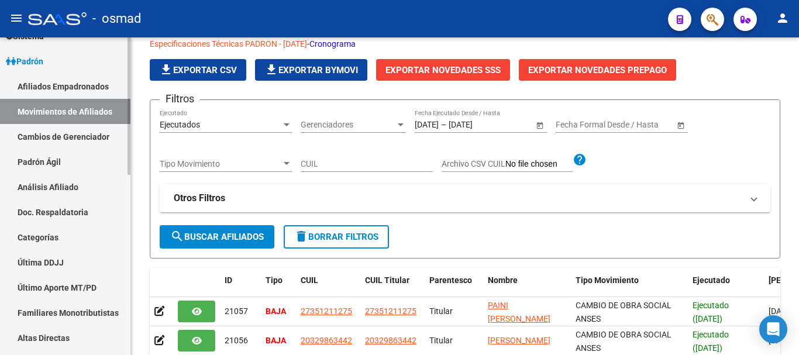
click at [88, 82] on link "Afiliados Empadronados" at bounding box center [65, 86] width 131 height 25
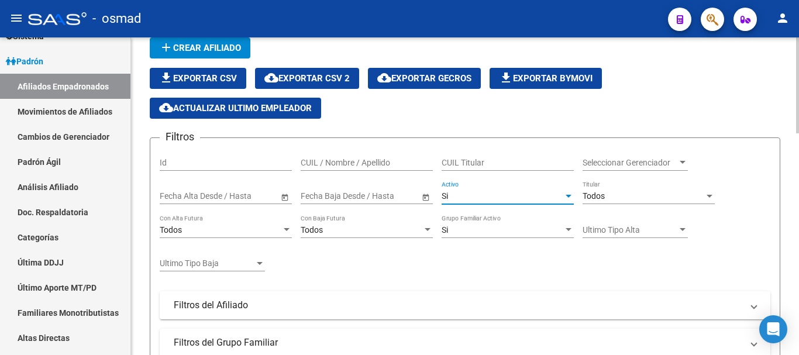
click at [445, 194] on span "Si" at bounding box center [445, 195] width 6 height 9
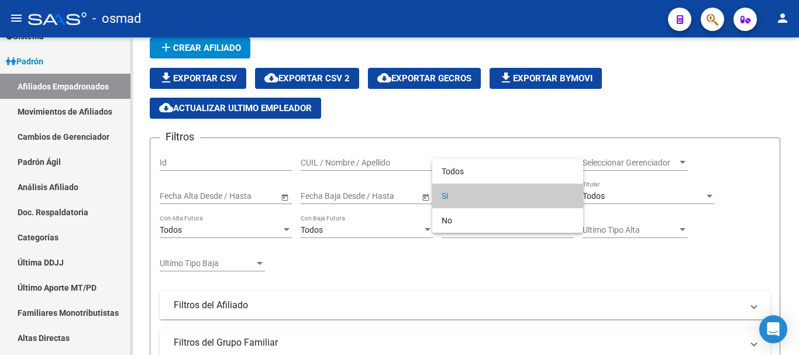
click at [469, 198] on span "Si" at bounding box center [508, 196] width 132 height 25
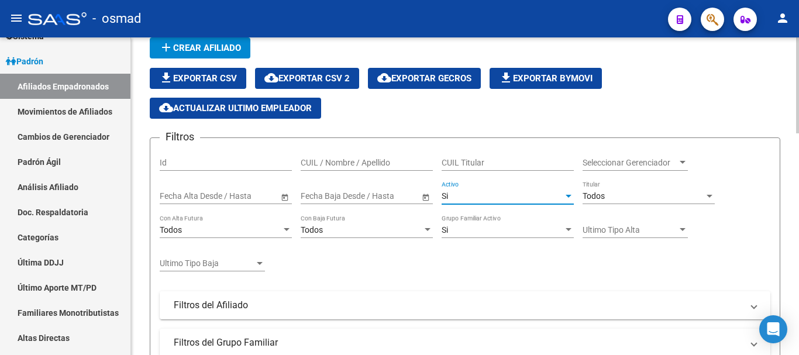
click at [609, 197] on div "Todos" at bounding box center [644, 196] width 122 height 10
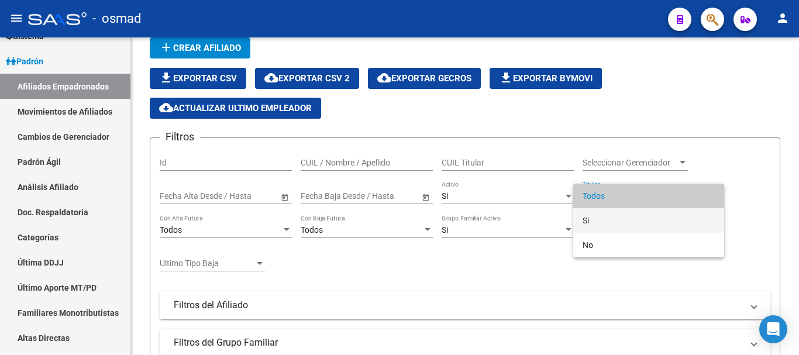
click at [600, 219] on span "Si" at bounding box center [649, 220] width 132 height 25
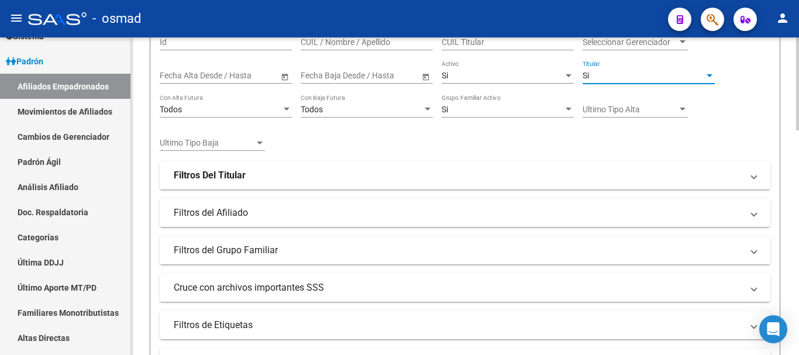
scroll to position [195, 0]
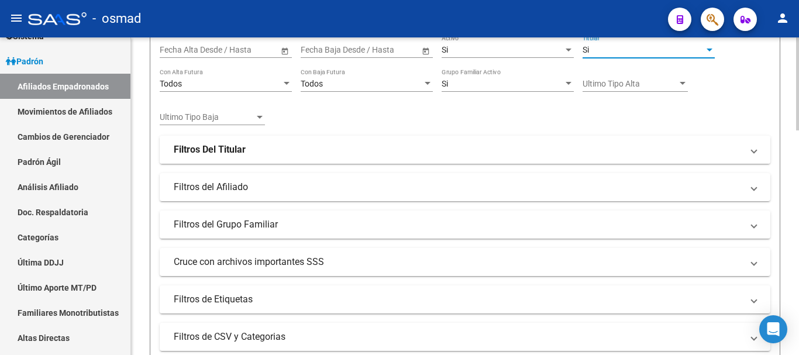
click at [246, 153] on mat-panel-title "Filtros Del Titular" at bounding box center [458, 149] width 569 height 13
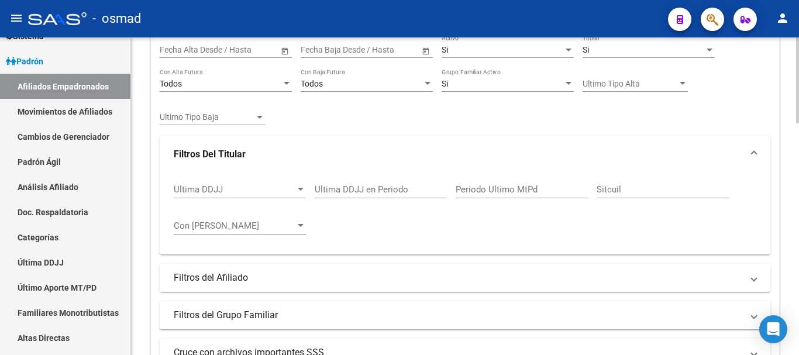
click at [273, 224] on span "Con [PERSON_NAME]" at bounding box center [235, 226] width 122 height 11
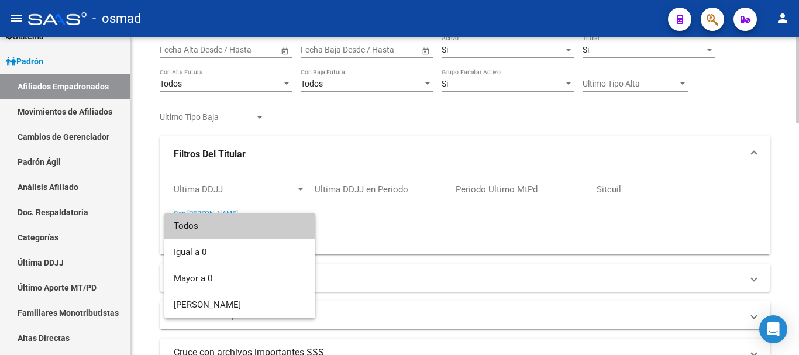
click at [274, 224] on span "Todos" at bounding box center [240, 226] width 132 height 26
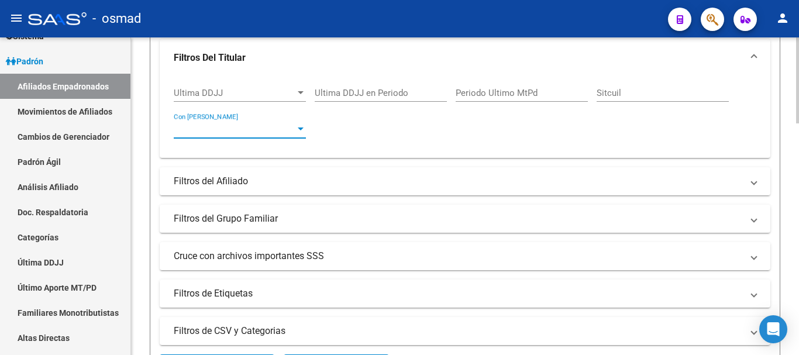
scroll to position [293, 0]
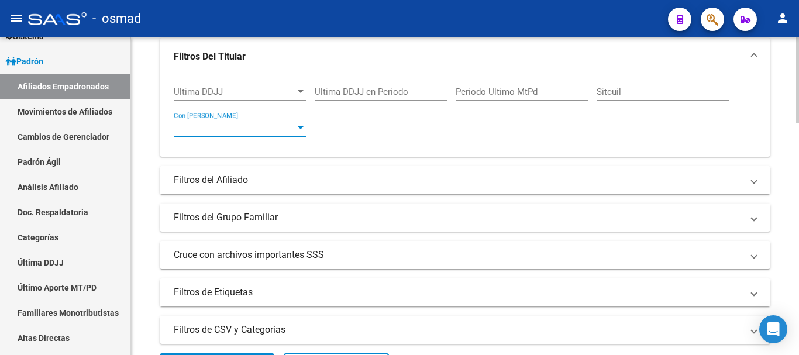
click at [260, 183] on mat-panel-title "Filtros del Afiliado" at bounding box center [458, 180] width 569 height 13
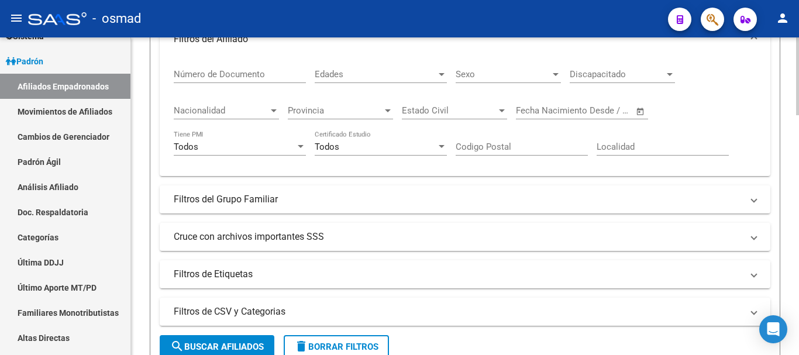
scroll to position [439, 0]
click at [219, 203] on mat-panel-title "Filtros del Grupo Familiar" at bounding box center [458, 199] width 569 height 13
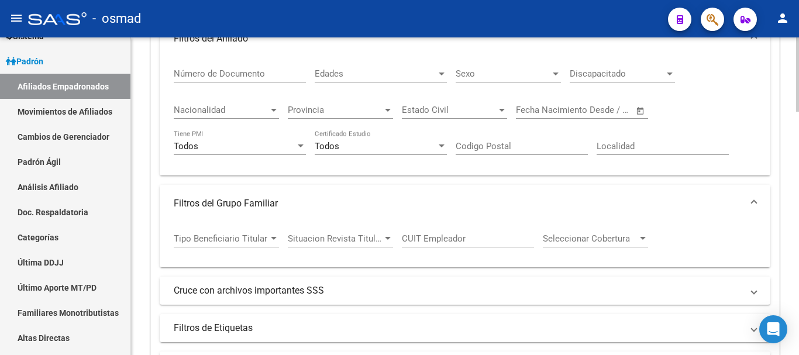
click at [204, 203] on mat-panel-title "Filtros del Grupo Familiar" at bounding box center [458, 203] width 569 height 13
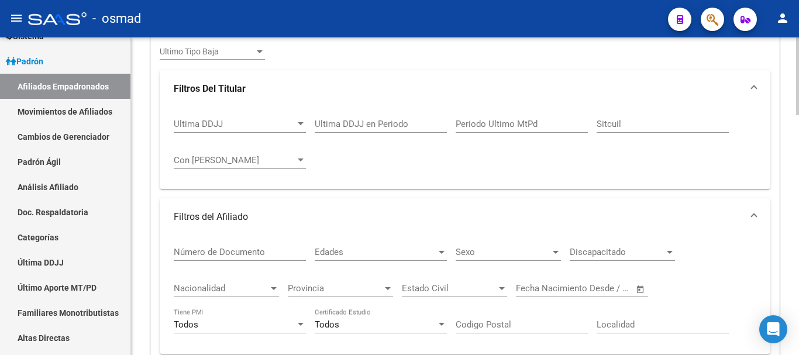
scroll to position [243, 0]
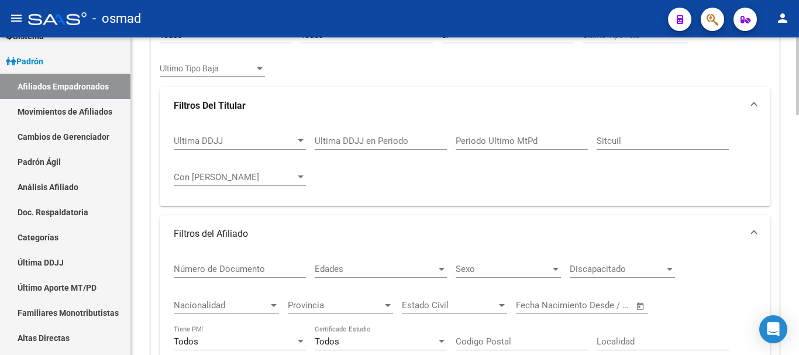
click at [490, 139] on input "Periodo Ultimo MtPd" at bounding box center [522, 141] width 132 height 11
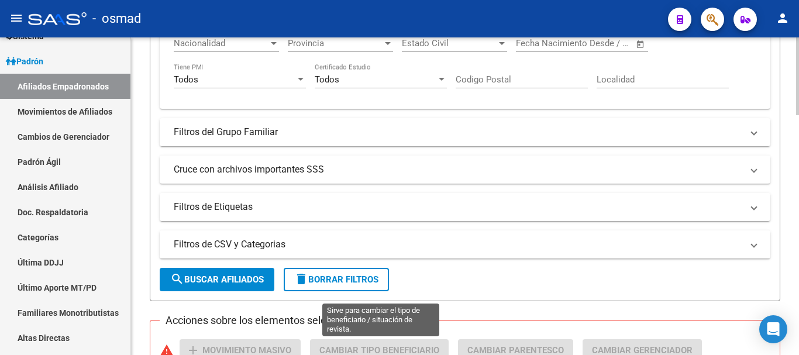
scroll to position [634, 0]
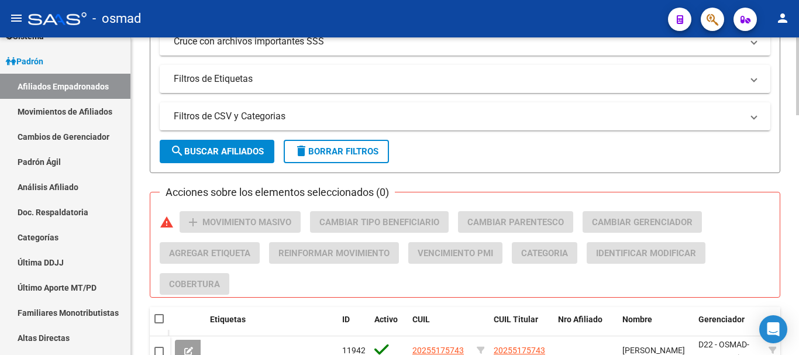
type input "202502"
click at [219, 159] on button "search Buscar Afiliados" at bounding box center [217, 151] width 115 height 23
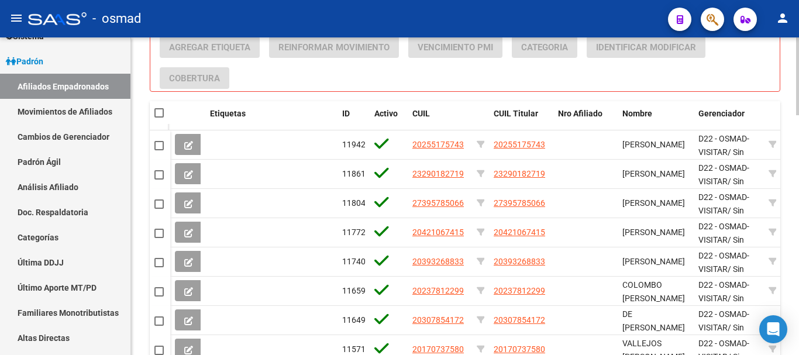
scroll to position [837, 0]
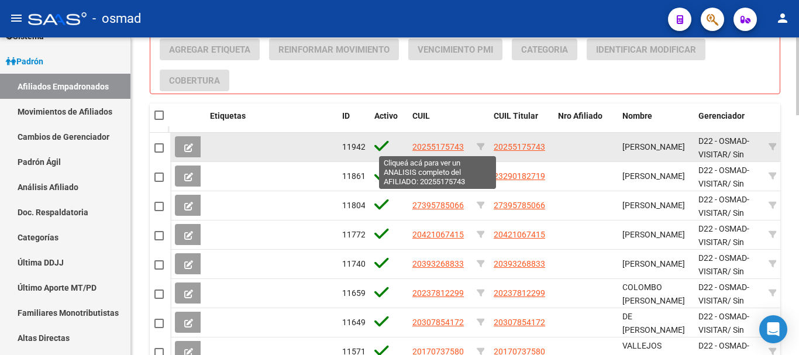
click at [433, 148] on span "20255175743" at bounding box center [438, 146] width 51 height 9
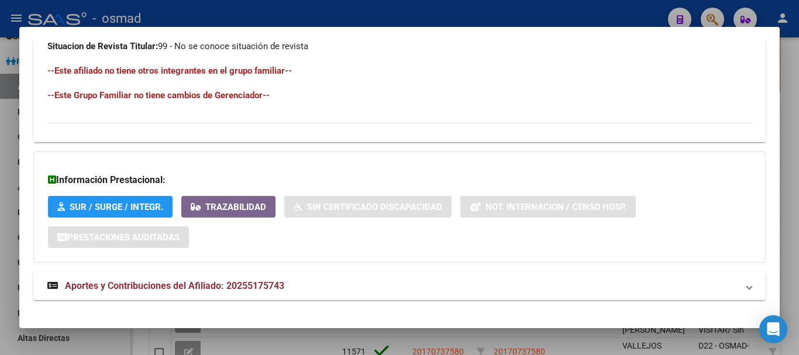
scroll to position [646, 0]
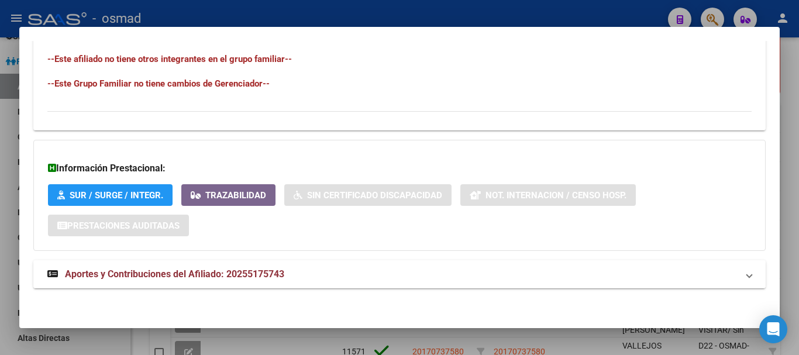
click at [236, 280] on strong "Aportes y Contribuciones del Afiliado: 20255175743" at bounding box center [165, 274] width 237 height 14
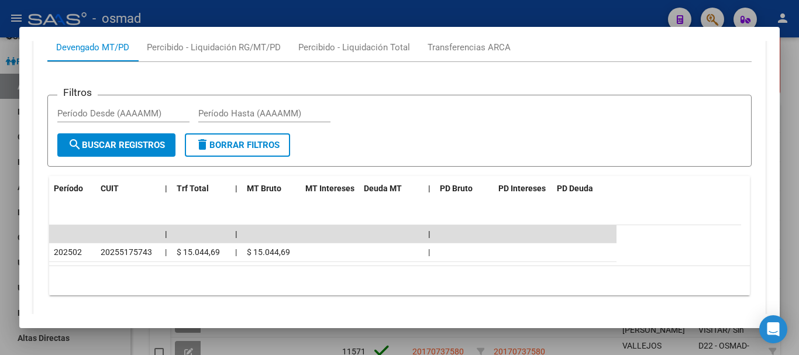
scroll to position [1004, 0]
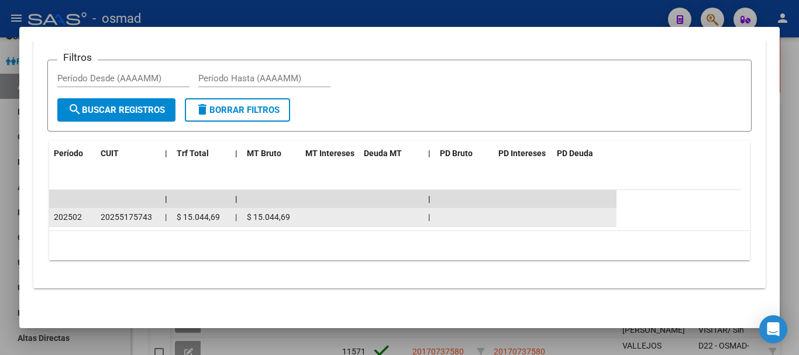
drag, startPoint x: 58, startPoint y: 218, endPoint x: 226, endPoint y: 225, distance: 168.1
click at [226, 225] on div "202502 20255175743 | $ 15.044,69 | $ 15.044,69 |" at bounding box center [333, 217] width 568 height 19
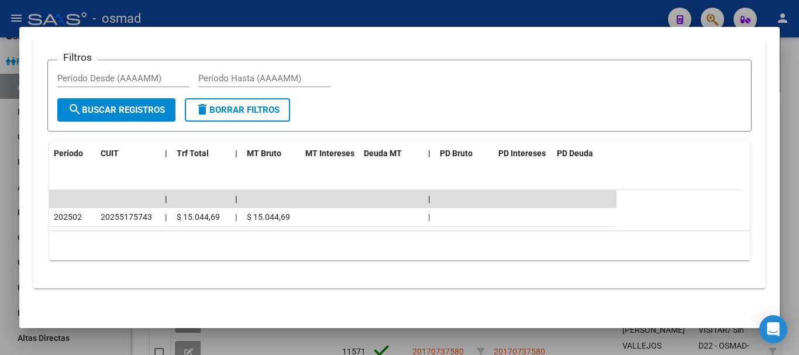
click at [380, 5] on div at bounding box center [399, 177] width 799 height 355
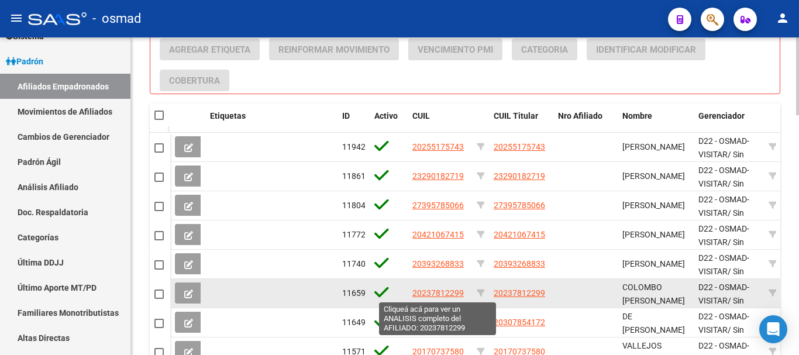
click at [445, 293] on span "20237812299" at bounding box center [438, 293] width 51 height 9
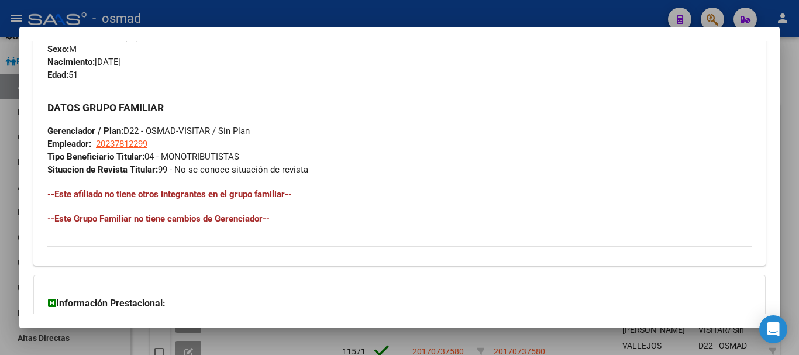
scroll to position [646, 0]
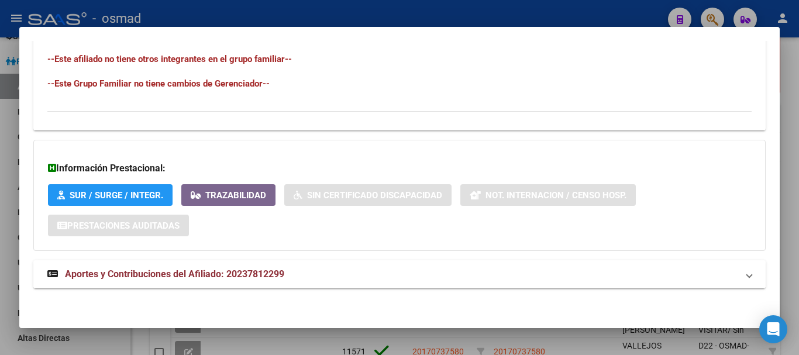
click at [191, 273] on span "Aportes y Contribuciones del Afiliado: 20237812299" at bounding box center [174, 274] width 219 height 11
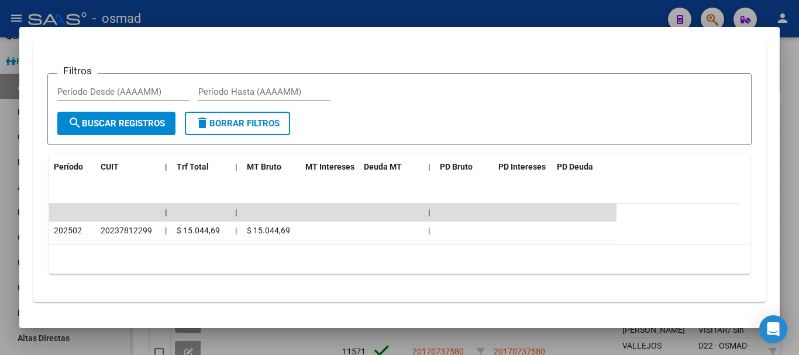
scroll to position [1004, 0]
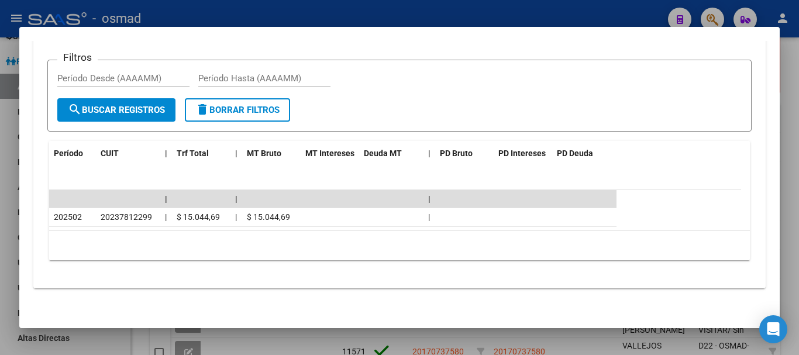
click at [402, 12] on div at bounding box center [399, 177] width 799 height 355
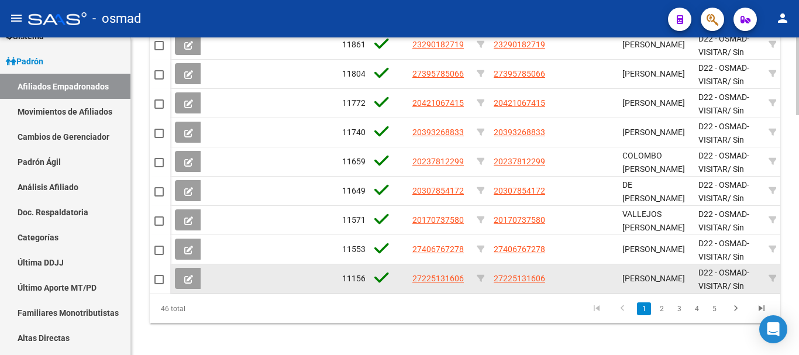
scroll to position [984, 0]
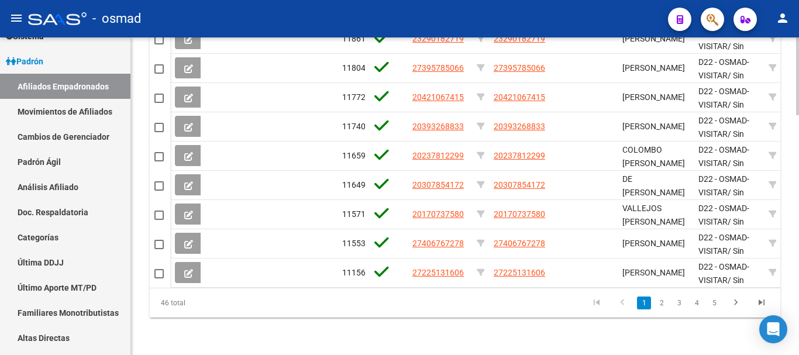
click at [695, 310] on li "4" at bounding box center [697, 303] width 18 height 20
click at [699, 303] on link "4" at bounding box center [697, 303] width 14 height 13
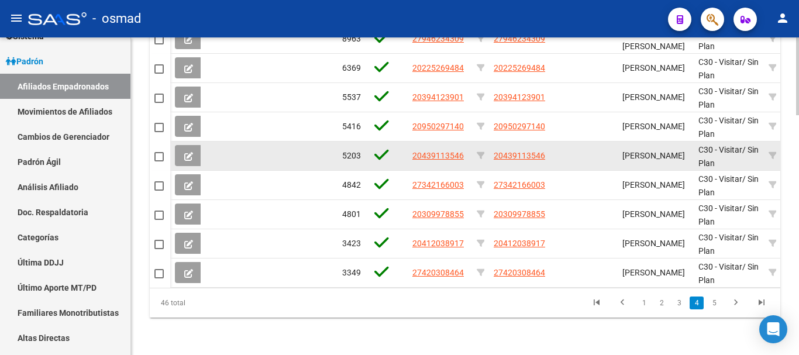
click at [441, 152] on app-link-go-to "20439113546" at bounding box center [438, 155] width 51 height 13
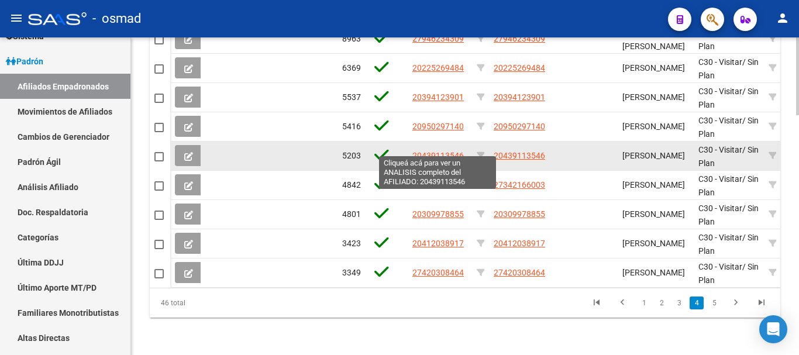
click at [452, 151] on span "20439113546" at bounding box center [438, 155] width 51 height 9
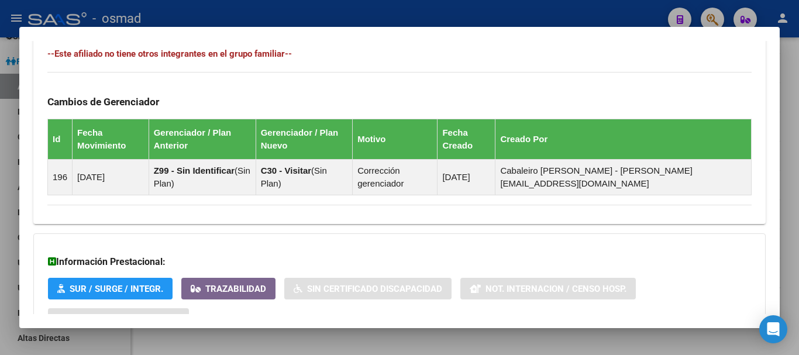
scroll to position [744, 0]
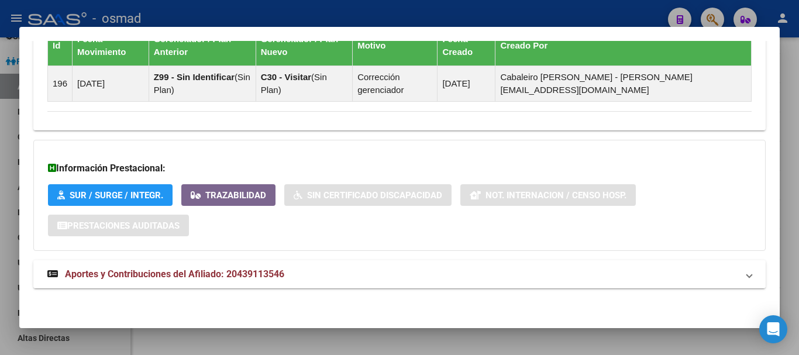
click at [253, 276] on span "Aportes y Contribuciones del Afiliado: 20439113546" at bounding box center [174, 274] width 219 height 11
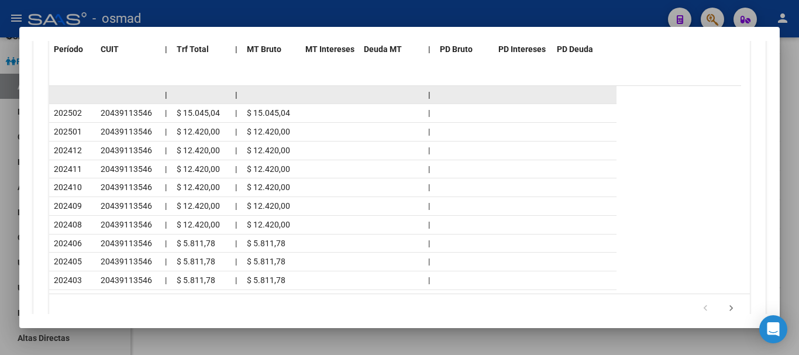
scroll to position [1270, 0]
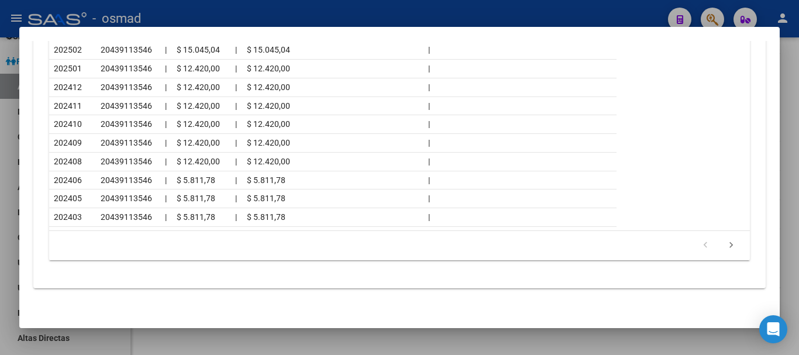
click at [292, 5] on div at bounding box center [399, 177] width 799 height 355
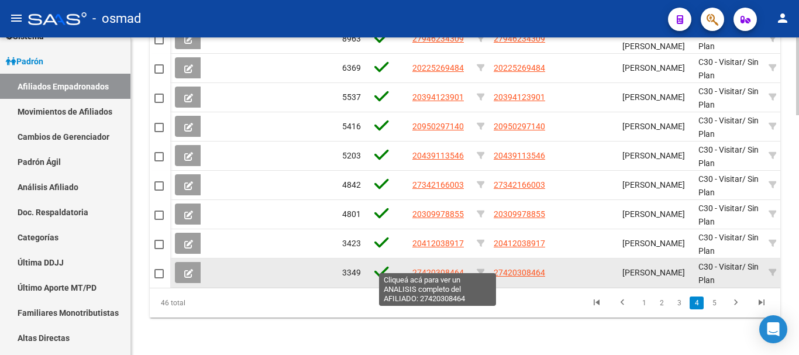
click at [449, 268] on span "27420308464" at bounding box center [438, 272] width 51 height 9
type textarea "27420308464"
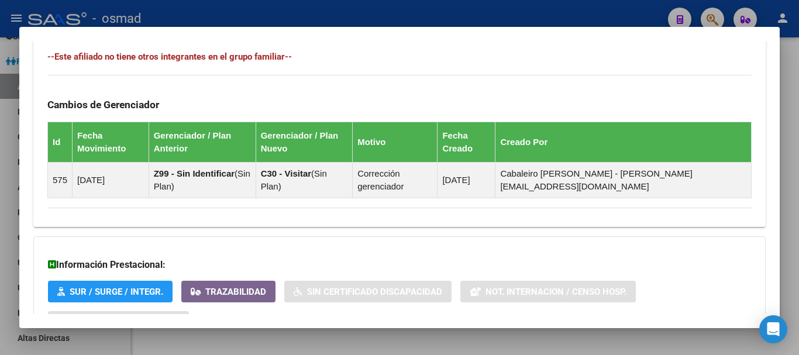
scroll to position [744, 0]
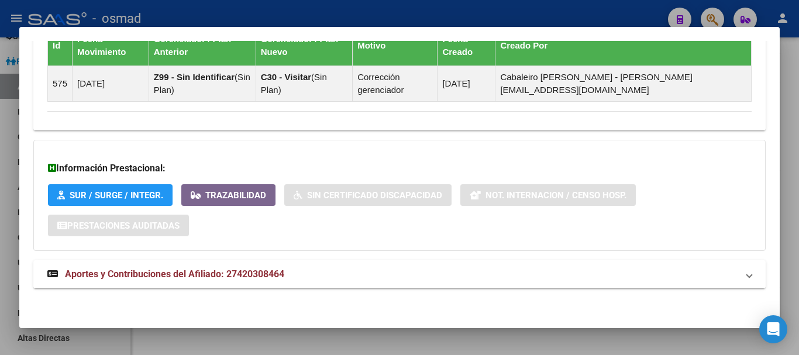
click at [203, 270] on span "Aportes y Contribuciones del Afiliado: 27420308464" at bounding box center [174, 274] width 219 height 11
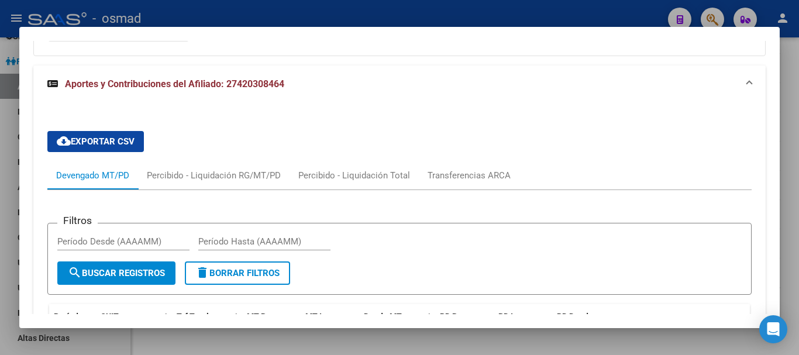
scroll to position [1183, 0]
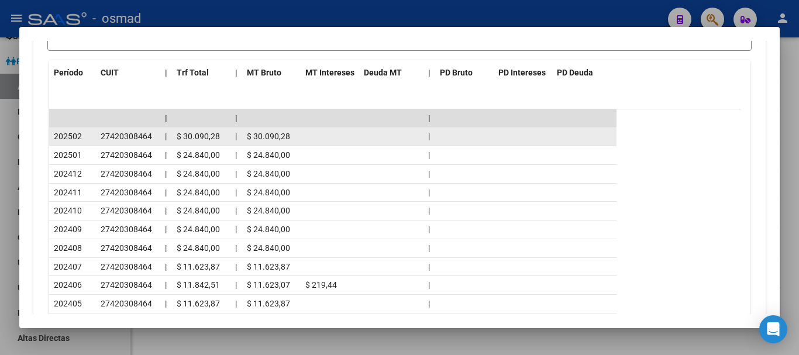
drag, startPoint x: 57, startPoint y: 136, endPoint x: 217, endPoint y: 138, distance: 159.8
click at [217, 138] on div "202502 27420308464 | $ 30.090,28 | $ 30.090,28 |" at bounding box center [333, 137] width 568 height 19
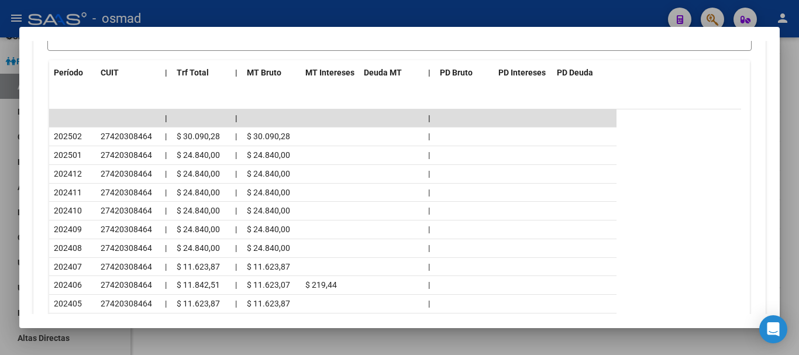
click at [380, 14] on div at bounding box center [399, 177] width 799 height 355
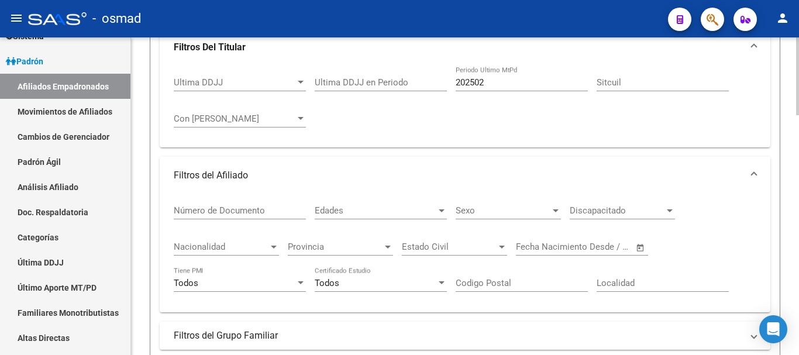
scroll to position [301, 0]
click at [492, 81] on input "202502" at bounding box center [522, 83] width 132 height 11
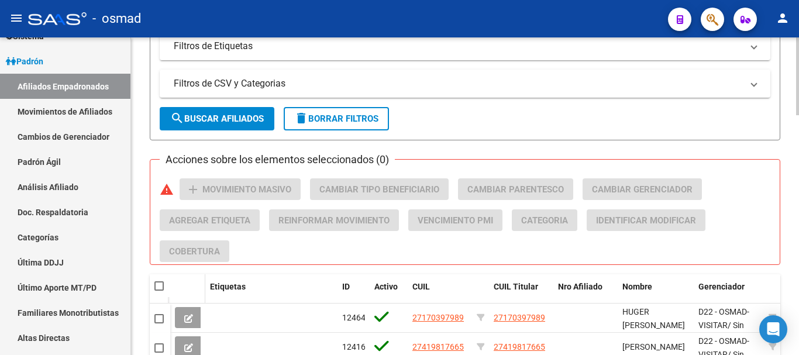
scroll to position [691, 0]
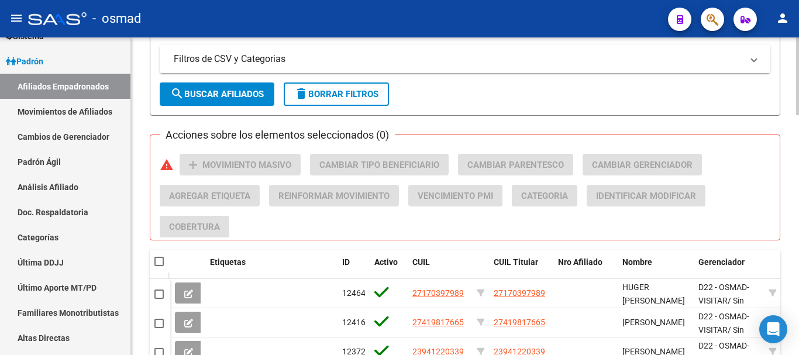
type input "202504"
click at [230, 85] on button "search Buscar Afiliados" at bounding box center [217, 94] width 115 height 23
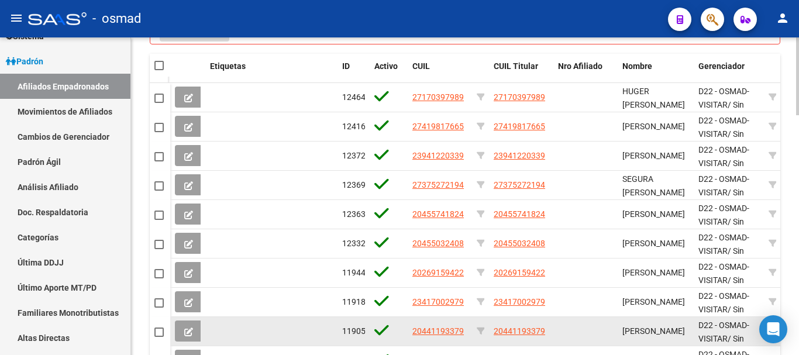
scroll to position [886, 0]
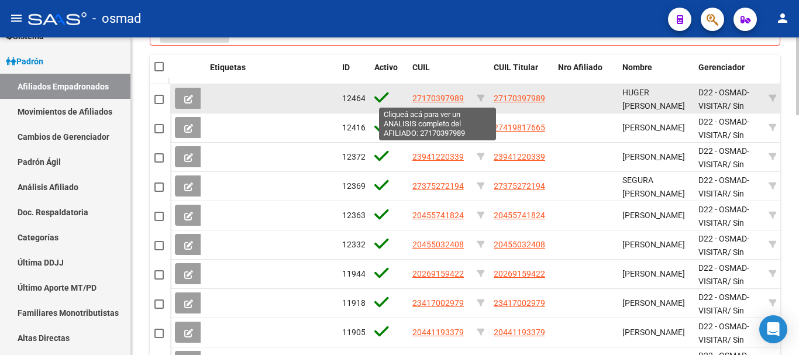
click at [437, 97] on span "27170397989" at bounding box center [438, 98] width 51 height 9
type textarea "27170397989"
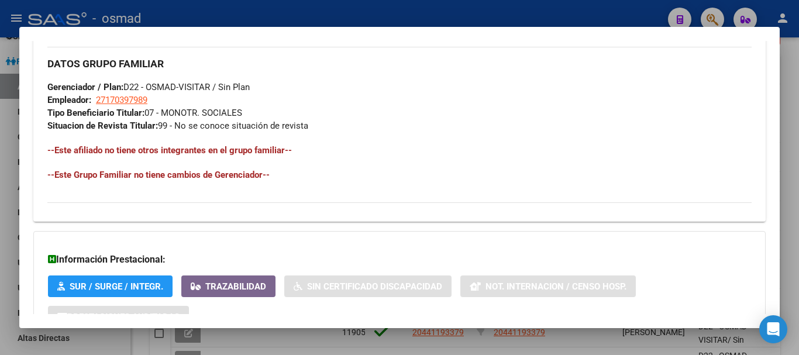
scroll to position [646, 0]
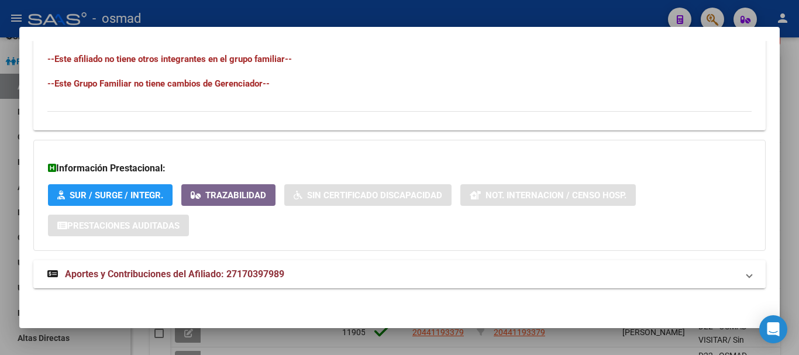
click at [164, 279] on span "Aportes y Contribuciones del Afiliado: 27170397989" at bounding box center [174, 274] width 219 height 11
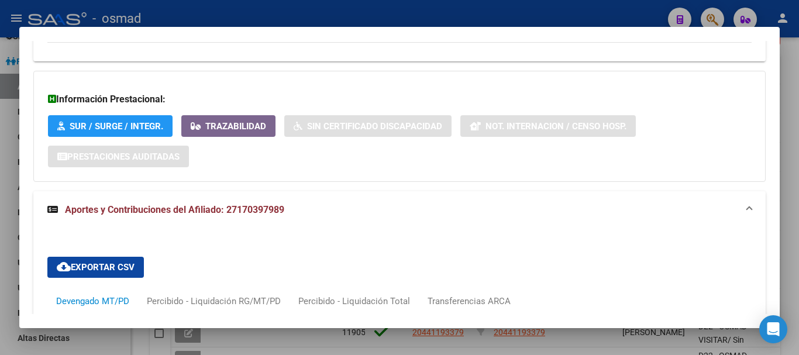
scroll to position [959, 0]
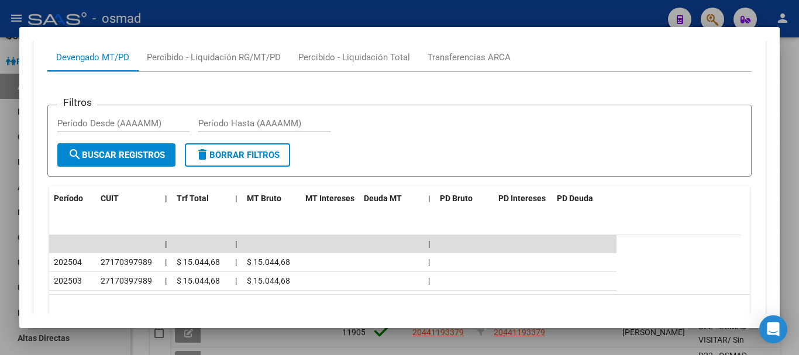
drag, startPoint x: 66, startPoint y: 265, endPoint x: 315, endPoint y: 294, distance: 250.9
click at [315, 293] on datatable-body "| | | 202504 27170397989 | $ 15.044,68 | $ 15.044,68 | 202503 27170397989 | $ 1…" at bounding box center [395, 264] width 692 height 59
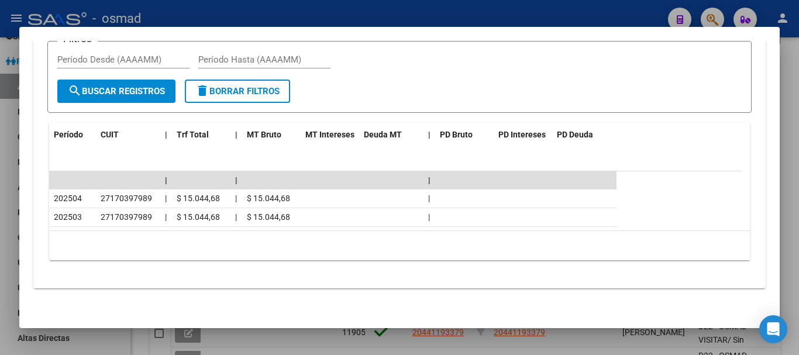
click at [348, 12] on div at bounding box center [399, 177] width 799 height 355
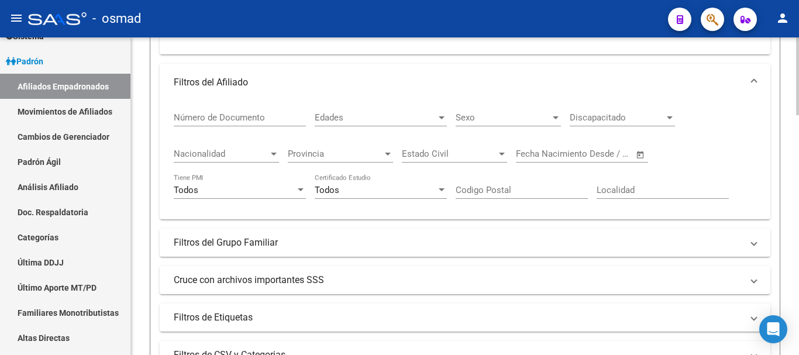
scroll to position [301, 0]
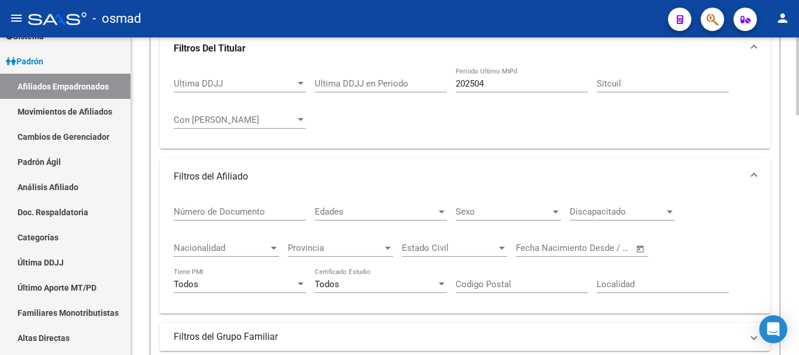
click at [496, 88] on input "202504" at bounding box center [522, 83] width 132 height 11
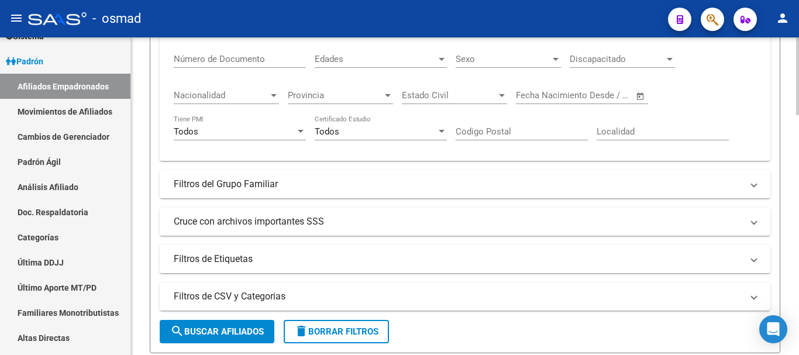
scroll to position [496, 0]
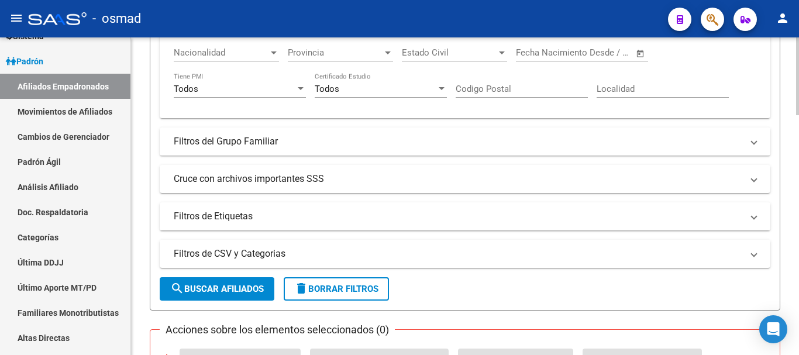
type input "202505"
click at [198, 284] on span "search Buscar Afiliados" at bounding box center [217, 289] width 94 height 11
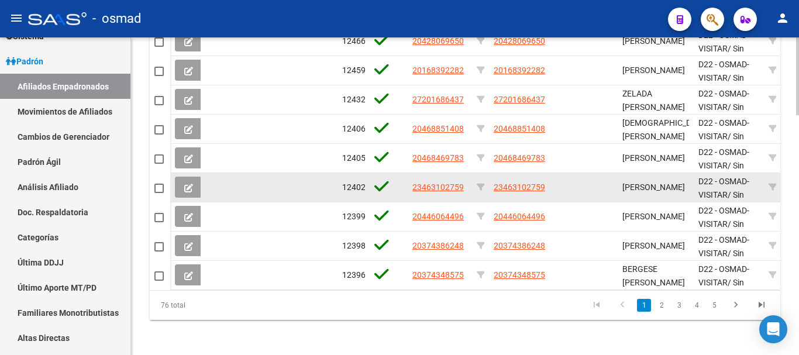
scroll to position [984, 0]
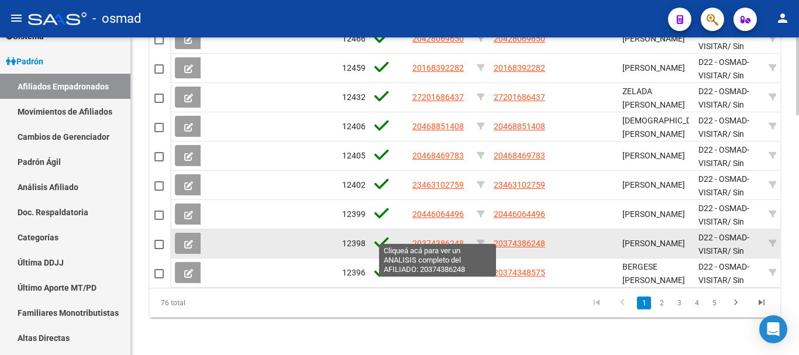
click at [449, 239] on span "20374386248" at bounding box center [438, 243] width 51 height 9
type textarea "20374386248"
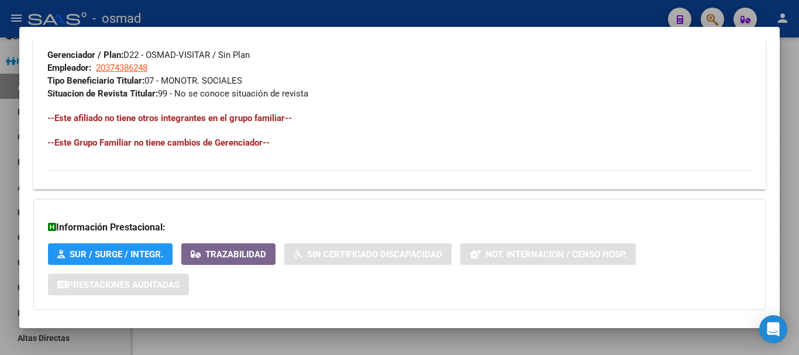
scroll to position [646, 0]
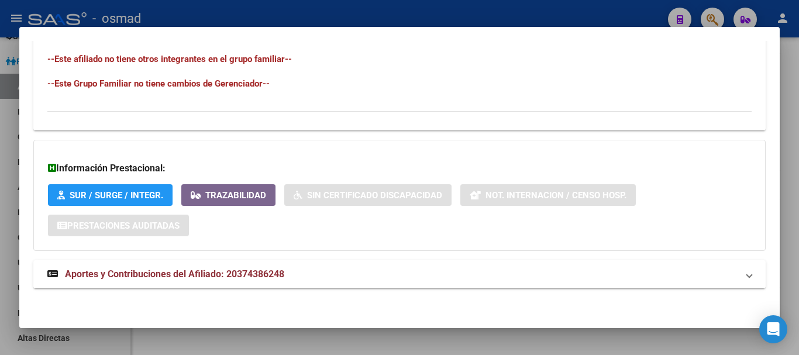
click at [186, 279] on span "Aportes y Contribuciones del Afiliado: 20374386248" at bounding box center [174, 274] width 219 height 11
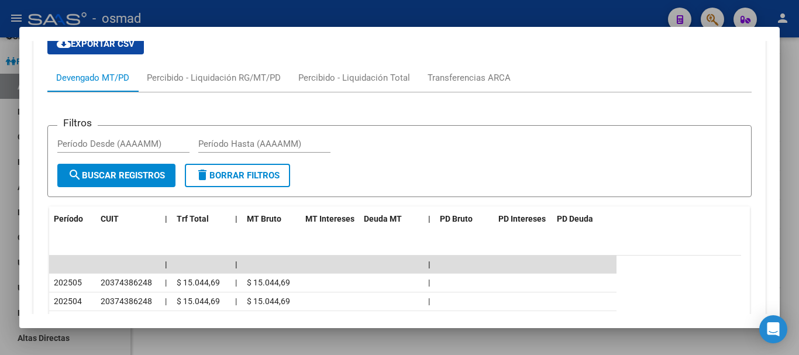
scroll to position [1041, 0]
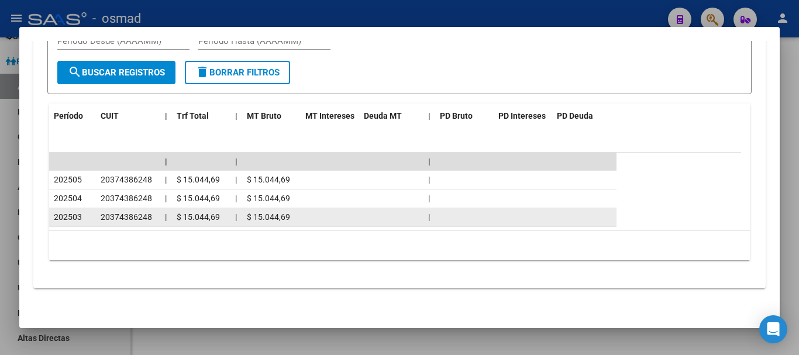
drag, startPoint x: 46, startPoint y: 215, endPoint x: 159, endPoint y: 210, distance: 112.5
click at [159, 210] on div "cloud_download Exportar CSV Devengado MT/PD Percibido - Liquidación RG/MT/PD Pe…" at bounding box center [399, 100] width 733 height 358
click at [159, 209] on datatable-body-cell "20374386248" at bounding box center [128, 217] width 64 height 18
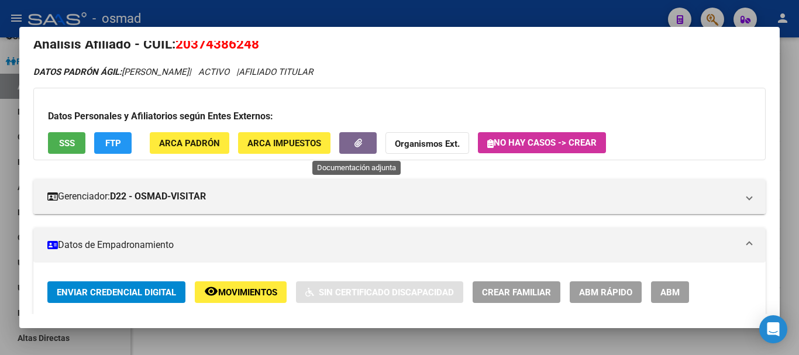
scroll to position [0, 0]
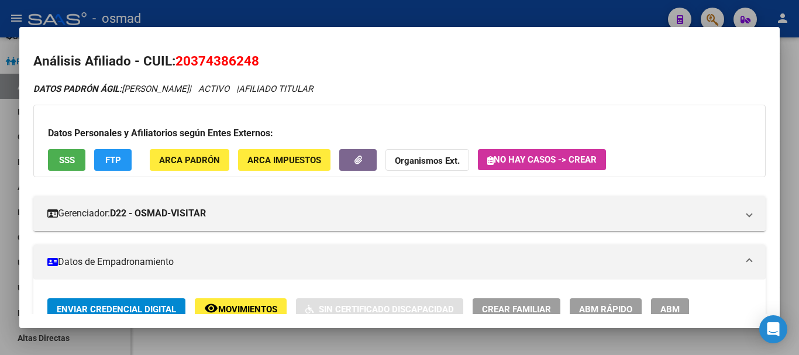
click at [358, 22] on div at bounding box center [399, 177] width 799 height 355
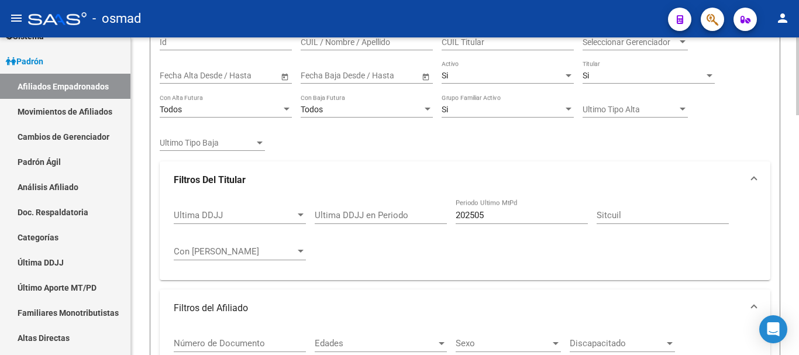
scroll to position [154, 0]
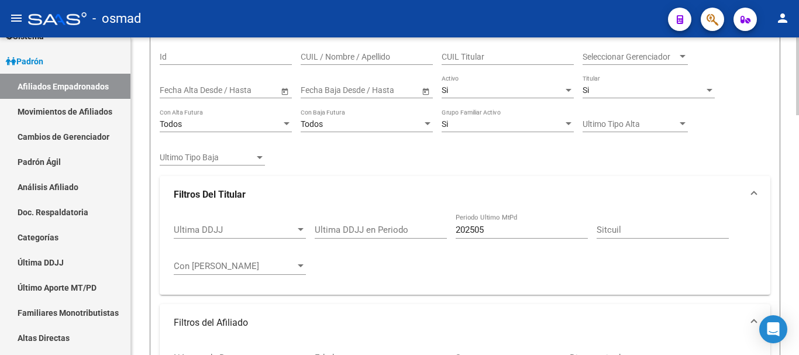
click at [502, 228] on input "202505" at bounding box center [522, 230] width 132 height 11
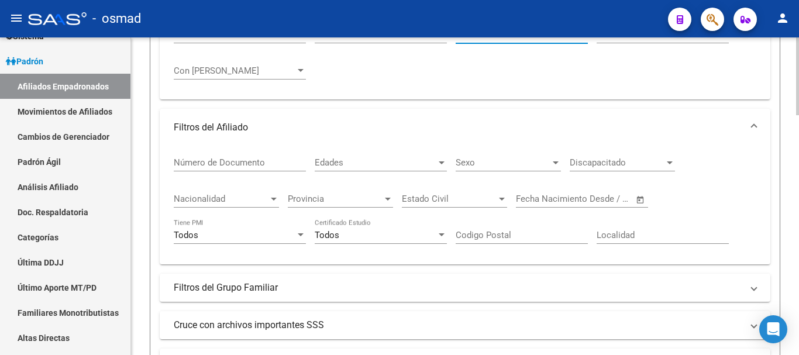
scroll to position [593, 0]
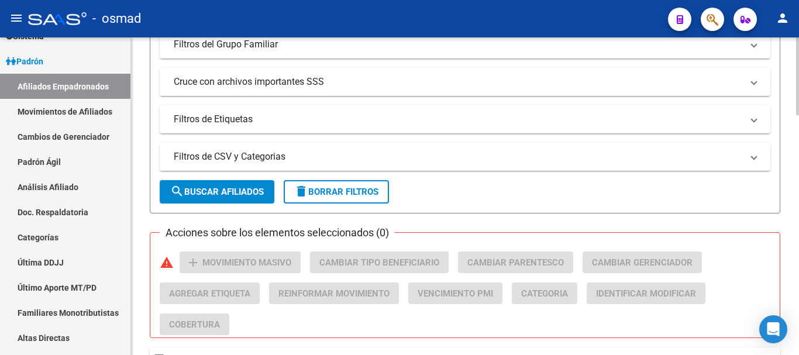
type input "202502"
click at [230, 187] on span "search Buscar Afiliados" at bounding box center [217, 192] width 94 height 11
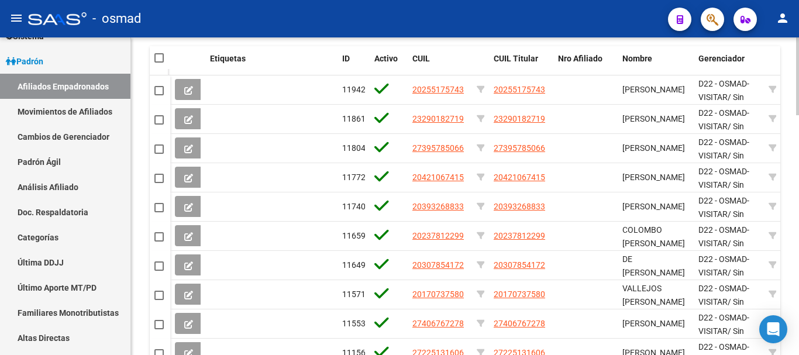
scroll to position [886, 0]
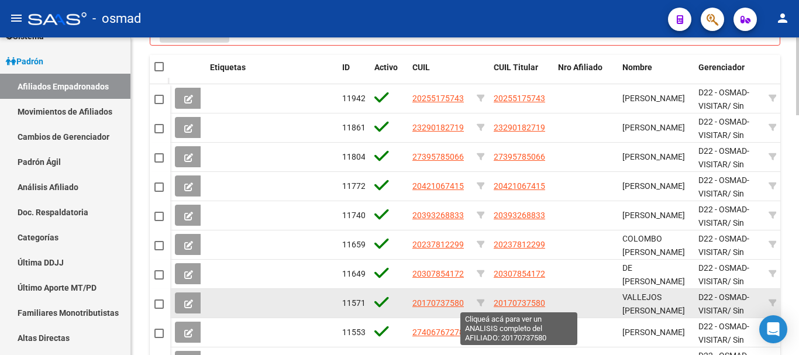
click at [530, 300] on span "20170737580" at bounding box center [519, 302] width 51 height 9
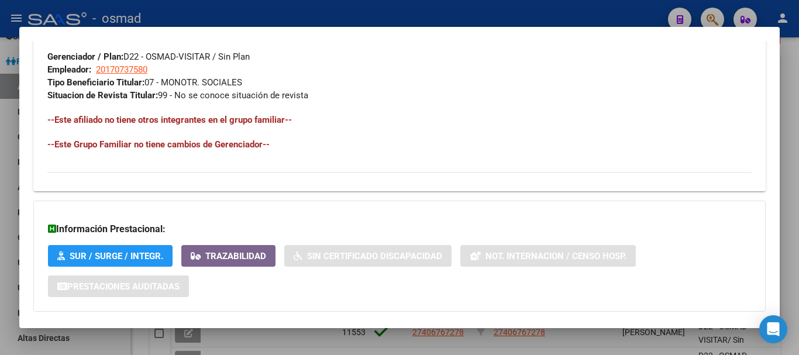
scroll to position [646, 0]
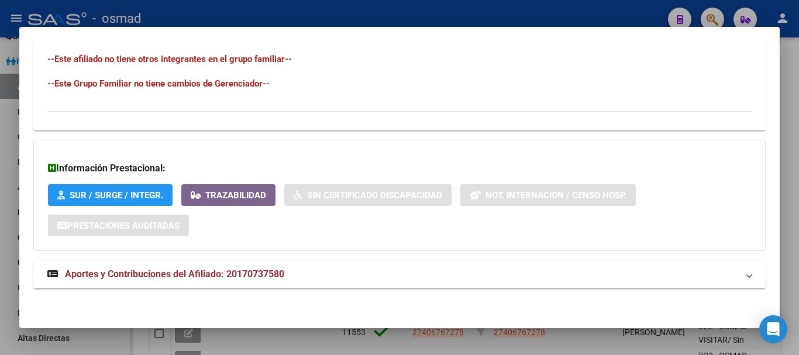
click at [182, 280] on strong "Aportes y Contribuciones del Afiliado: 20170737580" at bounding box center [165, 274] width 237 height 14
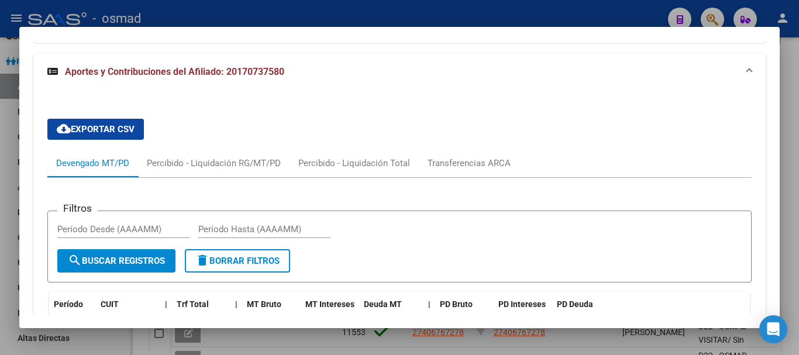
scroll to position [760, 0]
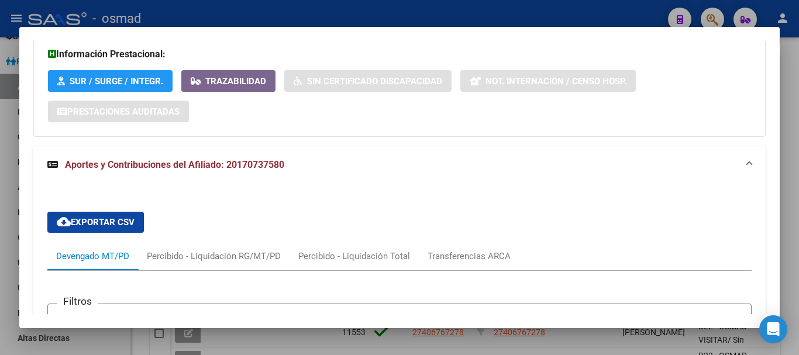
click at [430, 11] on div at bounding box center [399, 177] width 799 height 355
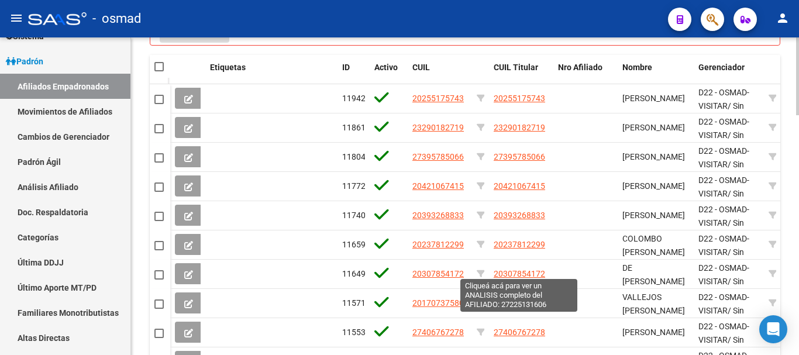
scroll to position [984, 0]
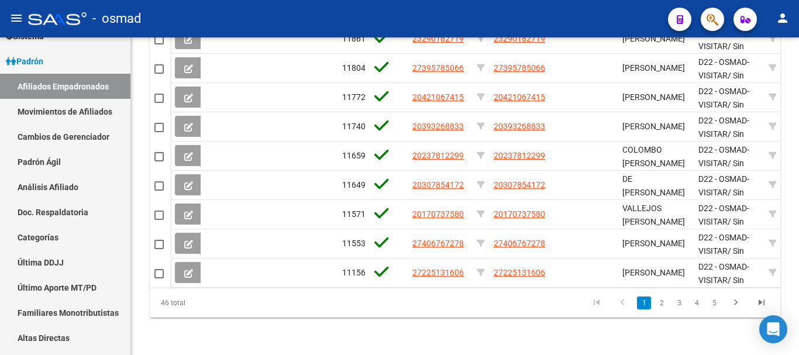
click at [671, 298] on li "3" at bounding box center [680, 303] width 18 height 20
click at [681, 305] on link "3" at bounding box center [679, 303] width 14 height 13
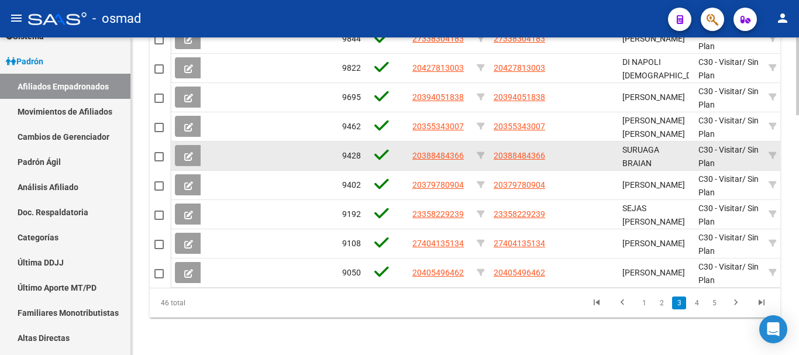
click at [441, 151] on span "20388484366" at bounding box center [438, 155] width 51 height 9
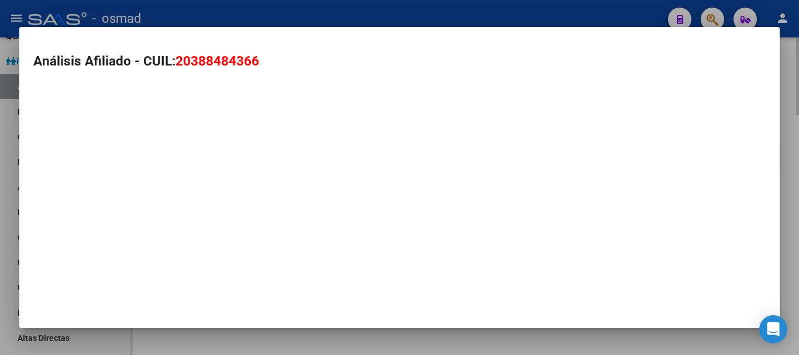
type textarea "20388484366"
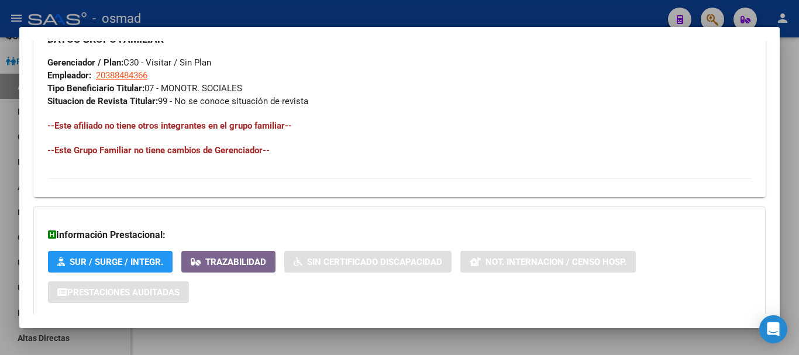
scroll to position [646, 0]
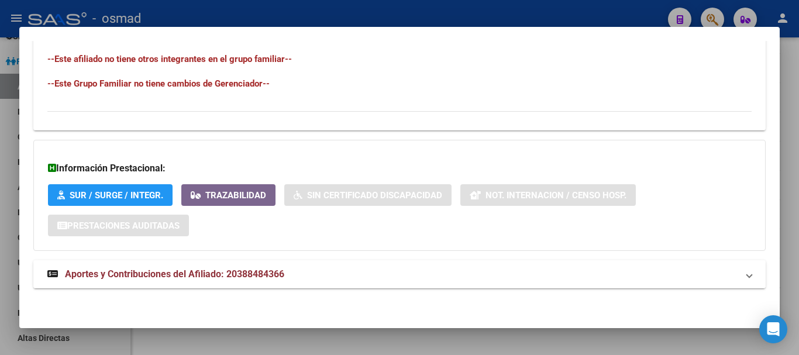
click at [154, 273] on span "Aportes y Contribuciones del Afiliado: 20388484366" at bounding box center [174, 274] width 219 height 11
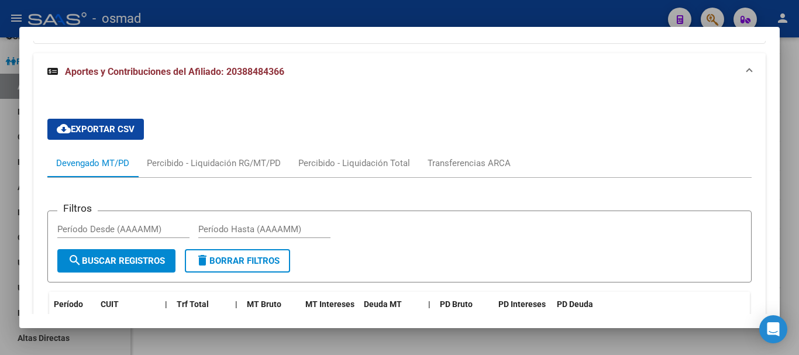
scroll to position [823, 0]
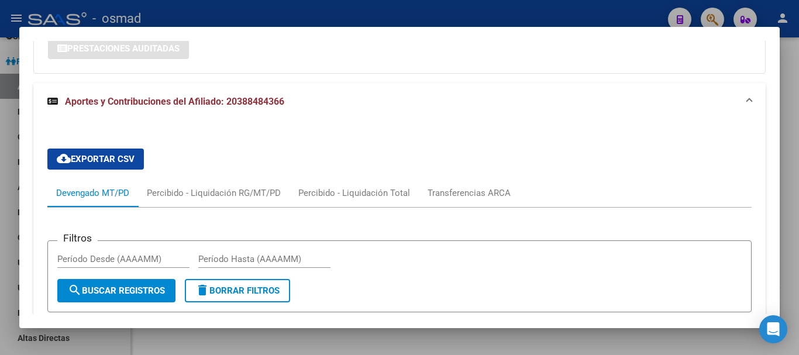
click at [348, 5] on div at bounding box center [399, 177] width 799 height 355
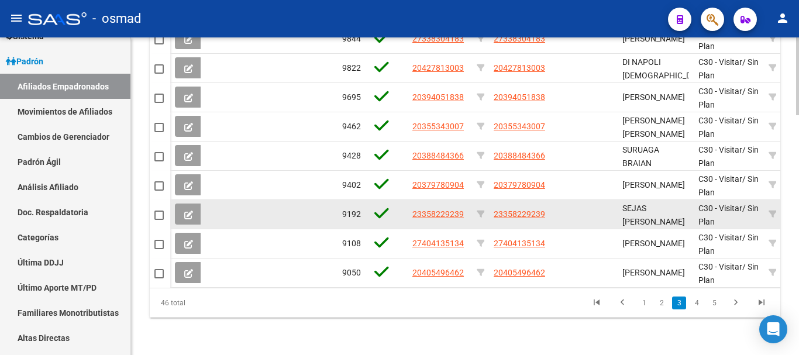
scroll to position [886, 0]
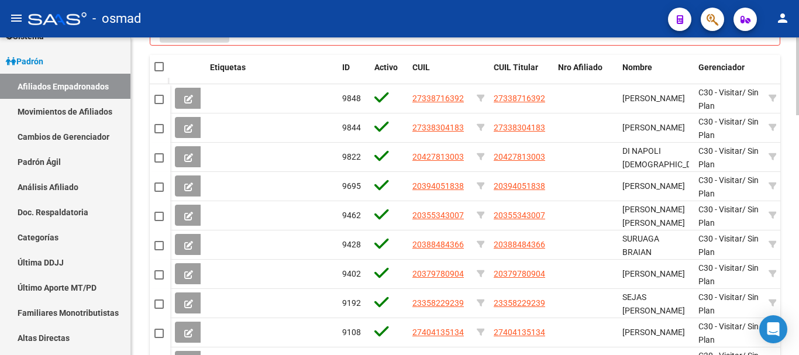
click at [160, 66] on span at bounding box center [158, 66] width 9 height 9
click at [159, 71] on input "checkbox" at bounding box center [159, 71] width 1 height 1
checkbox input "true"
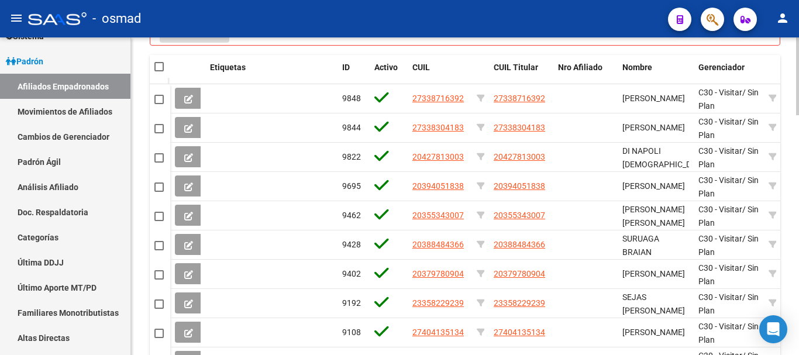
checkbox input "true"
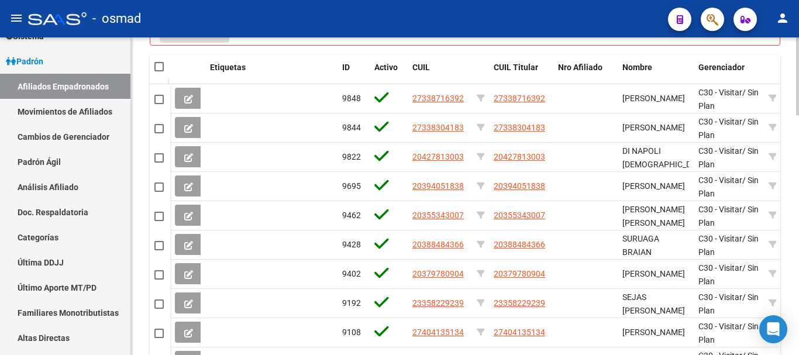
checkbox input "true"
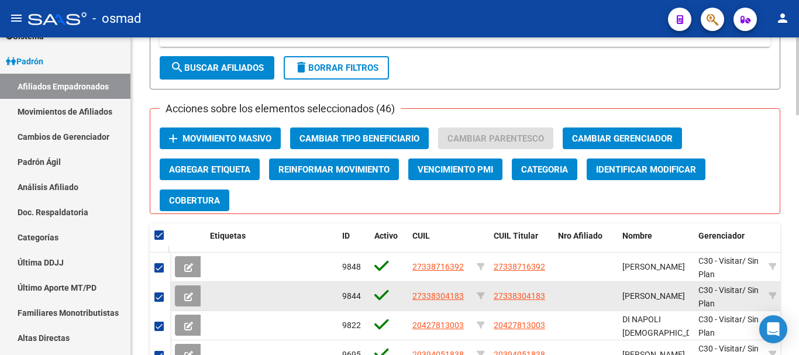
scroll to position [691, 0]
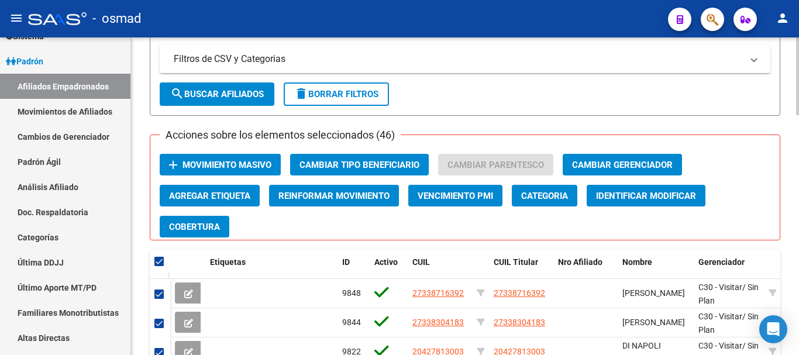
click at [212, 161] on span "Movimiento Masivo" at bounding box center [227, 165] width 89 height 11
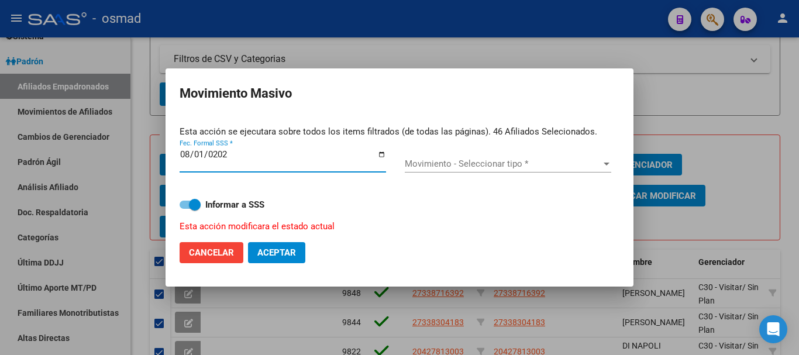
type input "[DATE]"
click at [503, 162] on span "Movimiento - Seleccionar tipo *" at bounding box center [503, 164] width 196 height 11
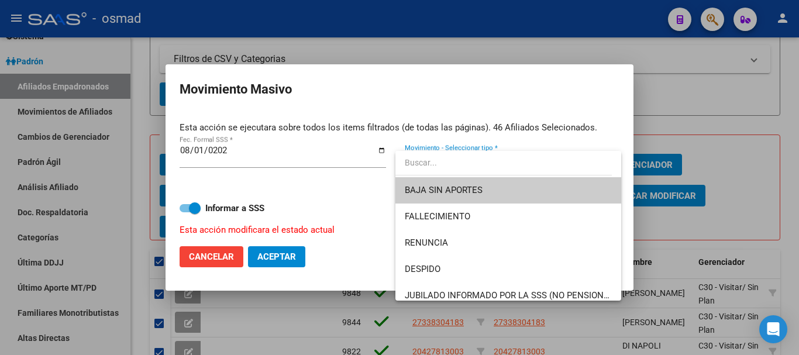
click at [495, 188] on span "BAJA SIN APORTES" at bounding box center [508, 190] width 207 height 26
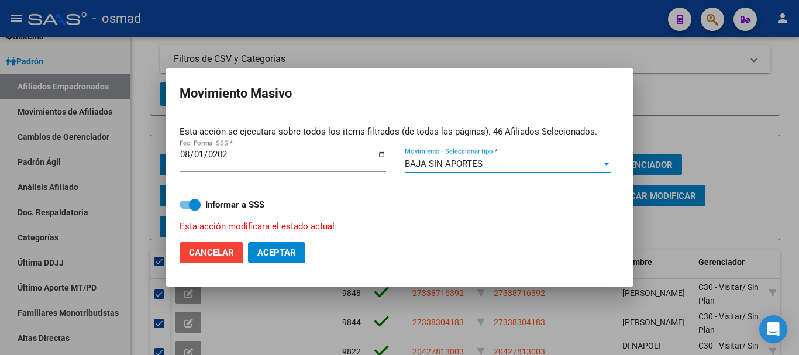
click at [280, 263] on mat-dialog-actions "Cancelar Aceptar" at bounding box center [400, 253] width 440 height 40
click at [279, 255] on span "Aceptar" at bounding box center [276, 253] width 39 height 11
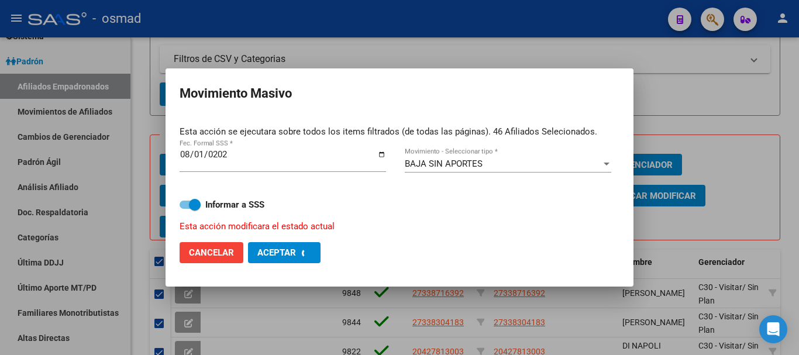
checkbox input "false"
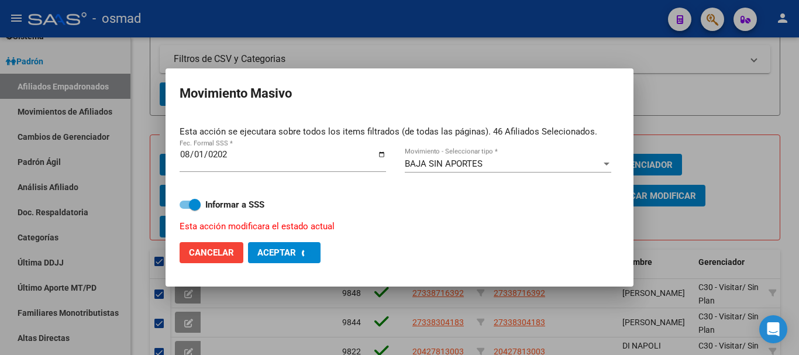
checkbox input "false"
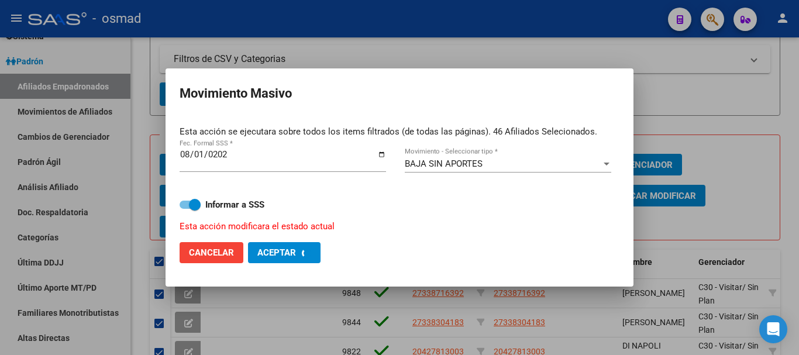
checkbox input "false"
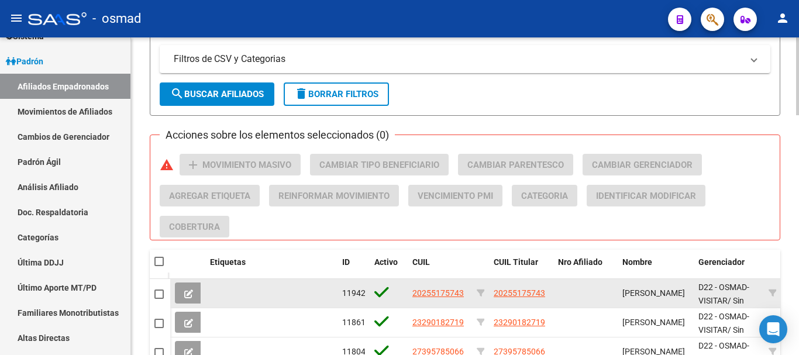
drag, startPoint x: 411, startPoint y: 294, endPoint x: 468, endPoint y: 293, distance: 57.4
click at [468, 293] on datatable-body-cell "20255175743" at bounding box center [440, 293] width 64 height 29
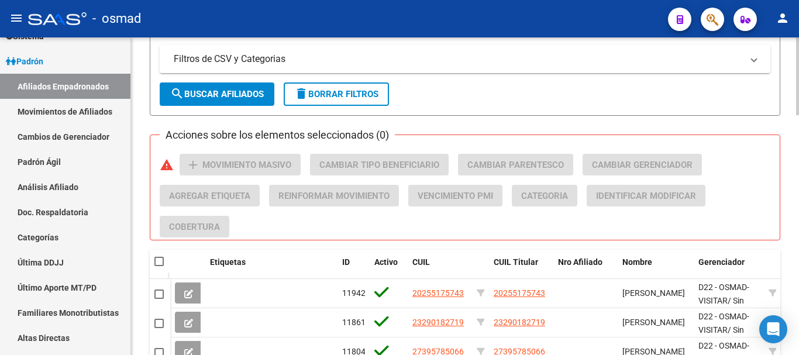
copy span "20255175743"
